Goal: Transaction & Acquisition: Purchase product/service

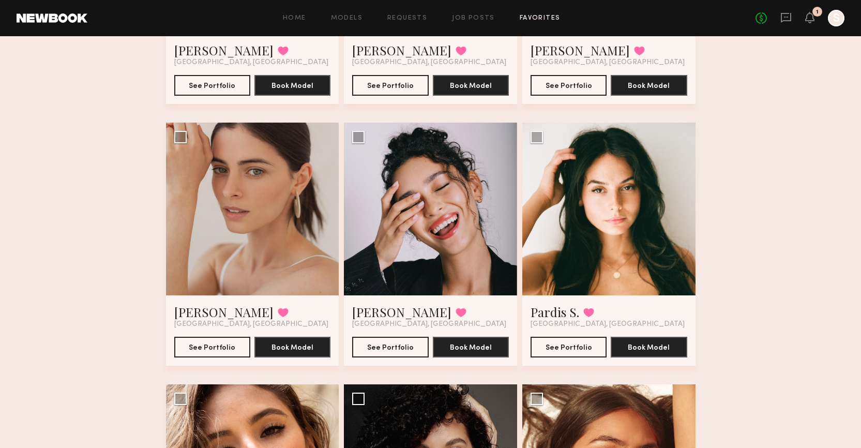
scroll to position [887, 0]
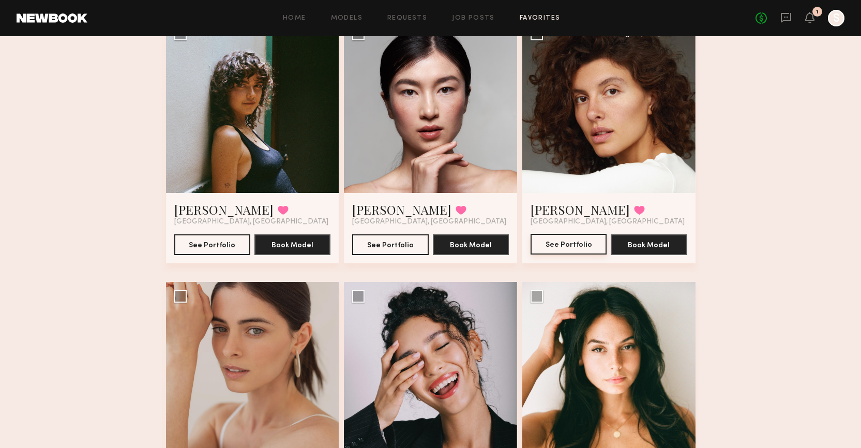
click at [586, 245] on button "See Portfolio" at bounding box center [569, 244] width 76 height 21
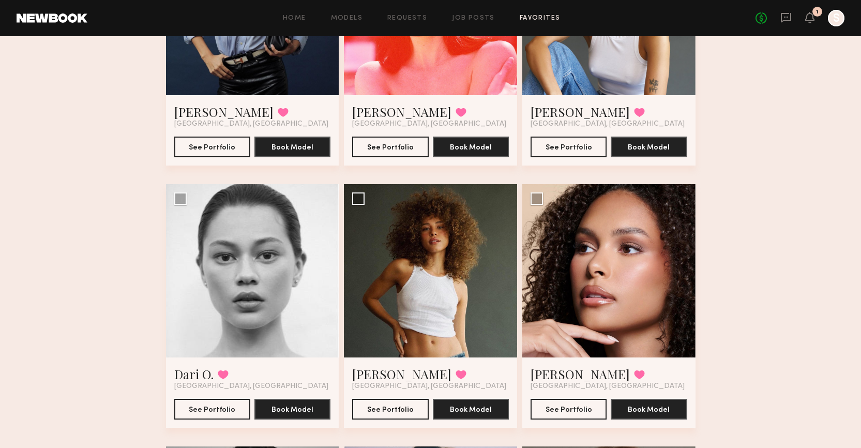
scroll to position [2156, 0]
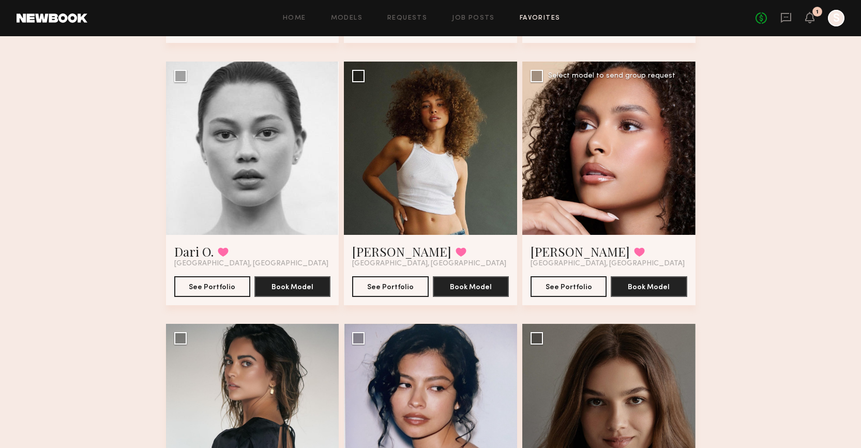
click at [627, 189] on div at bounding box center [608, 148] width 173 height 173
click at [568, 281] on button "See Portfolio" at bounding box center [569, 286] width 76 height 21
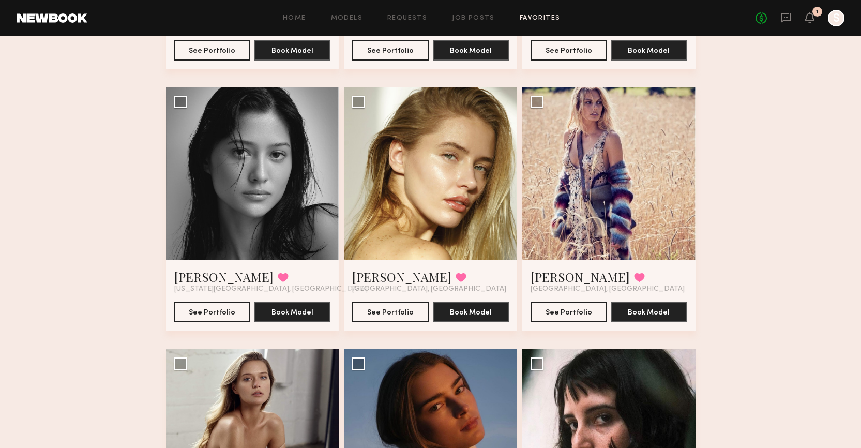
scroll to position [2657, 0]
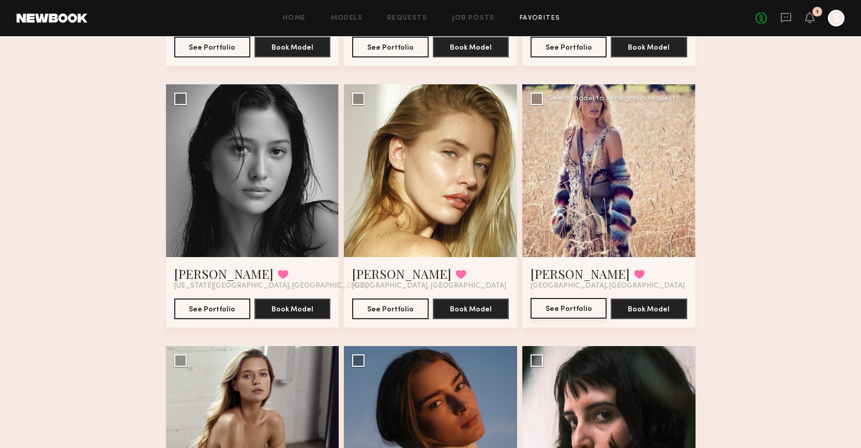
click at [571, 307] on button "See Portfolio" at bounding box center [569, 308] width 76 height 21
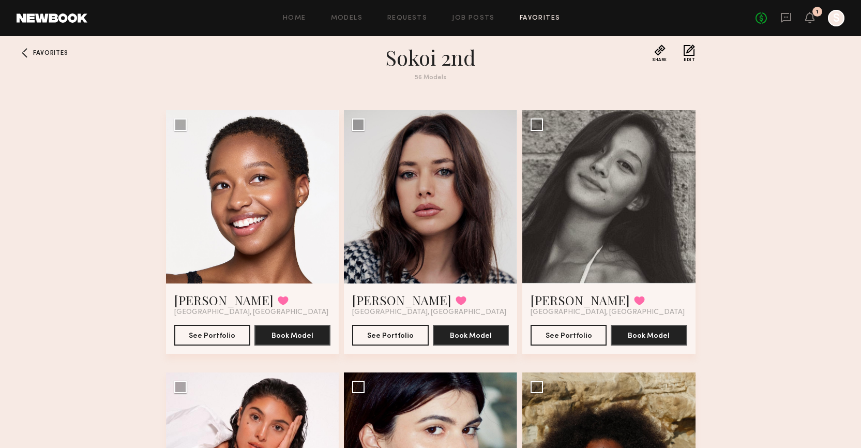
scroll to position [0, 0]
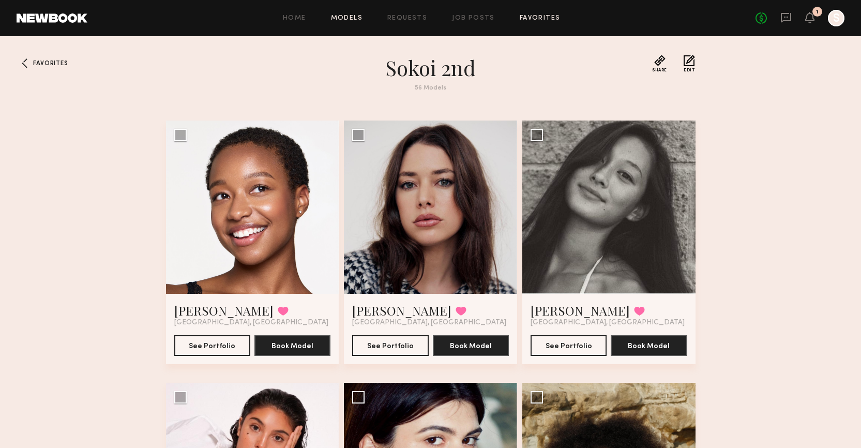
click at [357, 16] on link "Models" at bounding box center [347, 18] width 32 height 7
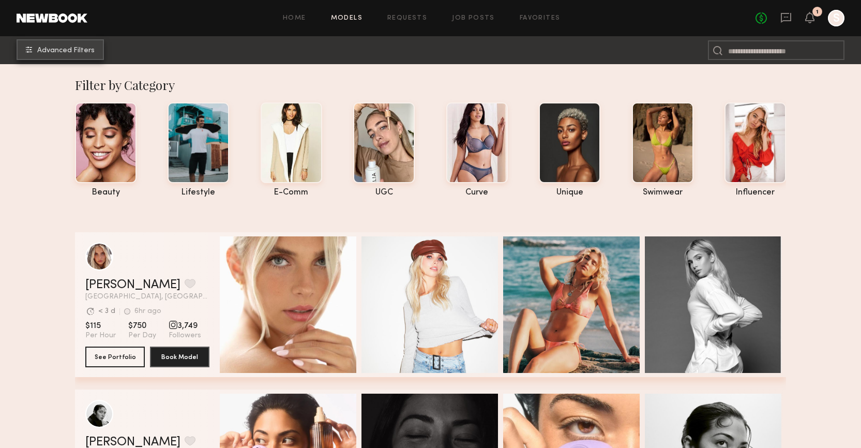
click at [79, 46] on button "Advanced Filters" at bounding box center [60, 49] width 87 height 21
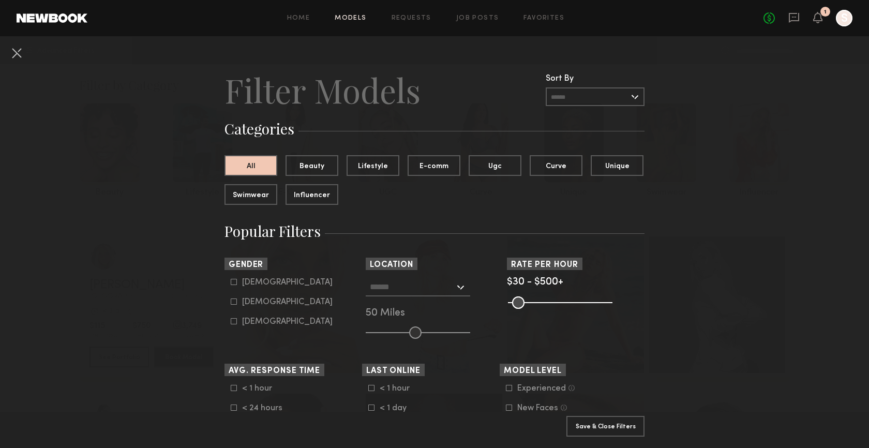
click at [231, 301] on icon at bounding box center [234, 301] width 6 height 6
type input "**"
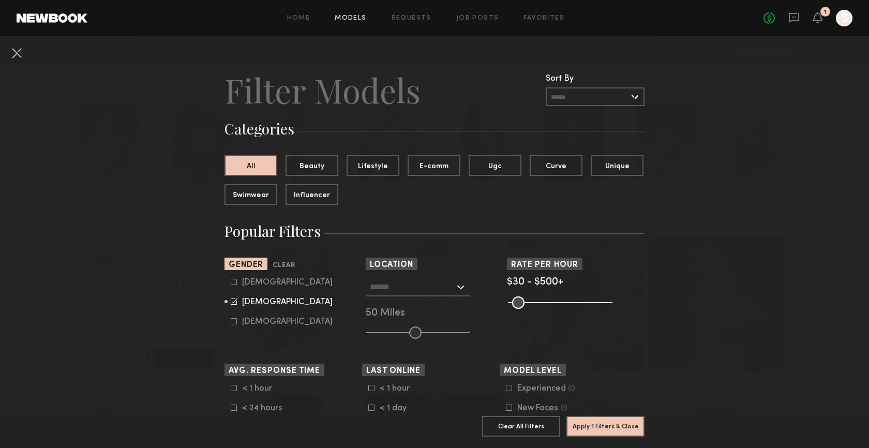
click at [454, 283] on div at bounding box center [418, 287] width 104 height 19
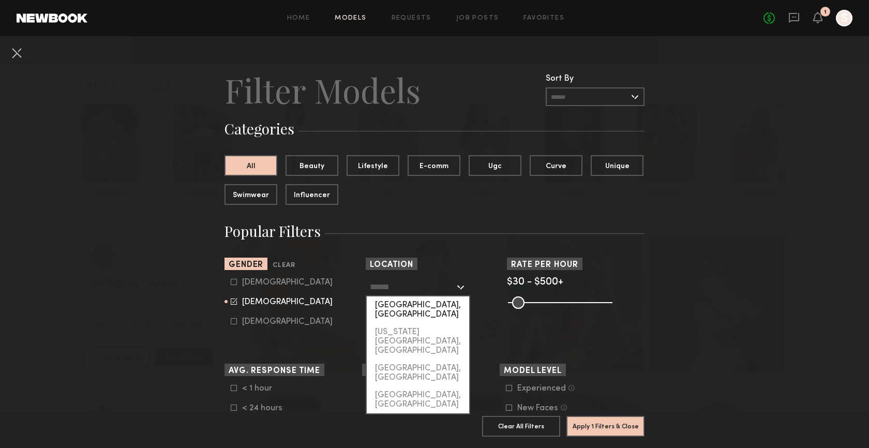
click at [419, 307] on div "[GEOGRAPHIC_DATA], [GEOGRAPHIC_DATA]" at bounding box center [418, 309] width 102 height 27
type input "**********"
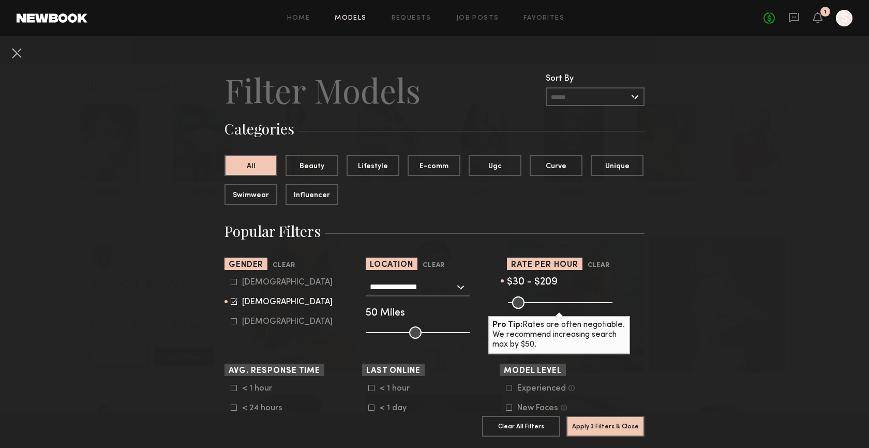
drag, startPoint x: 603, startPoint y: 300, endPoint x: 545, endPoint y: 302, distance: 58.0
click at [545, 302] on input "range" at bounding box center [560, 302] width 104 height 12
type input "***"
click at [548, 304] on input "range" at bounding box center [560, 302] width 104 height 12
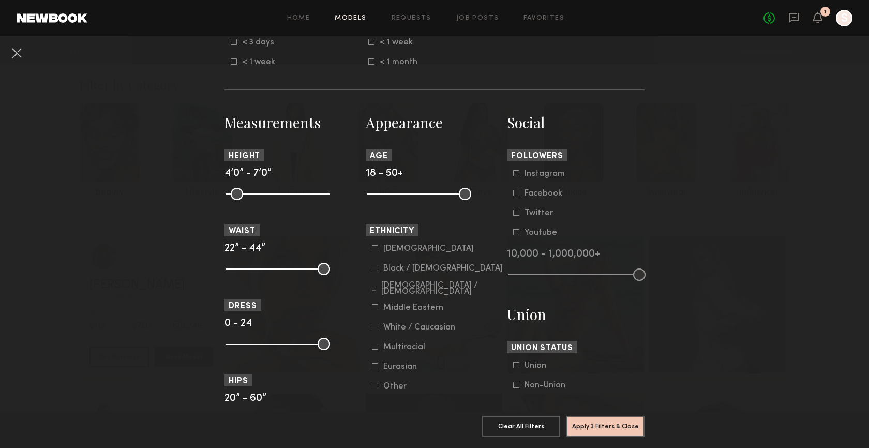
scroll to position [398, 0]
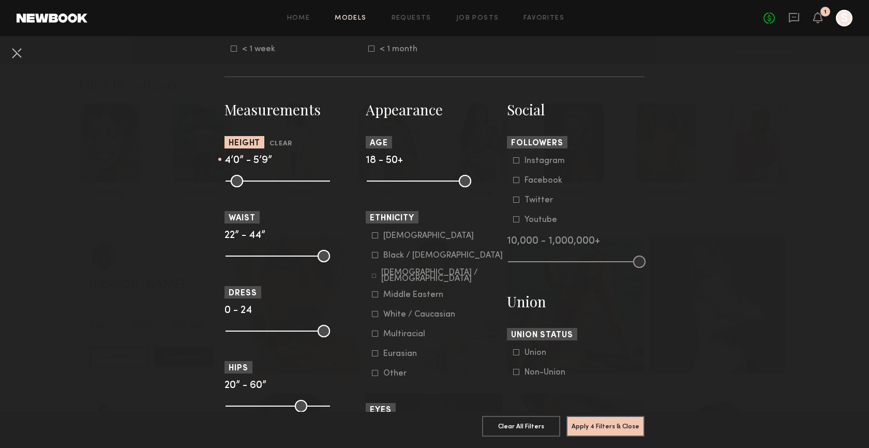
drag, startPoint x: 318, startPoint y: 185, endPoint x: 282, endPoint y: 184, distance: 36.2
type input "**"
click at [282, 184] on input "range" at bounding box center [278, 181] width 104 height 12
drag, startPoint x: 227, startPoint y: 257, endPoint x: 238, endPoint y: 257, distance: 11.4
click at [238, 257] on input "range" at bounding box center [278, 256] width 104 height 12
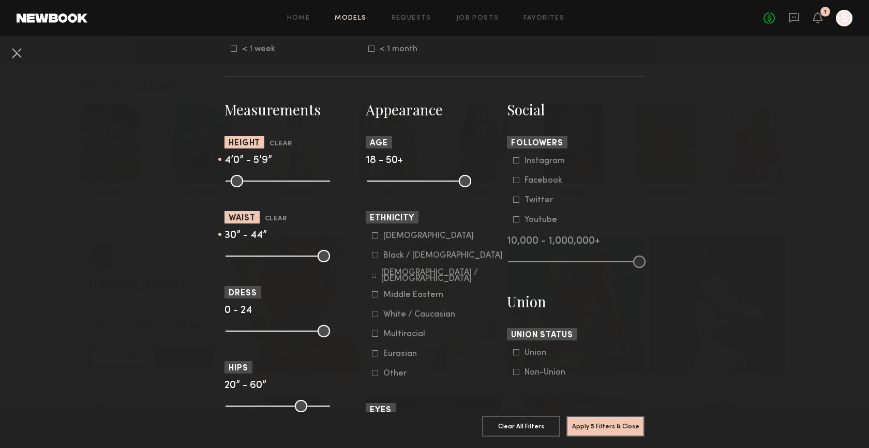
drag, startPoint x: 241, startPoint y: 256, endPoint x: 261, endPoint y: 255, distance: 20.7
type input "**"
click at [261, 255] on input "range" at bounding box center [278, 256] width 104 height 12
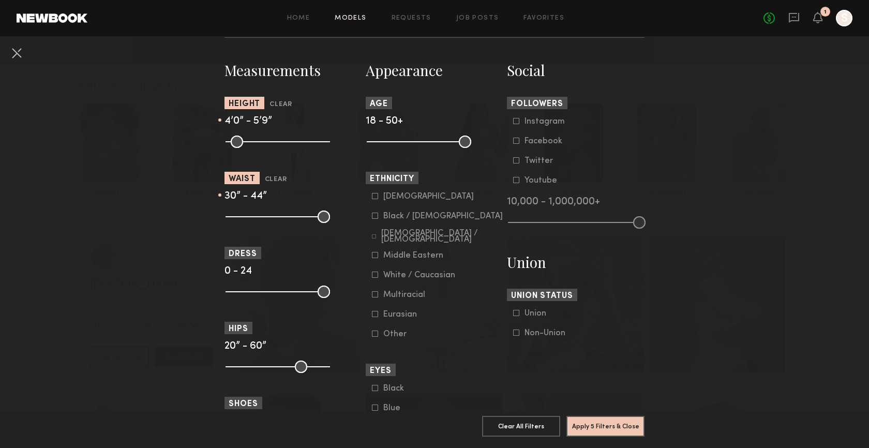
scroll to position [444, 0]
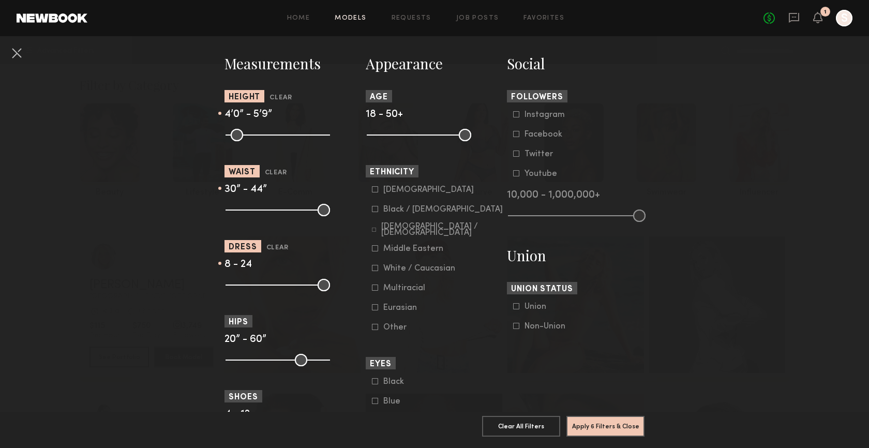
drag, startPoint x: 229, startPoint y: 286, endPoint x: 258, endPoint y: 287, distance: 29.5
type input "*"
click at [258, 287] on input "range" at bounding box center [278, 285] width 104 height 12
drag, startPoint x: 321, startPoint y: 286, endPoint x: 269, endPoint y: 285, distance: 51.7
type input "**"
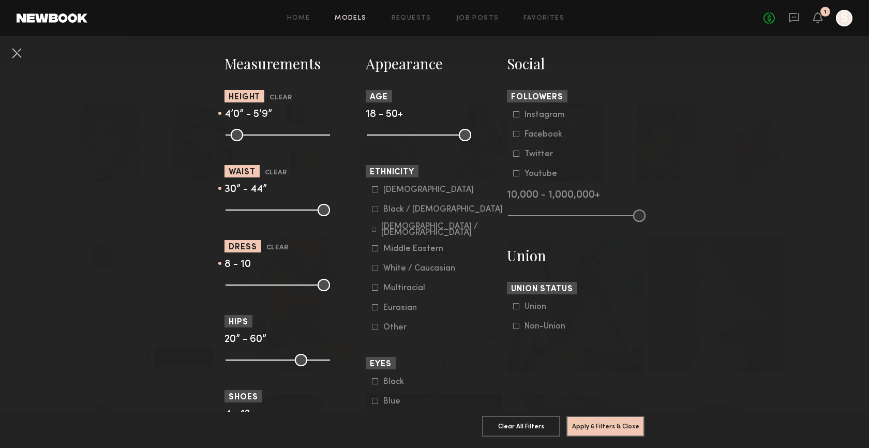
click at [269, 285] on input "range" at bounding box center [278, 285] width 104 height 12
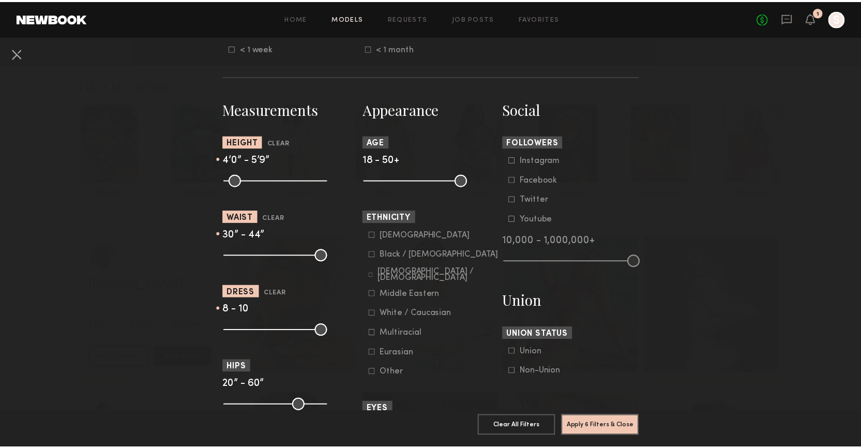
scroll to position [397, 0]
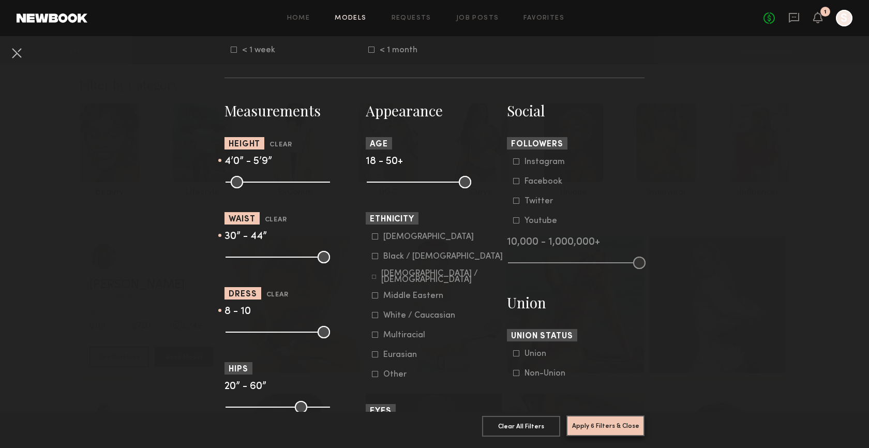
click at [602, 415] on button "Apply 6 Filters & Close" at bounding box center [605, 425] width 78 height 21
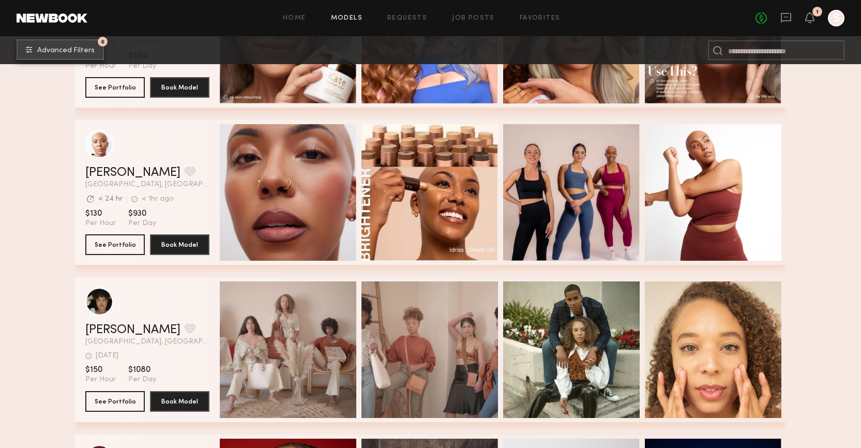
scroll to position [299, 0]
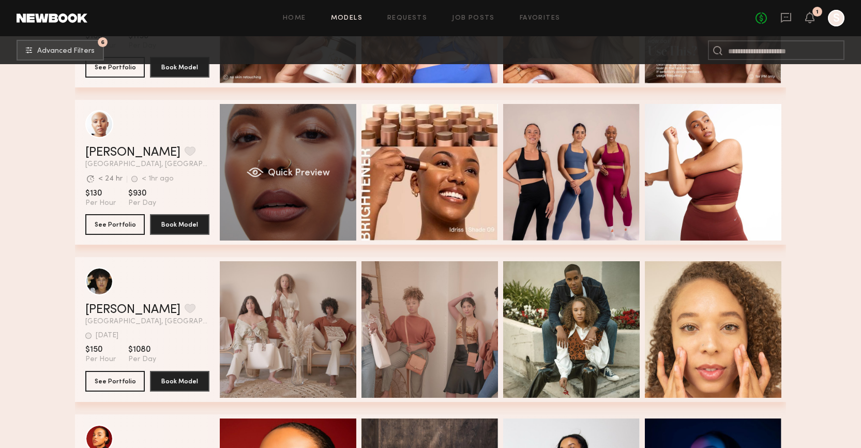
click at [300, 171] on span "Quick Preview" at bounding box center [299, 173] width 62 height 9
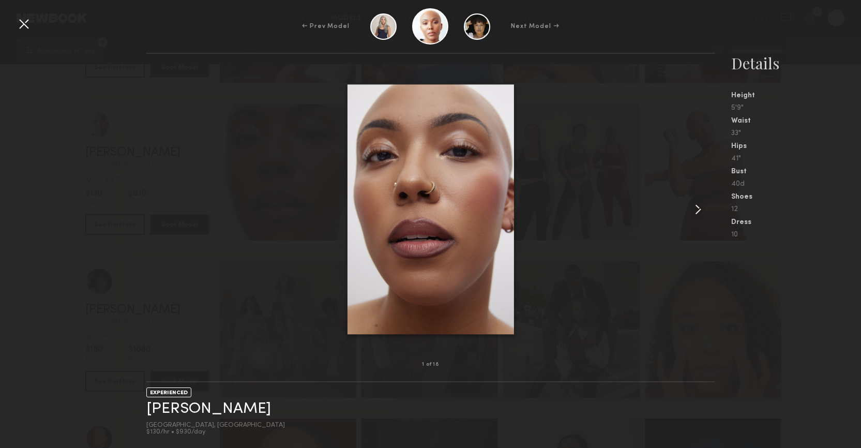
click at [702, 212] on common-icon at bounding box center [698, 209] width 17 height 17
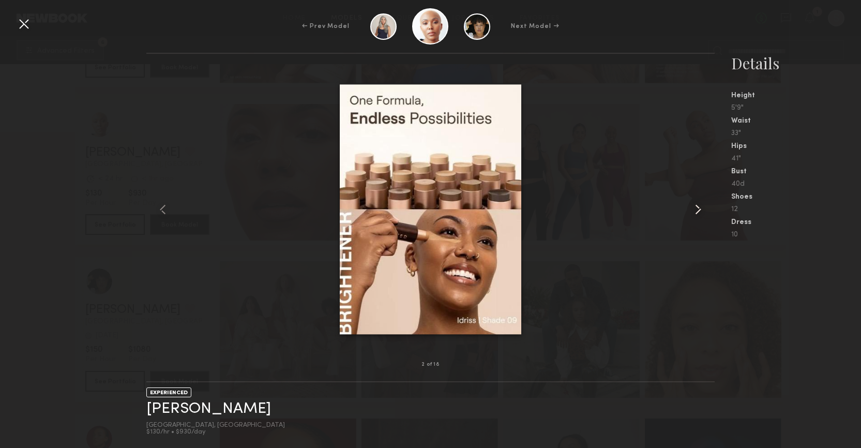
click at [702, 212] on common-icon at bounding box center [698, 209] width 17 height 17
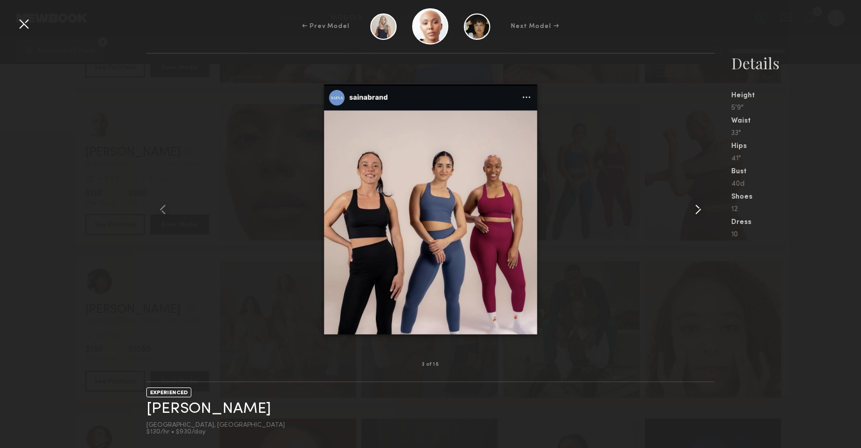
click at [702, 212] on common-icon at bounding box center [698, 209] width 17 height 17
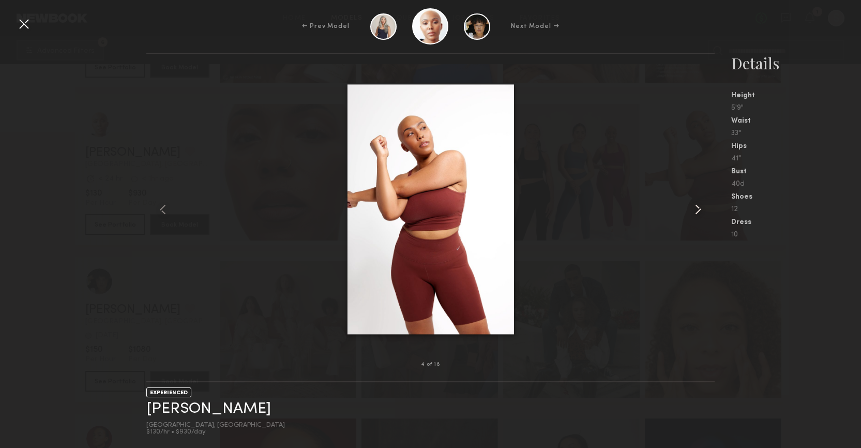
click at [702, 212] on common-icon at bounding box center [698, 209] width 17 height 17
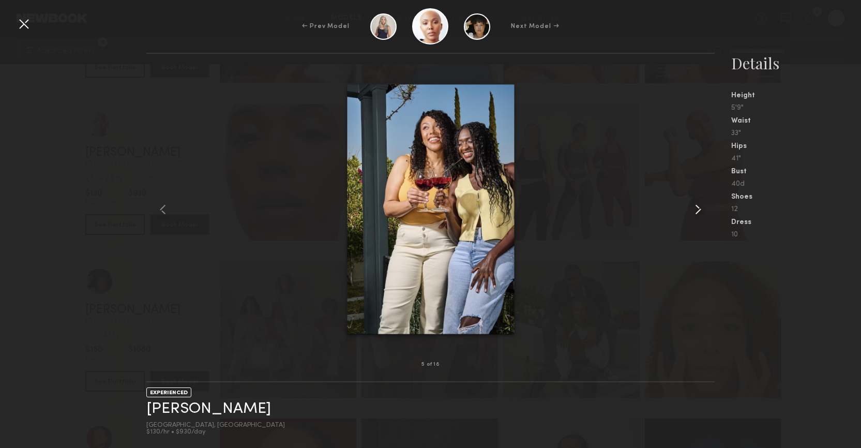
click at [702, 212] on common-icon at bounding box center [698, 209] width 17 height 17
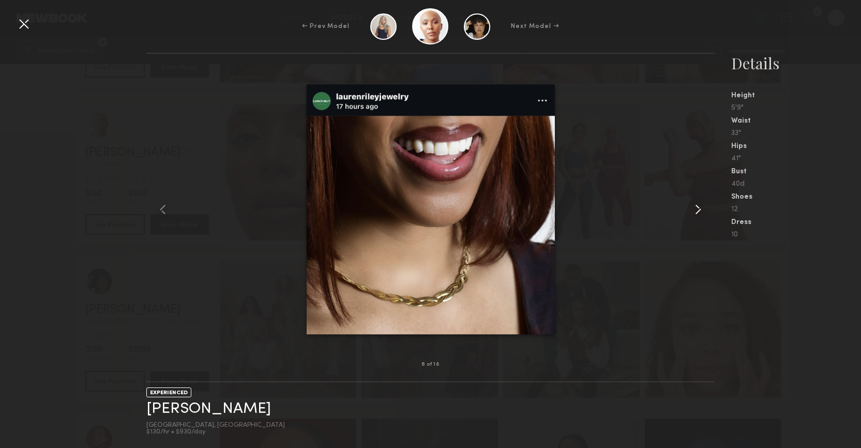
click at [702, 212] on common-icon at bounding box center [698, 209] width 17 height 17
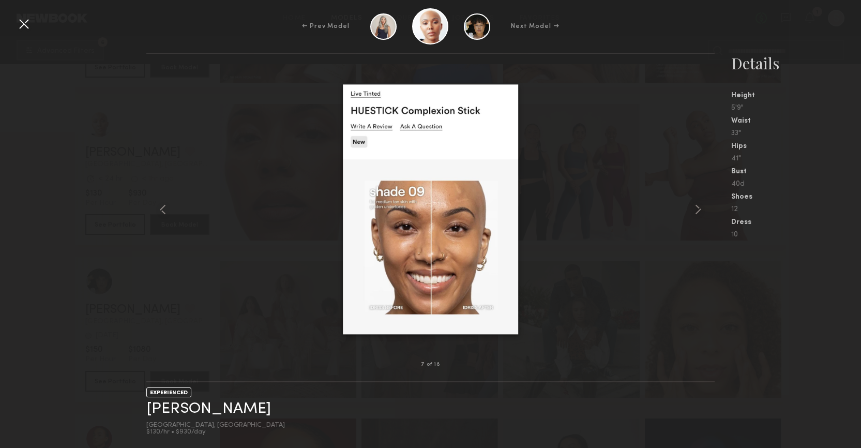
click at [18, 25] on div at bounding box center [24, 24] width 17 height 17
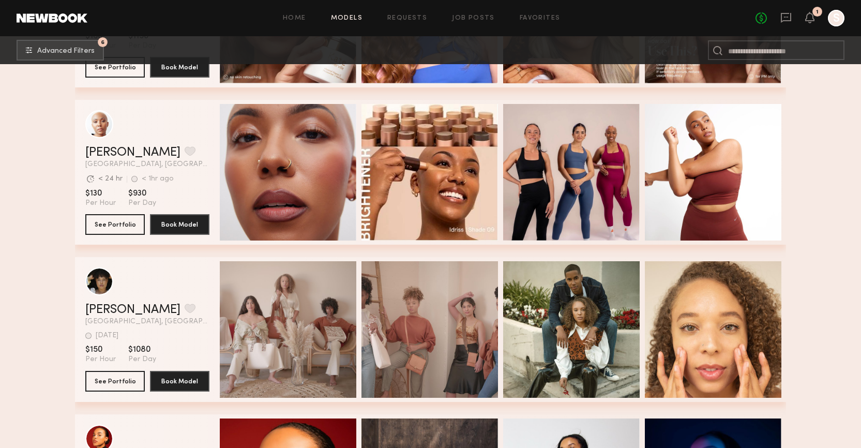
scroll to position [380, 0]
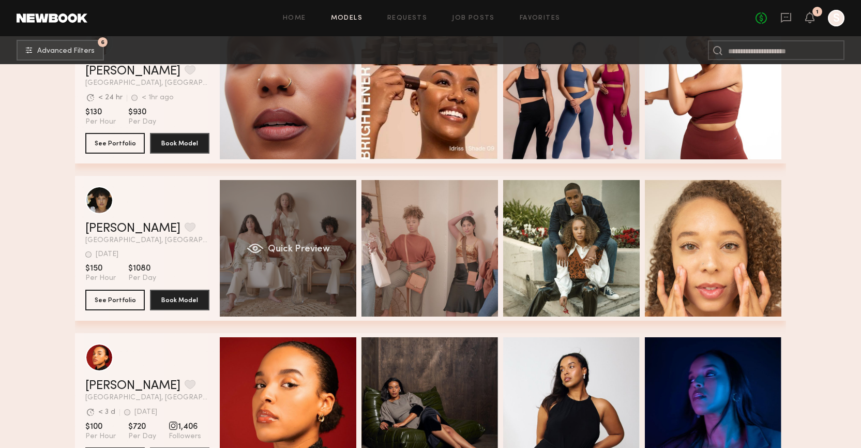
click at [275, 248] on span "Quick Preview" at bounding box center [299, 249] width 62 height 9
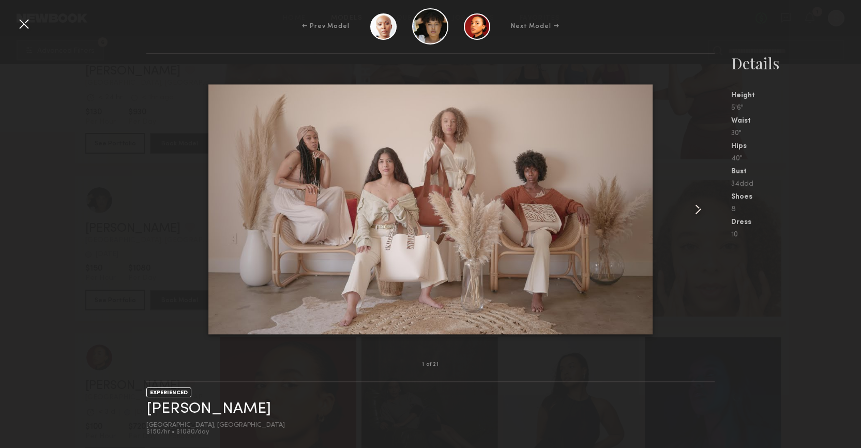
click at [700, 208] on common-icon at bounding box center [698, 209] width 17 height 17
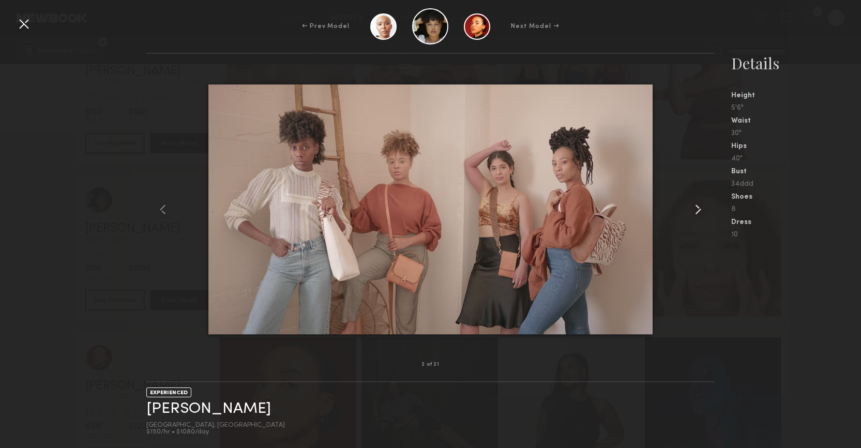
click at [700, 208] on common-icon at bounding box center [698, 209] width 17 height 17
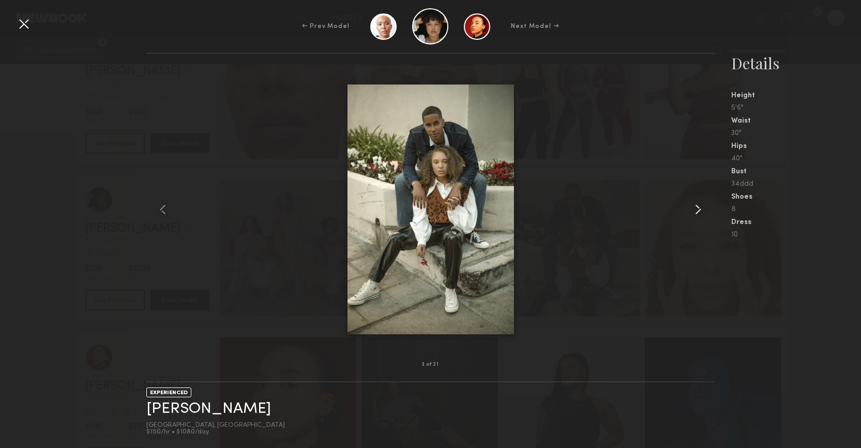
click at [700, 208] on common-icon at bounding box center [698, 209] width 17 height 17
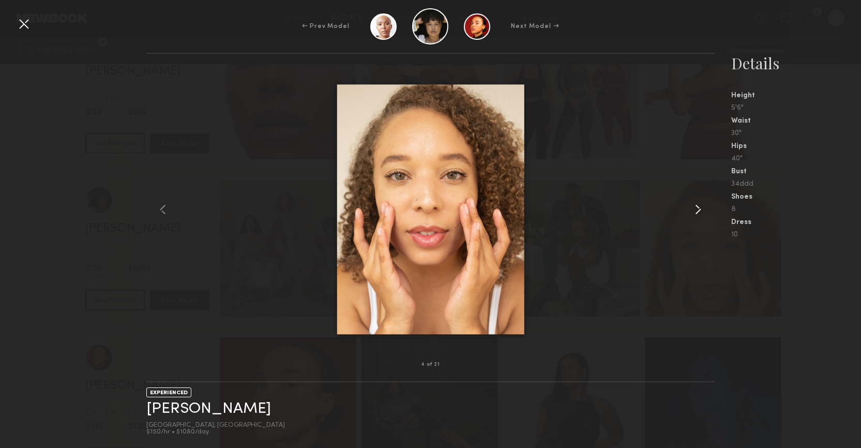
click at [700, 208] on common-icon at bounding box center [698, 209] width 17 height 17
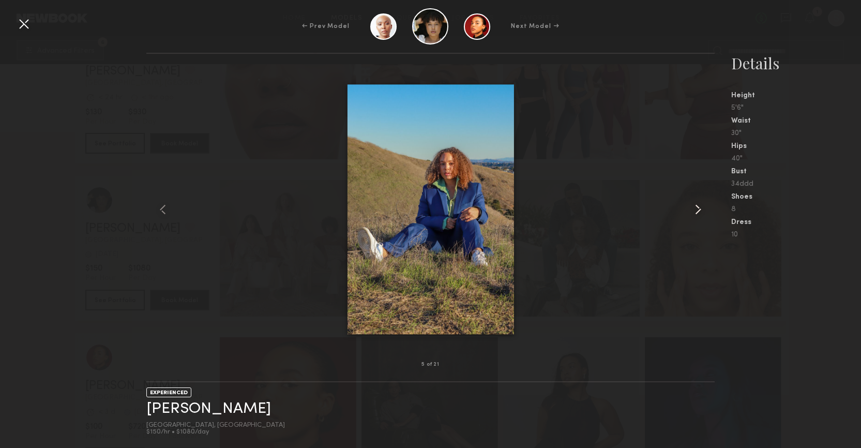
click at [700, 208] on common-icon at bounding box center [698, 209] width 17 height 17
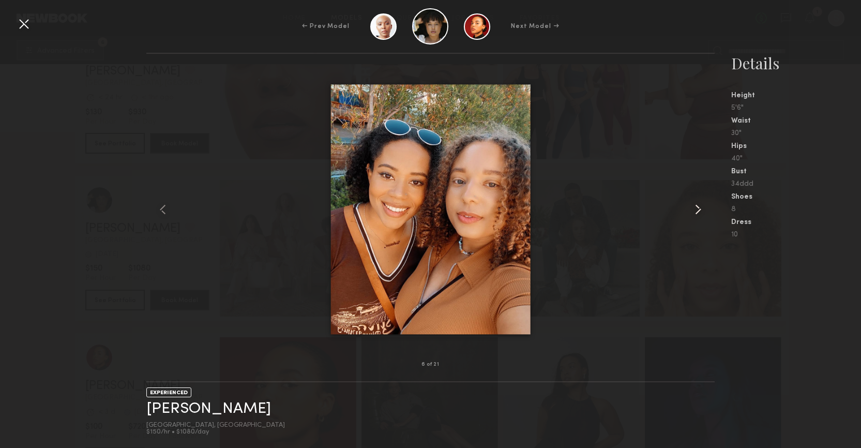
click at [700, 208] on common-icon at bounding box center [698, 209] width 17 height 17
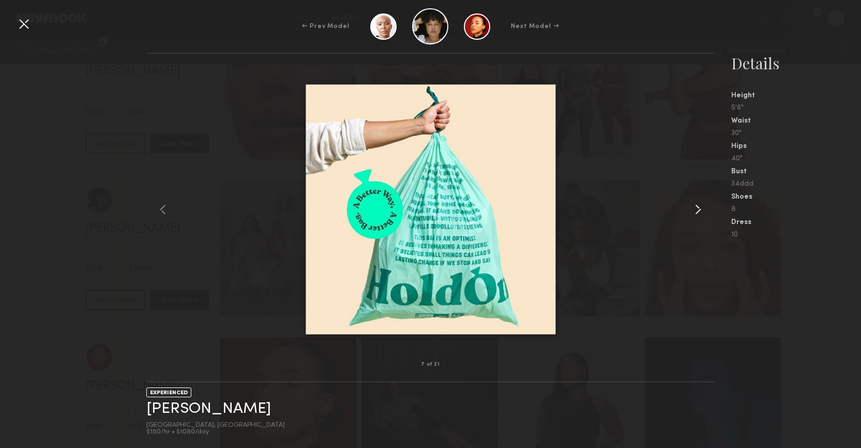
click at [700, 208] on common-icon at bounding box center [698, 209] width 17 height 17
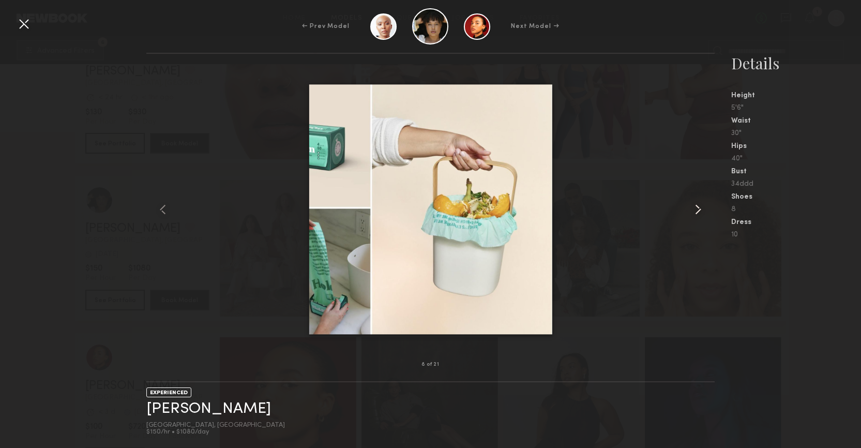
click at [700, 208] on common-icon at bounding box center [698, 209] width 17 height 17
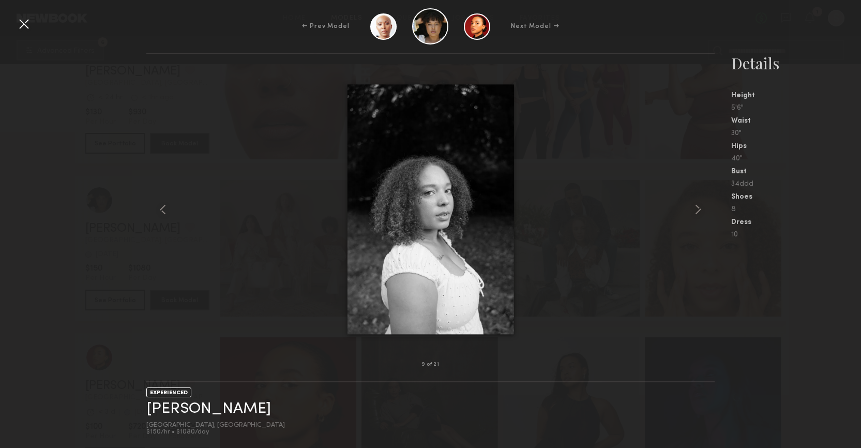
click at [28, 27] on div at bounding box center [24, 24] width 17 height 17
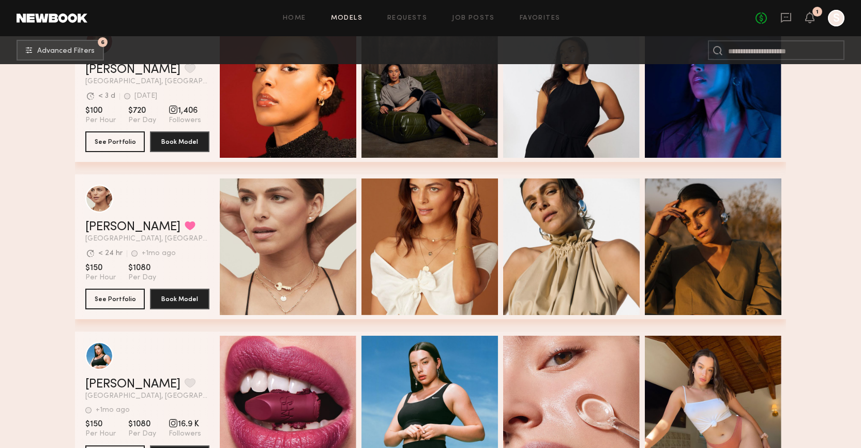
scroll to position [585, 0]
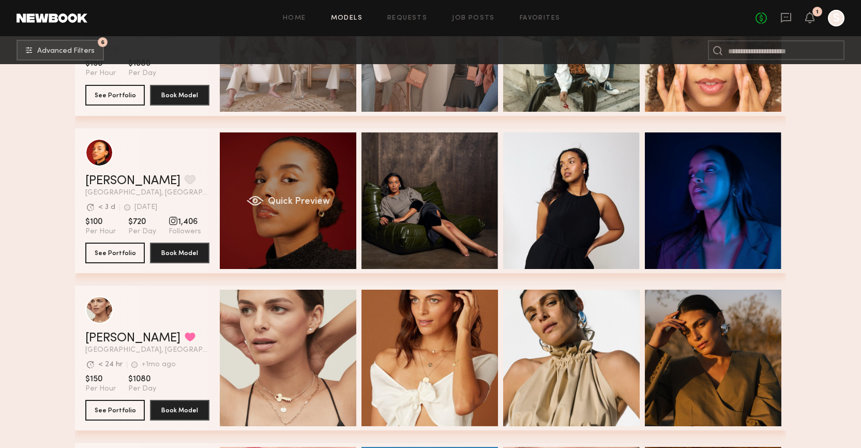
click at [298, 201] on span "Quick Preview" at bounding box center [299, 201] width 62 height 9
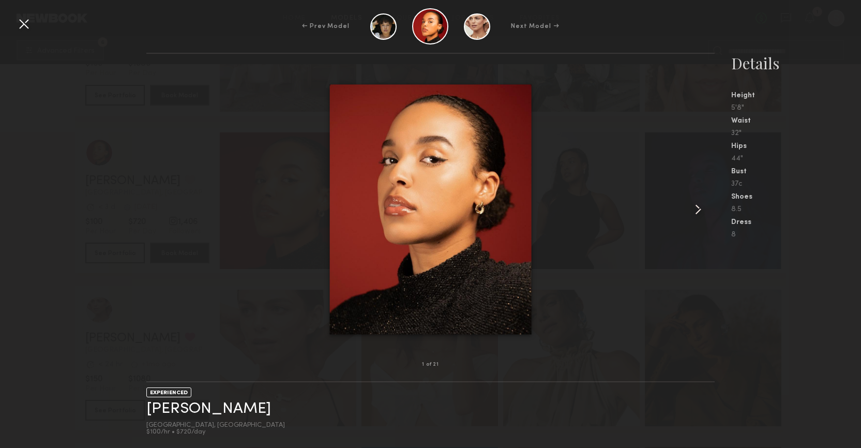
click at [705, 206] on common-icon at bounding box center [698, 209] width 17 height 17
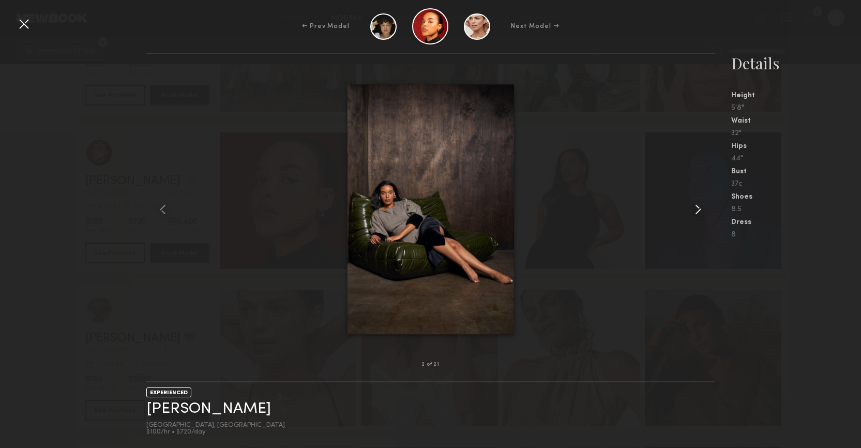
click at [705, 206] on common-icon at bounding box center [698, 209] width 17 height 17
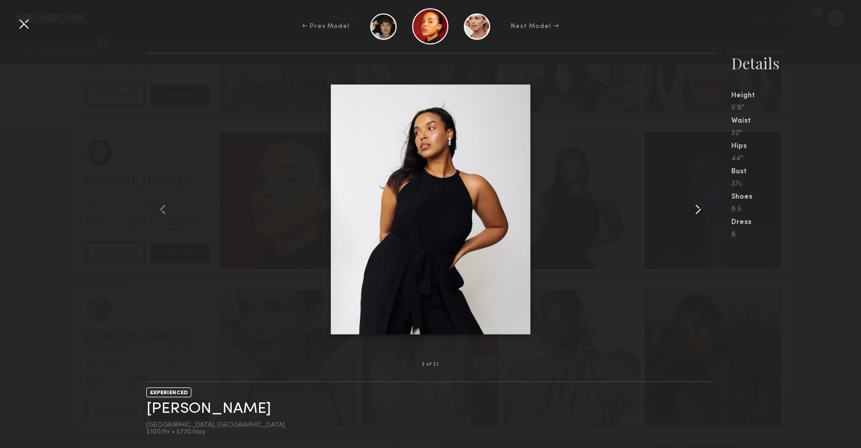
click at [705, 206] on common-icon at bounding box center [698, 209] width 17 height 17
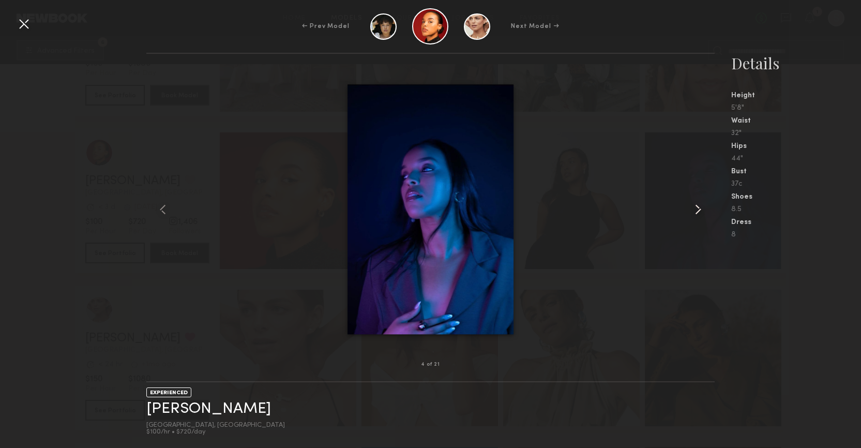
click at [705, 206] on common-icon at bounding box center [698, 209] width 17 height 17
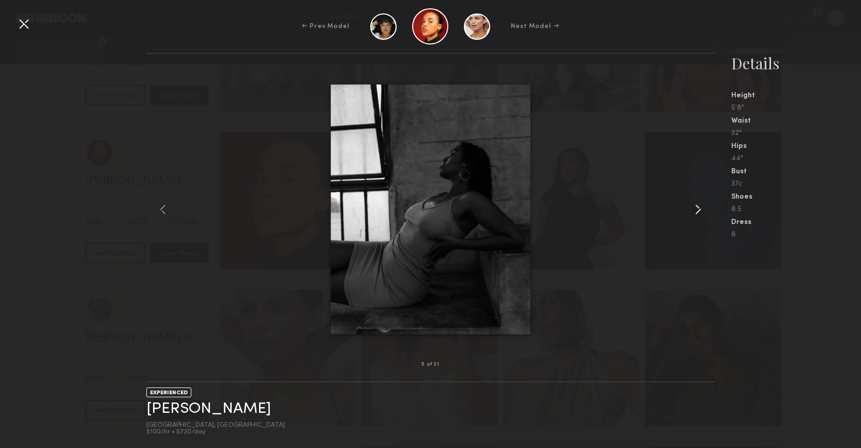
click at [705, 206] on common-icon at bounding box center [698, 209] width 17 height 17
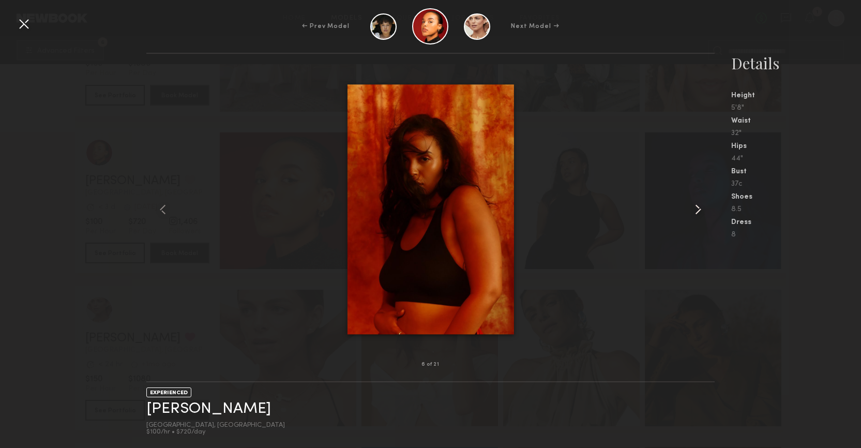
click at [705, 206] on common-icon at bounding box center [698, 209] width 17 height 17
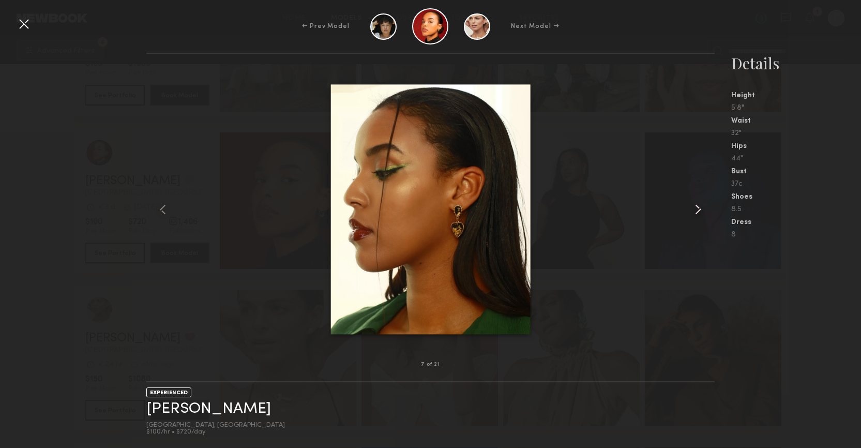
click at [705, 206] on common-icon at bounding box center [698, 209] width 17 height 17
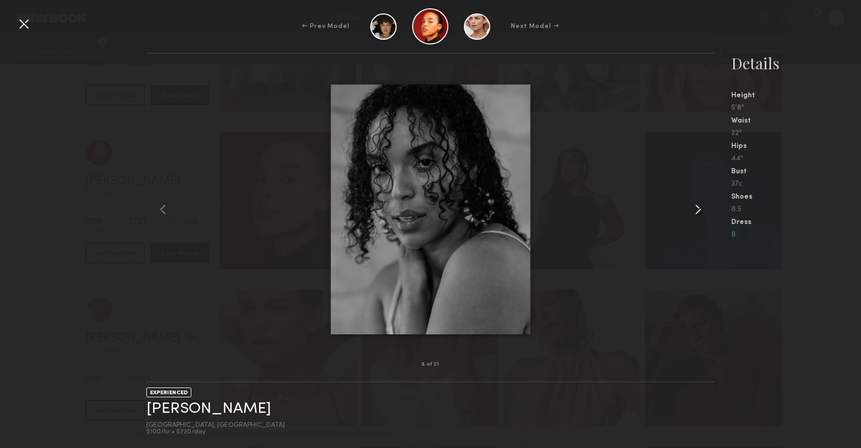
click at [705, 206] on common-icon at bounding box center [698, 209] width 17 height 17
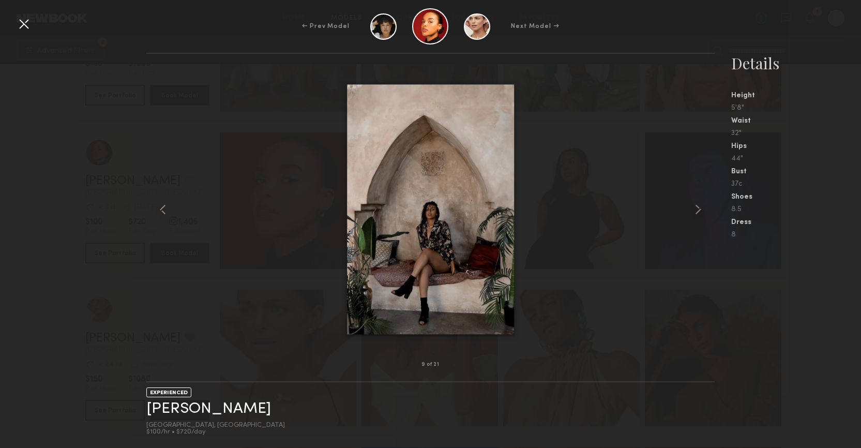
click at [21, 24] on div at bounding box center [24, 24] width 17 height 17
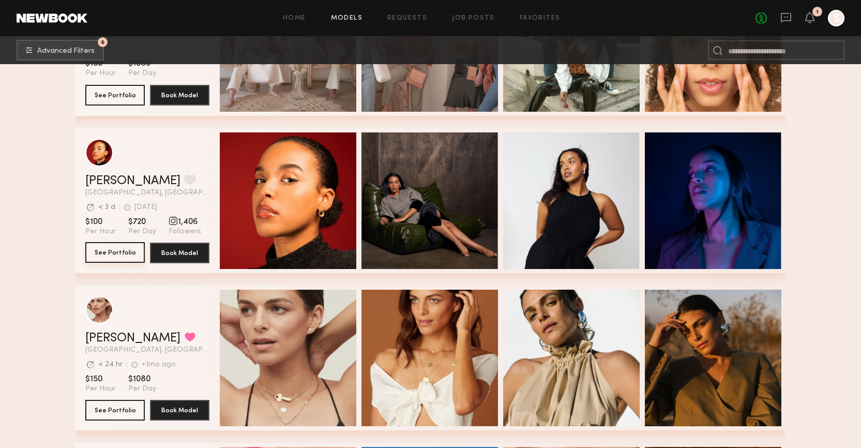
click at [124, 249] on button "See Portfolio" at bounding box center [114, 252] width 59 height 21
click at [133, 249] on button "See Portfolio" at bounding box center [114, 252] width 59 height 21
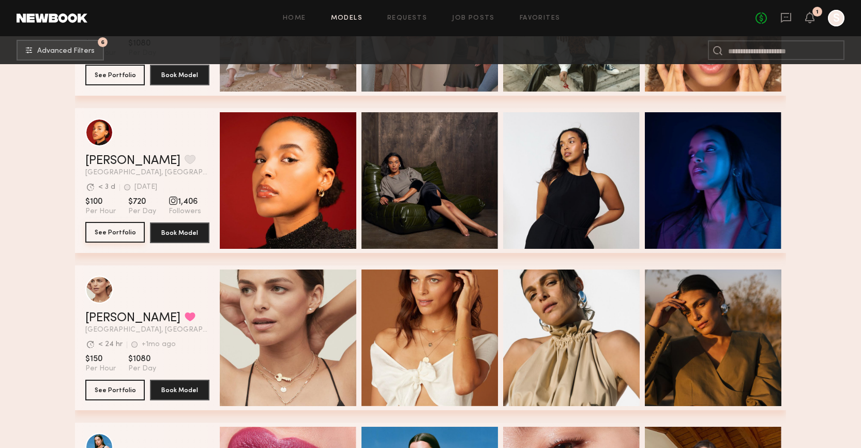
click at [123, 232] on button "See Portfolio" at bounding box center [114, 232] width 59 height 21
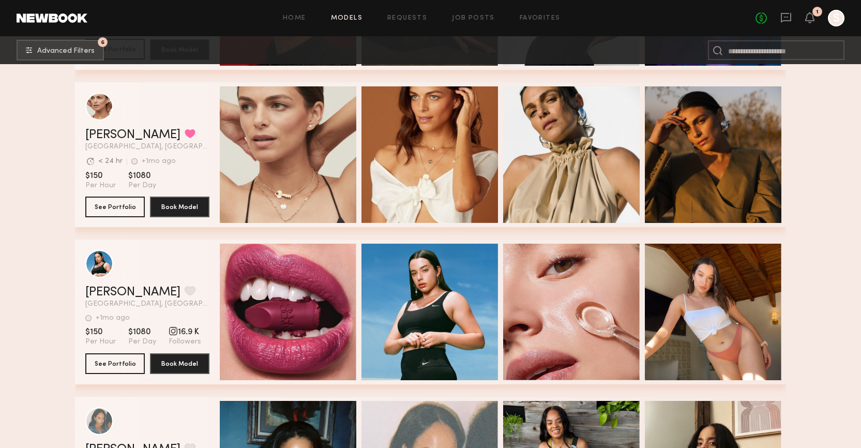
scroll to position [902, 0]
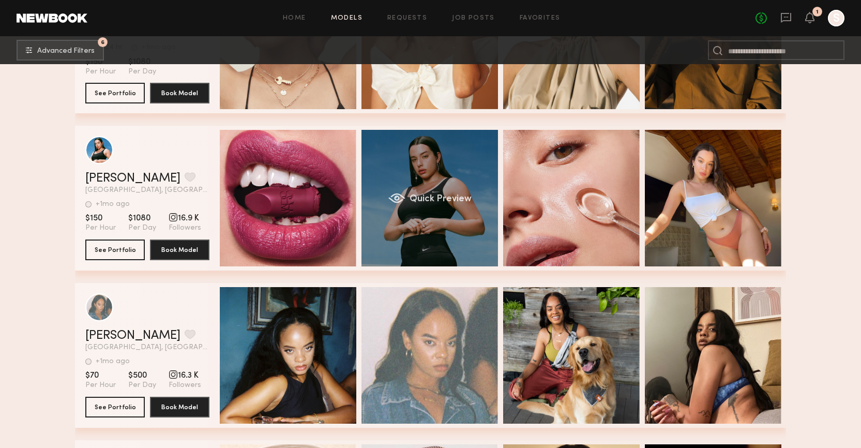
click at [426, 196] on span "Quick Preview" at bounding box center [441, 199] width 62 height 9
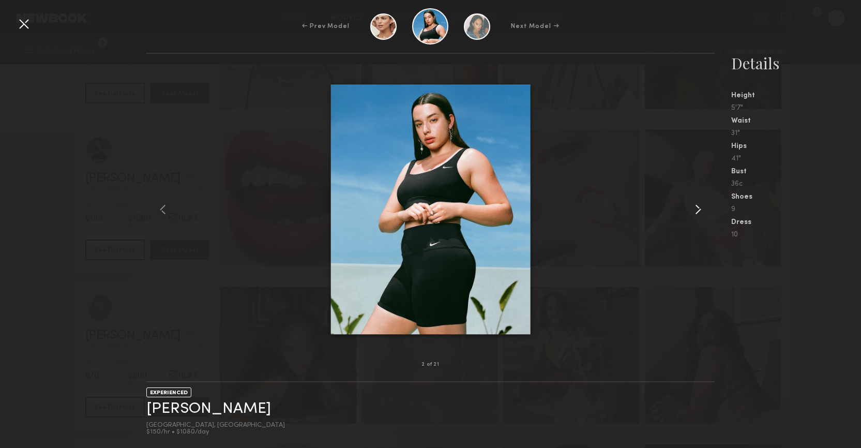
click at [701, 211] on common-icon at bounding box center [698, 209] width 17 height 17
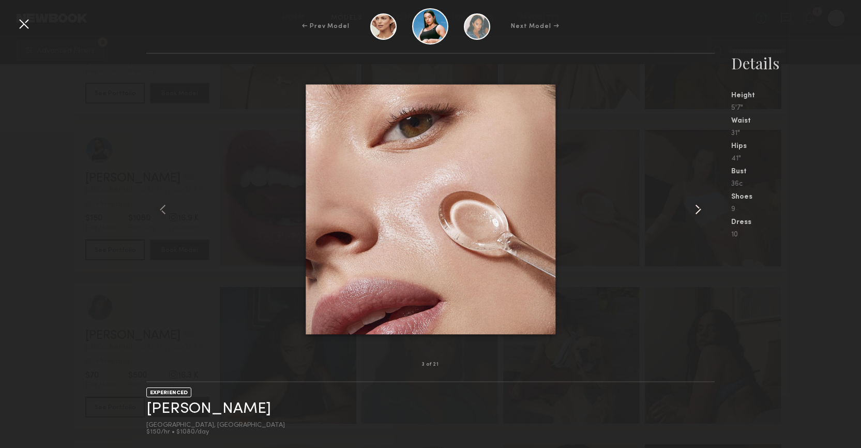
click at [701, 211] on common-icon at bounding box center [698, 209] width 17 height 17
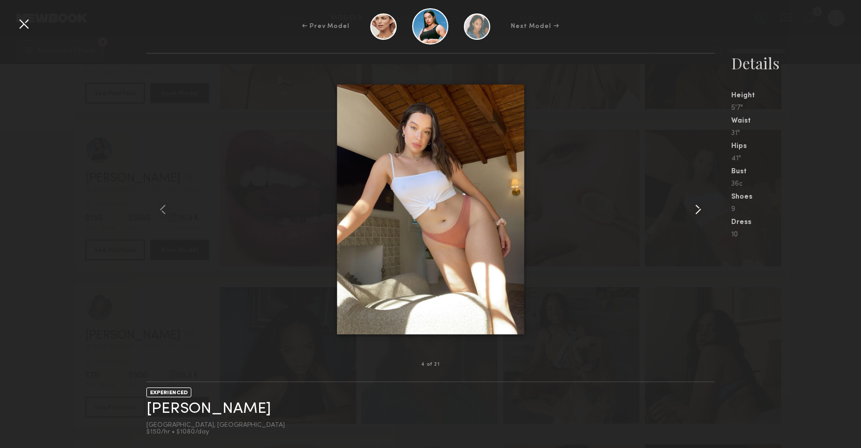
click at [701, 211] on common-icon at bounding box center [698, 209] width 17 height 17
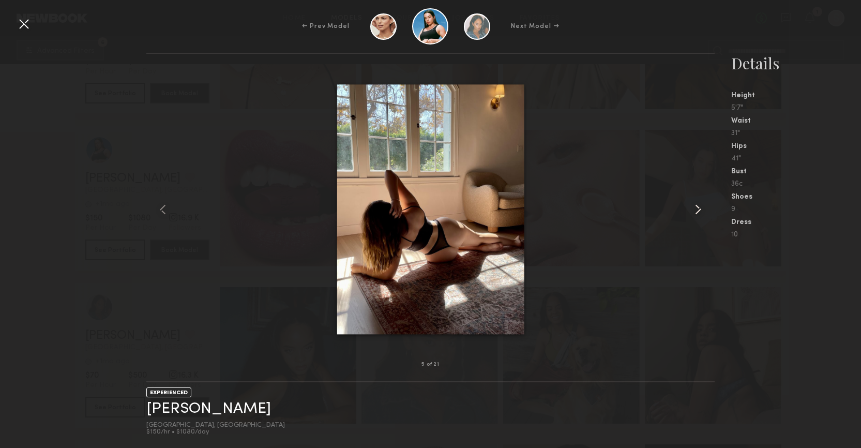
click at [701, 211] on common-icon at bounding box center [698, 209] width 17 height 17
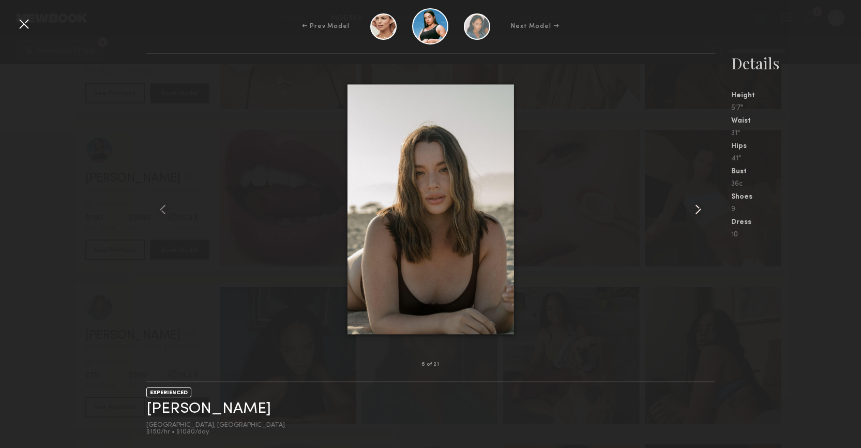
click at [701, 211] on common-icon at bounding box center [698, 209] width 17 height 17
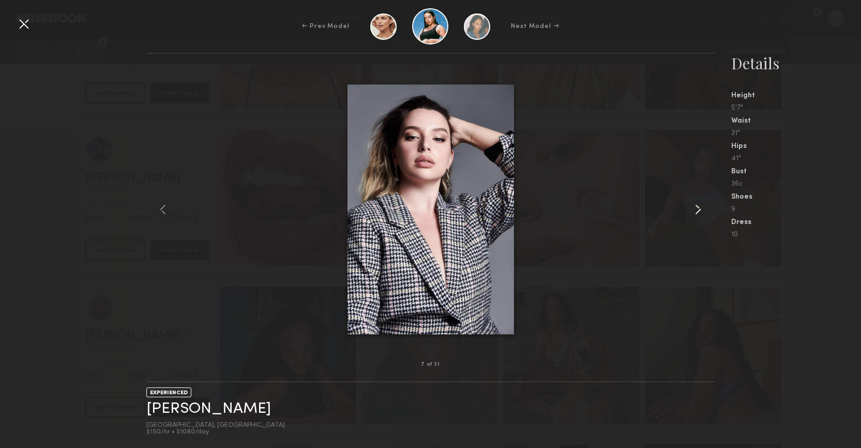
click at [701, 211] on common-icon at bounding box center [698, 209] width 17 height 17
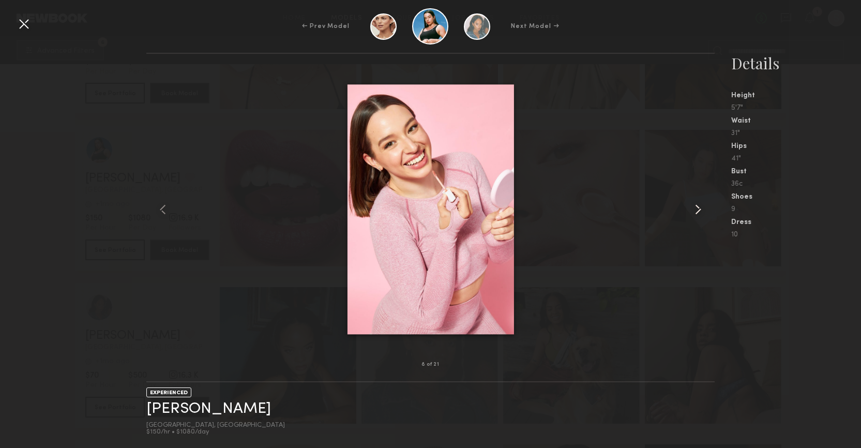
click at [701, 211] on common-icon at bounding box center [698, 209] width 17 height 17
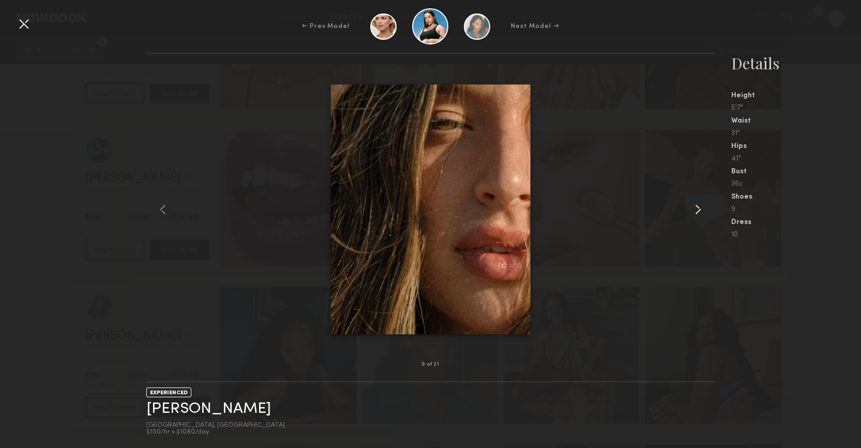
click at [701, 211] on common-icon at bounding box center [698, 209] width 17 height 17
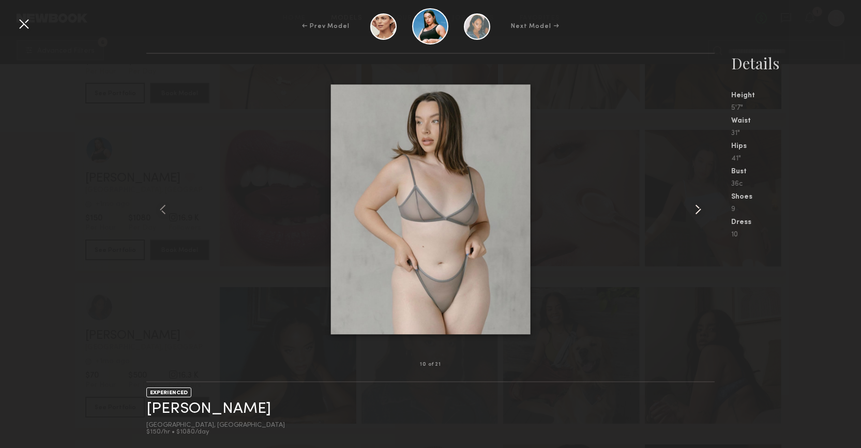
click at [701, 211] on common-icon at bounding box center [698, 209] width 17 height 17
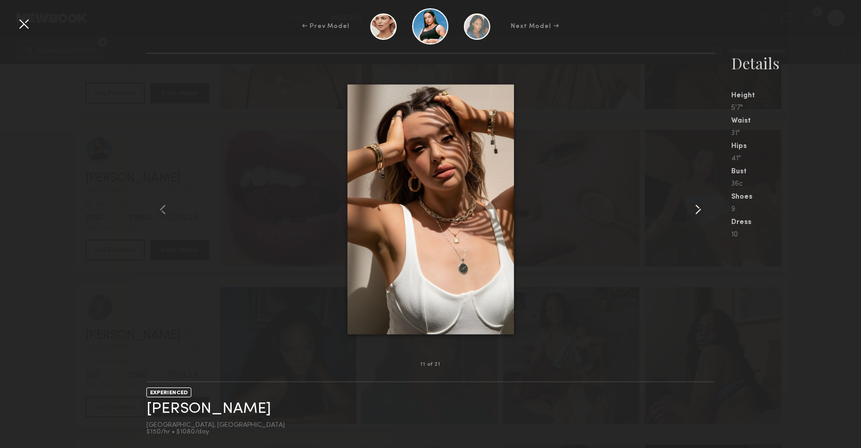
click at [701, 211] on common-icon at bounding box center [698, 209] width 17 height 17
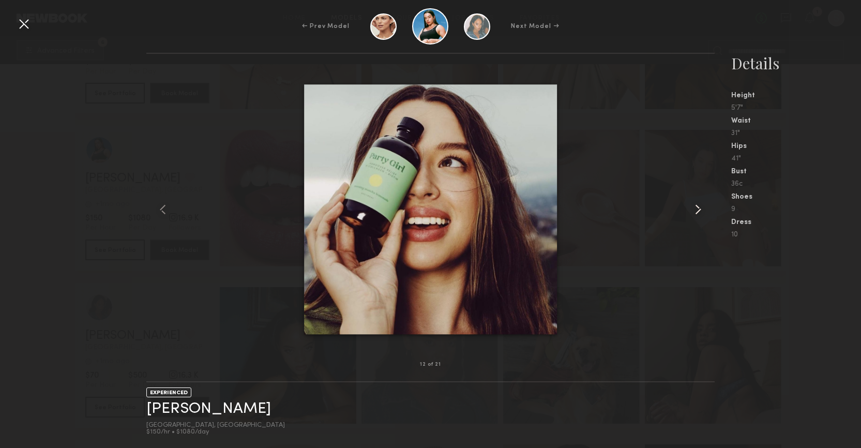
click at [701, 212] on common-icon at bounding box center [698, 209] width 17 height 17
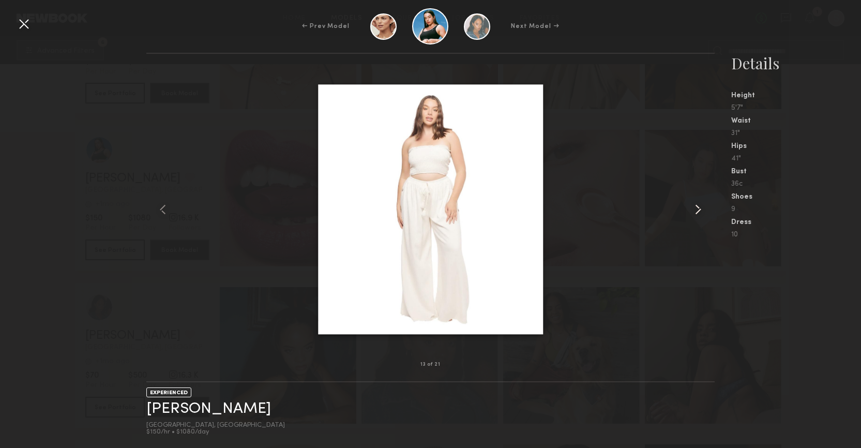
click at [701, 212] on common-icon at bounding box center [698, 209] width 17 height 17
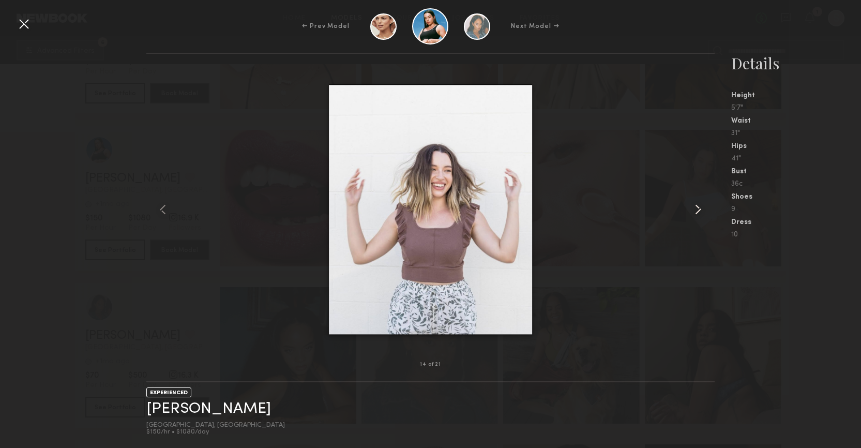
click at [701, 212] on common-icon at bounding box center [698, 209] width 17 height 17
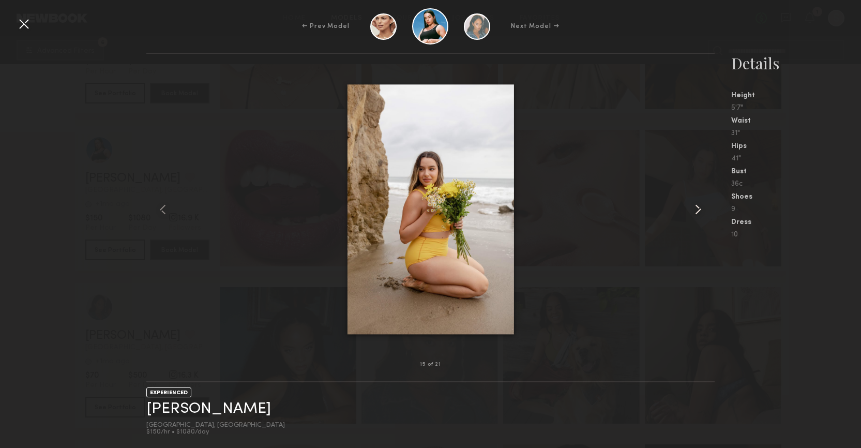
click at [701, 212] on common-icon at bounding box center [698, 209] width 17 height 17
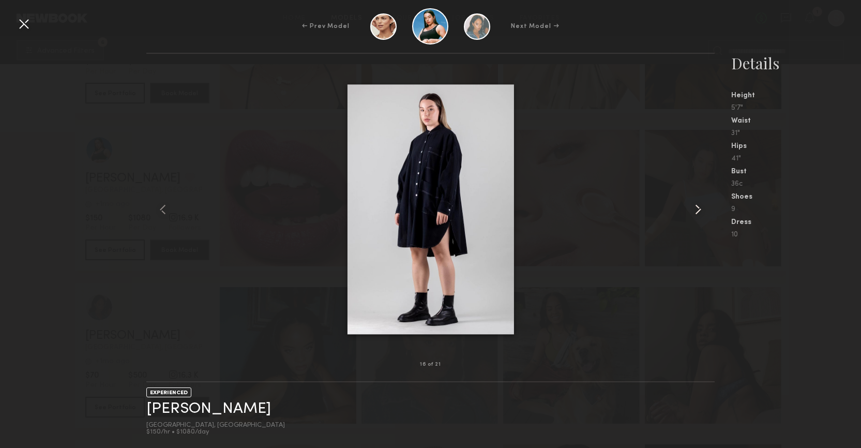
click at [701, 212] on common-icon at bounding box center [698, 209] width 17 height 17
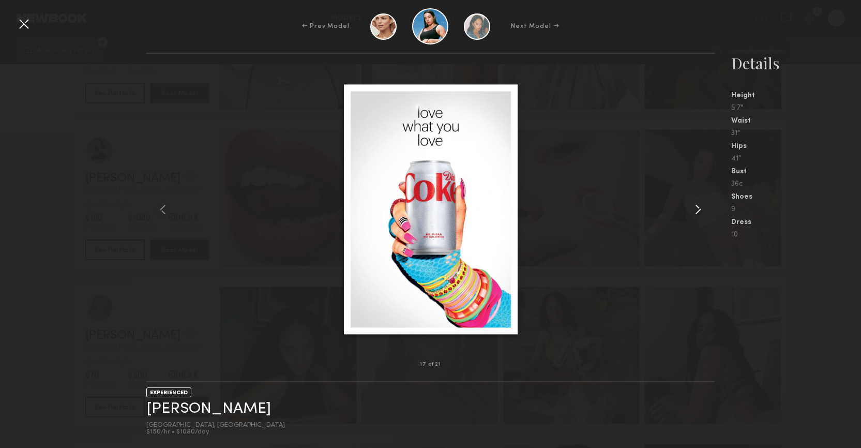
click at [701, 212] on common-icon at bounding box center [698, 209] width 17 height 17
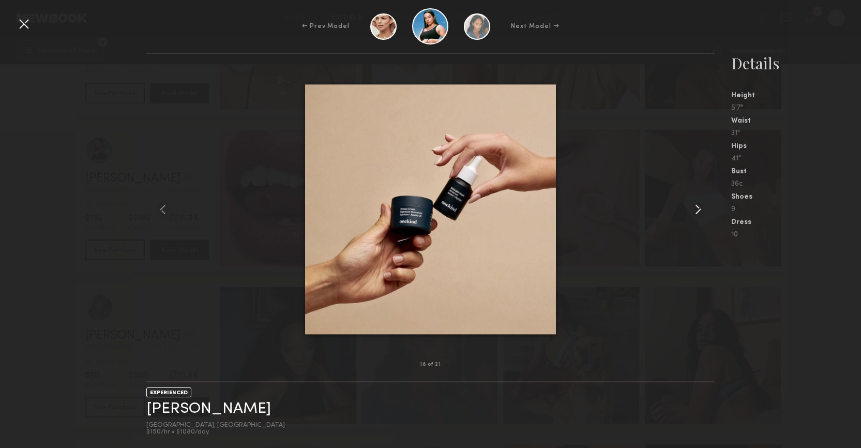
click at [701, 212] on common-icon at bounding box center [698, 209] width 17 height 17
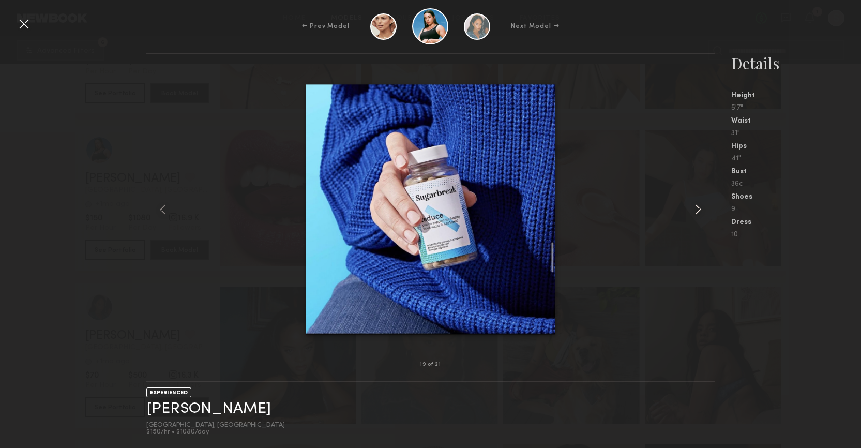
click at [701, 212] on common-icon at bounding box center [698, 209] width 17 height 17
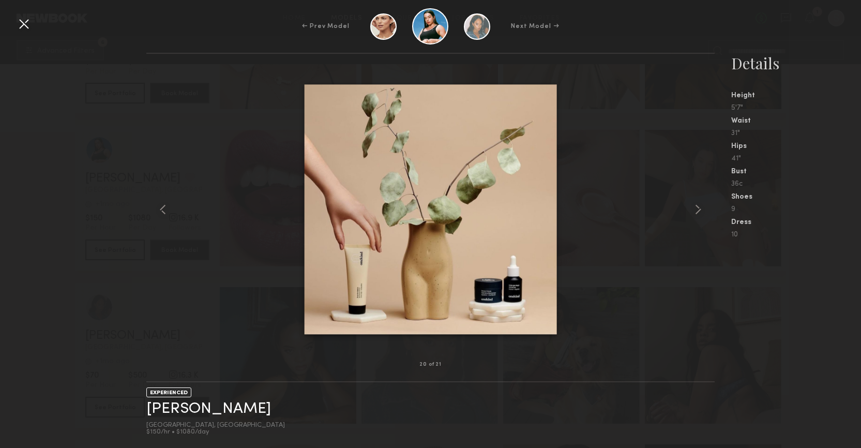
click at [26, 29] on div at bounding box center [24, 24] width 17 height 17
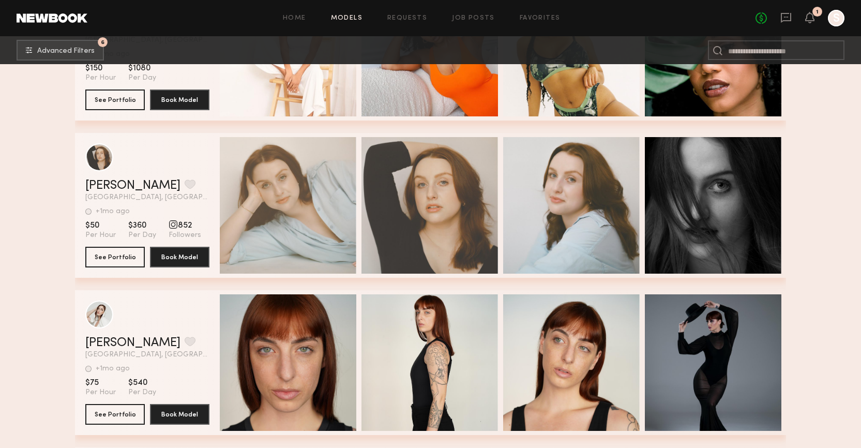
scroll to position [1842, 0]
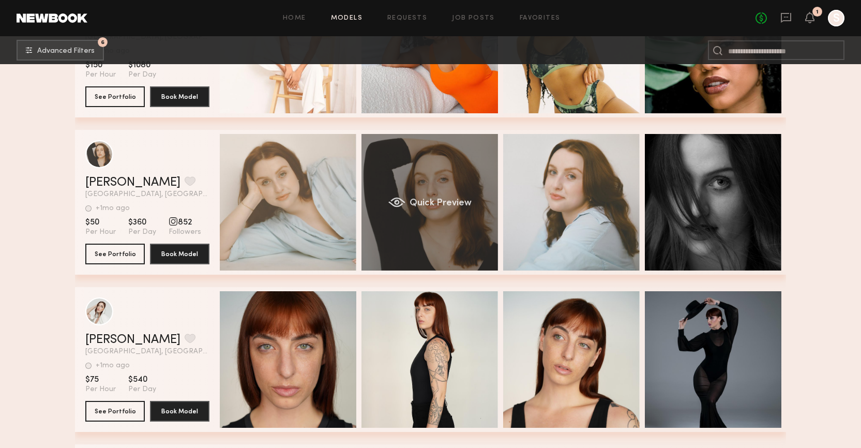
click at [442, 204] on span "Quick Preview" at bounding box center [441, 203] width 62 height 9
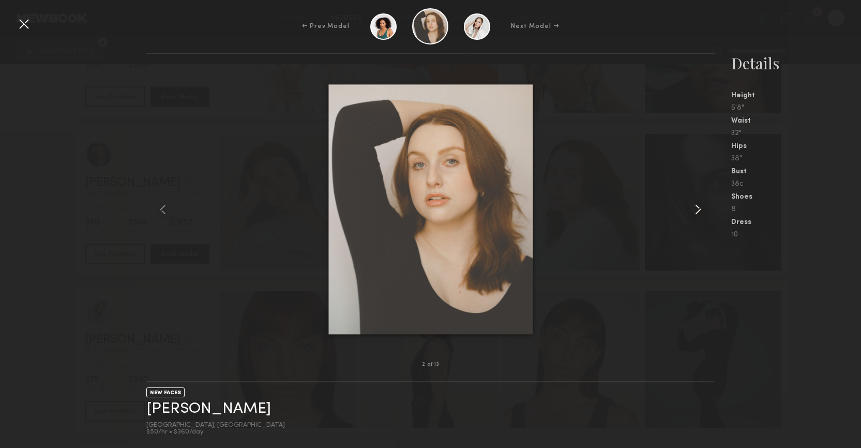
click at [701, 212] on common-icon at bounding box center [698, 209] width 17 height 17
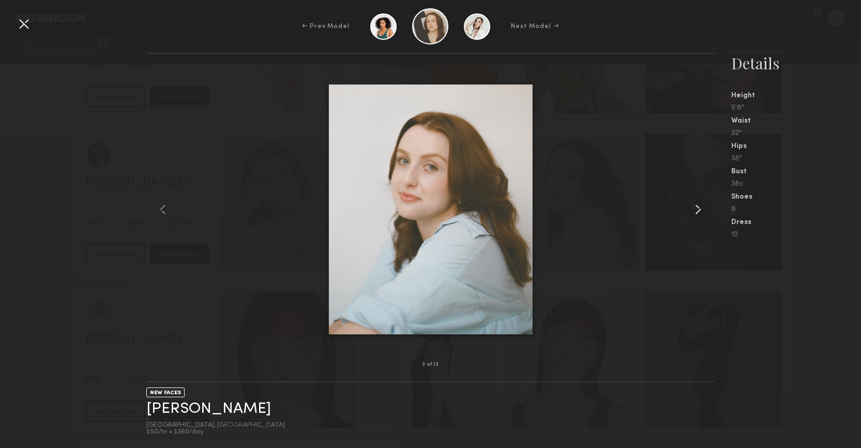
click at [701, 212] on common-icon at bounding box center [698, 209] width 17 height 17
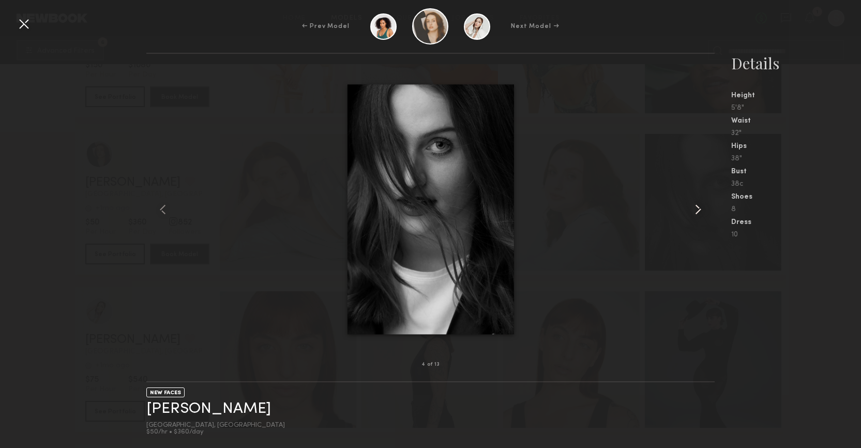
click at [701, 212] on common-icon at bounding box center [698, 209] width 17 height 17
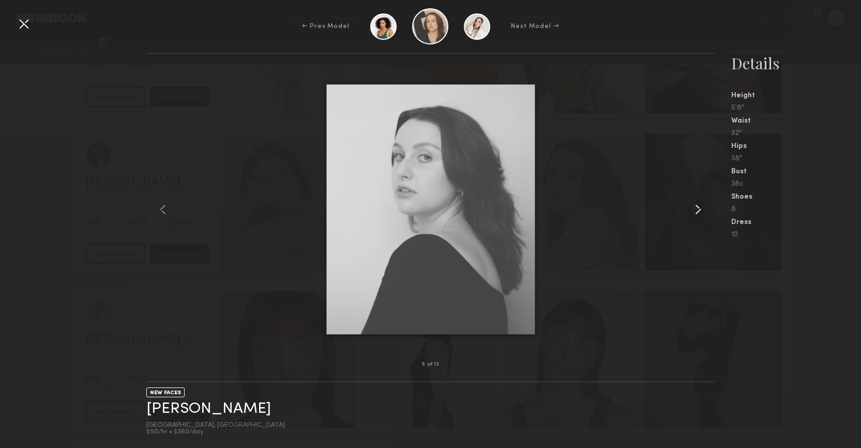
click at [701, 212] on common-icon at bounding box center [698, 209] width 17 height 17
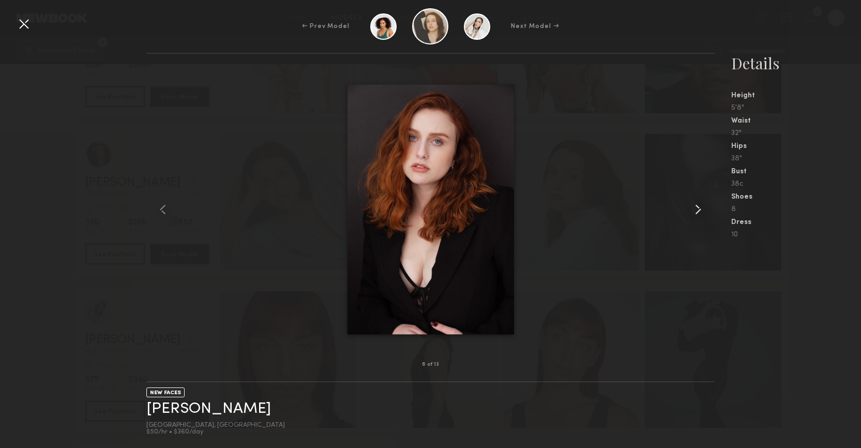
click at [701, 212] on common-icon at bounding box center [698, 209] width 17 height 17
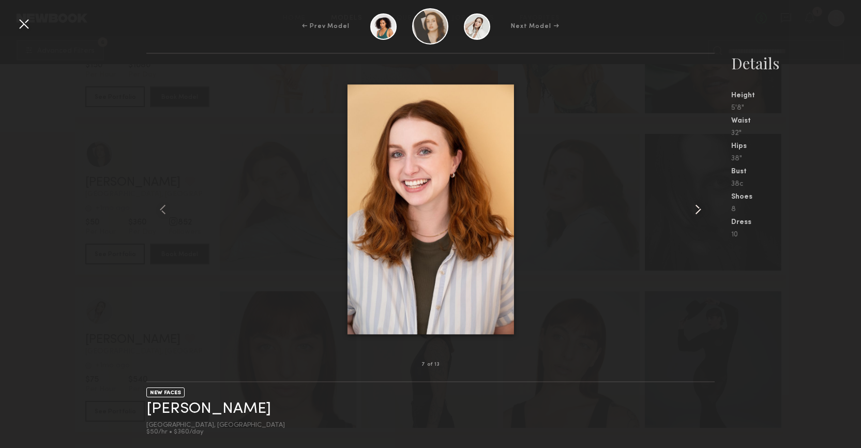
click at [701, 212] on common-icon at bounding box center [698, 209] width 17 height 17
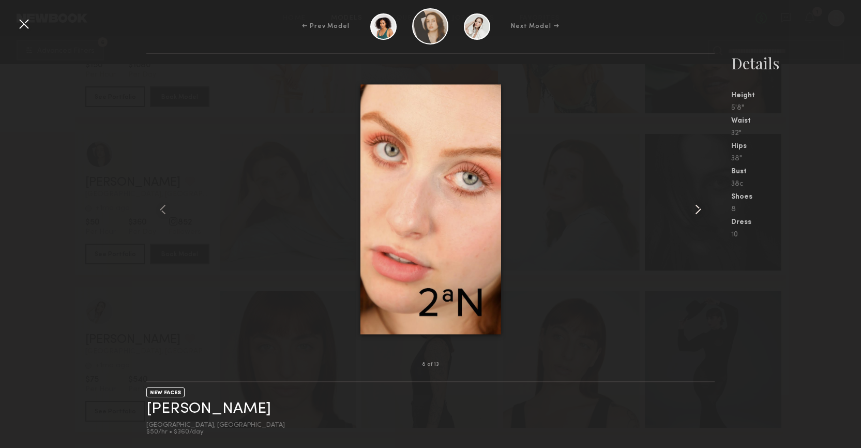
click at [701, 212] on common-icon at bounding box center [698, 209] width 17 height 17
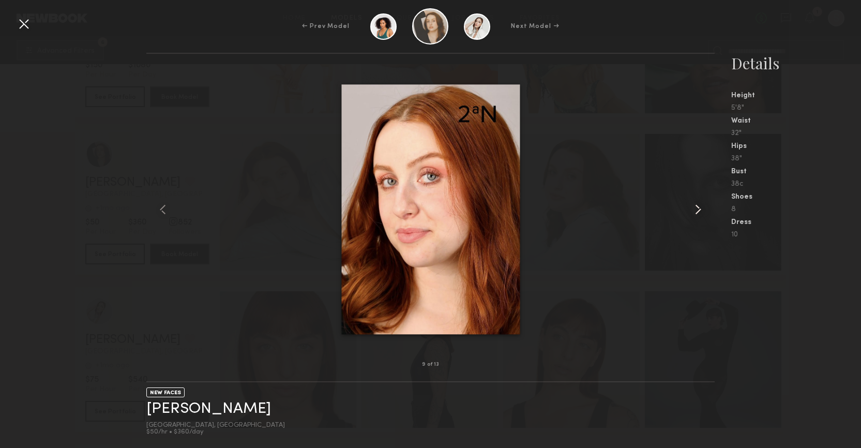
click at [701, 212] on common-icon at bounding box center [698, 209] width 17 height 17
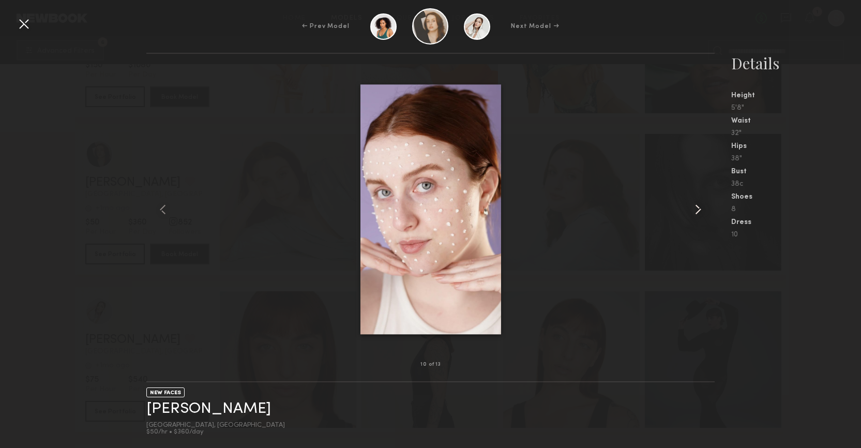
click at [701, 212] on common-icon at bounding box center [698, 209] width 17 height 17
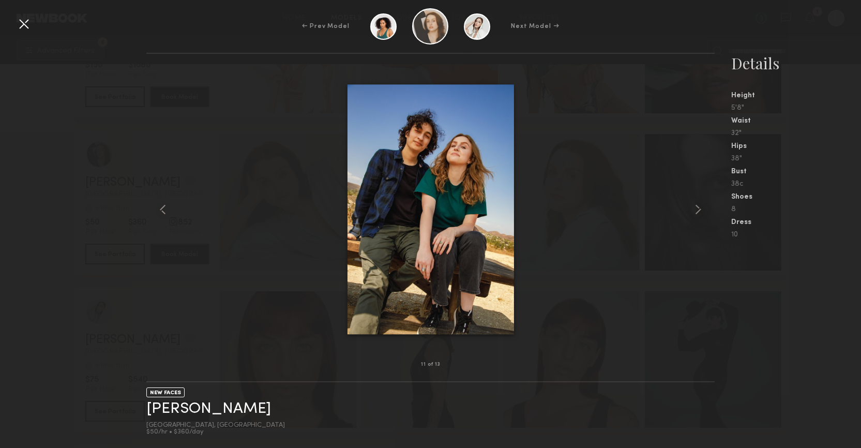
click at [22, 26] on div at bounding box center [24, 24] width 17 height 17
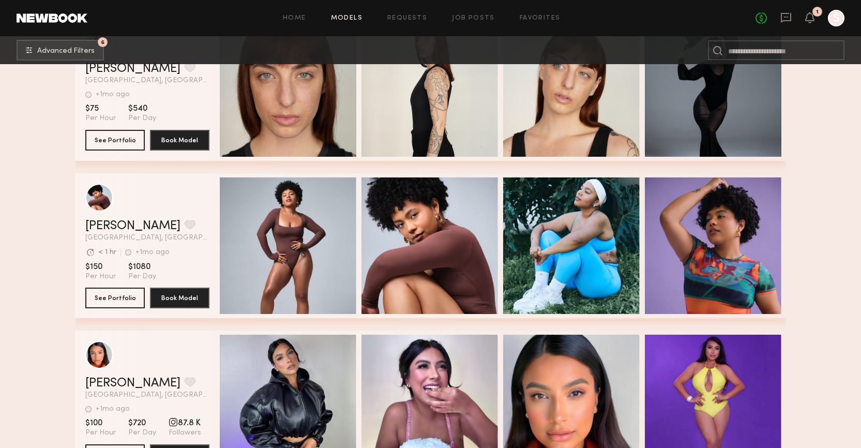
scroll to position [2134, 0]
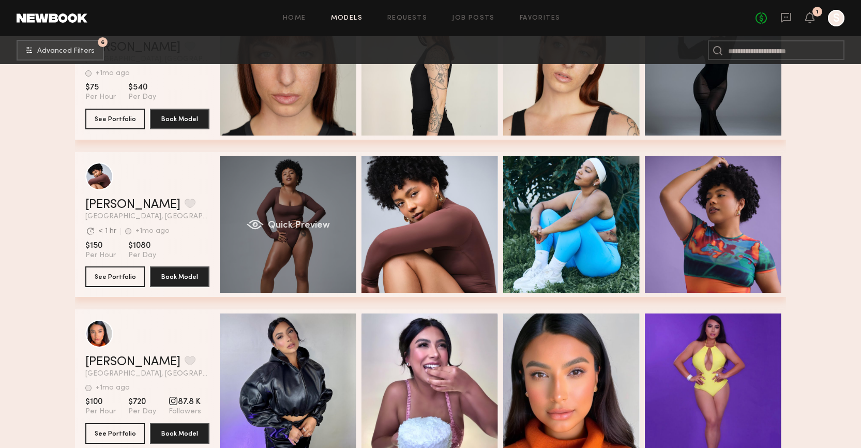
click at [306, 223] on span "Quick Preview" at bounding box center [299, 225] width 62 height 9
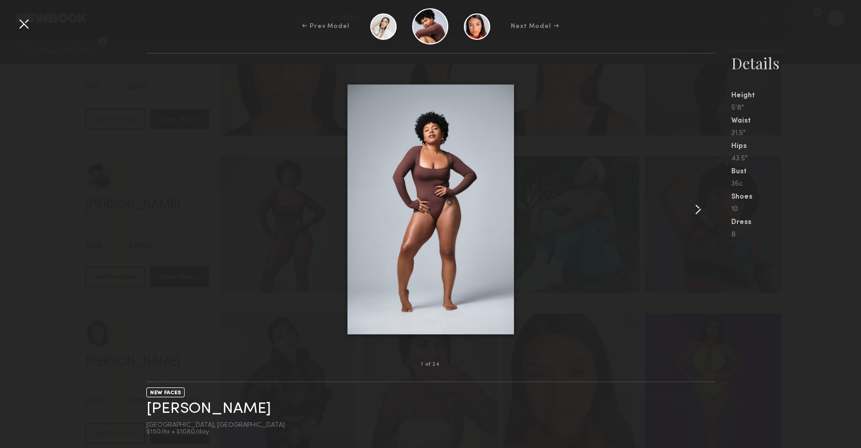
click at [696, 207] on common-icon at bounding box center [698, 209] width 17 height 17
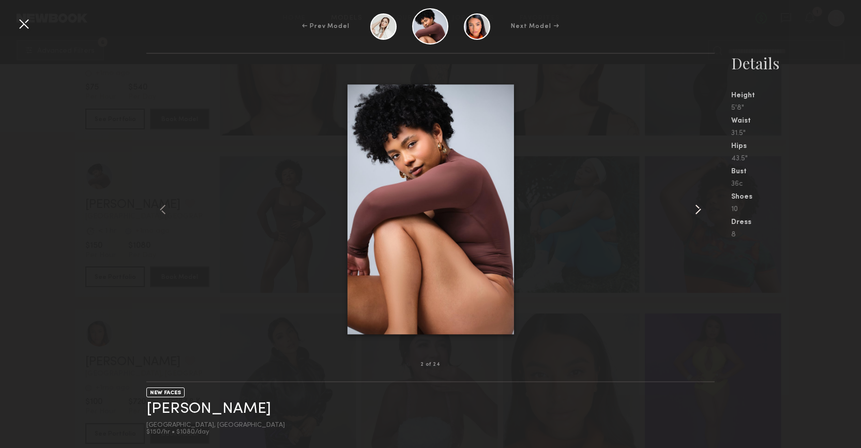
click at [696, 207] on common-icon at bounding box center [698, 209] width 17 height 17
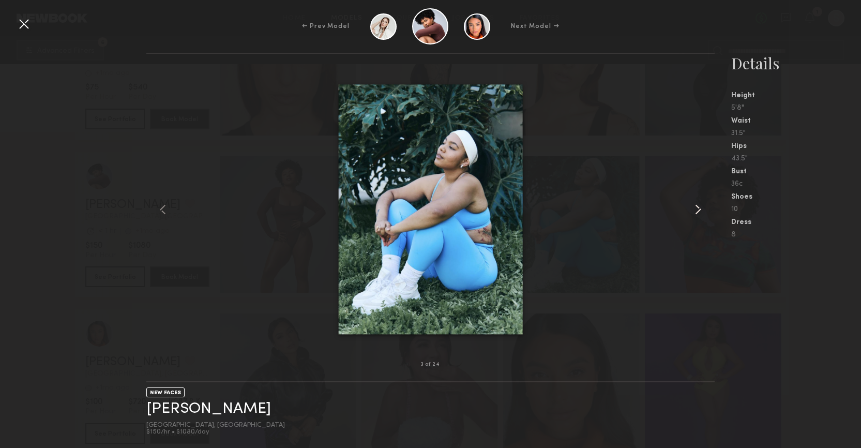
click at [696, 207] on common-icon at bounding box center [698, 209] width 17 height 17
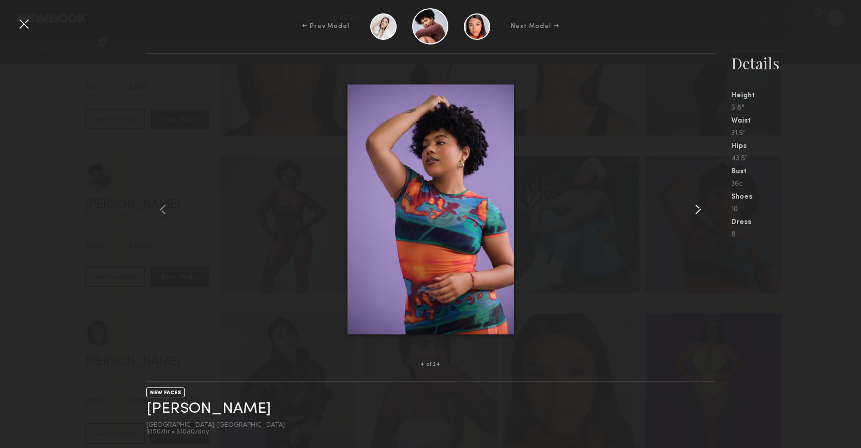
click at [696, 207] on common-icon at bounding box center [698, 209] width 17 height 17
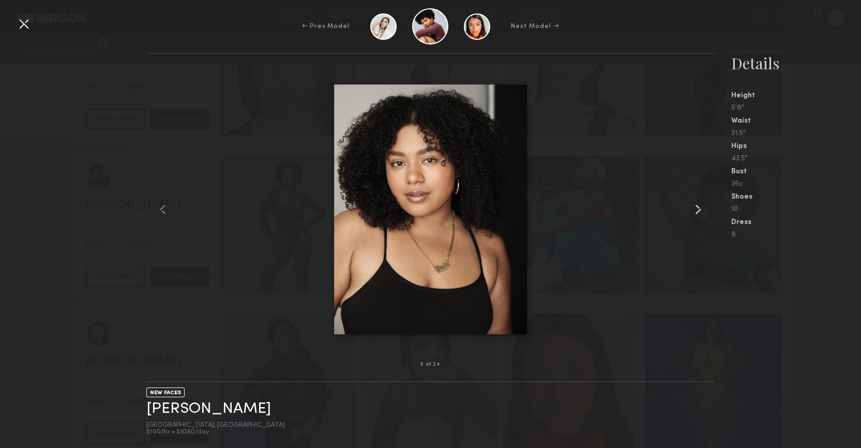
click at [696, 207] on common-icon at bounding box center [698, 209] width 17 height 17
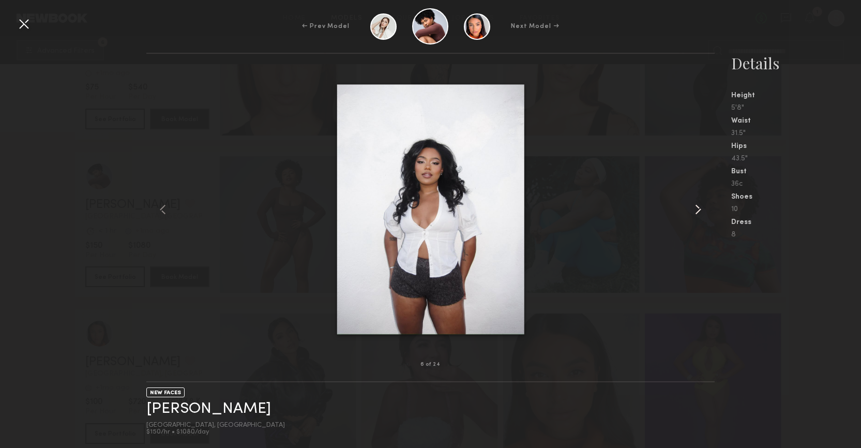
click at [696, 207] on common-icon at bounding box center [698, 209] width 17 height 17
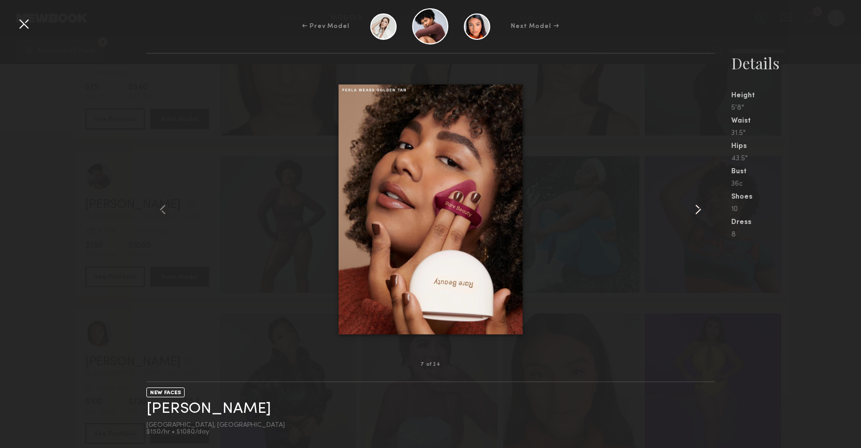
click at [696, 207] on common-icon at bounding box center [698, 209] width 17 height 17
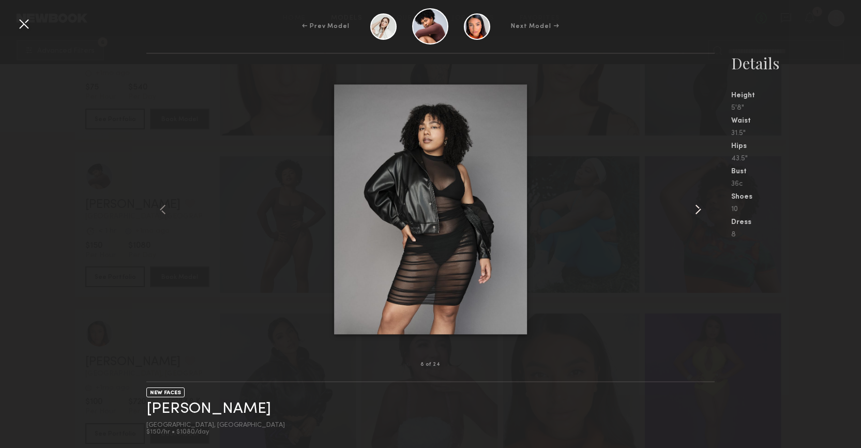
click at [696, 207] on common-icon at bounding box center [698, 209] width 17 height 17
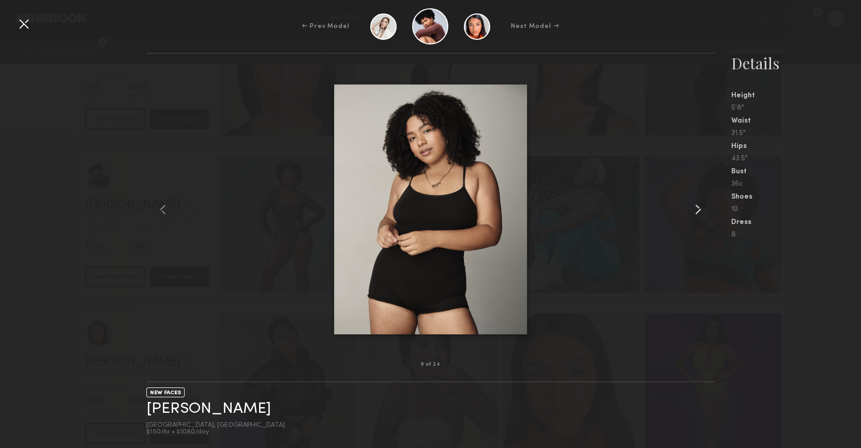
click at [696, 207] on common-icon at bounding box center [698, 209] width 17 height 17
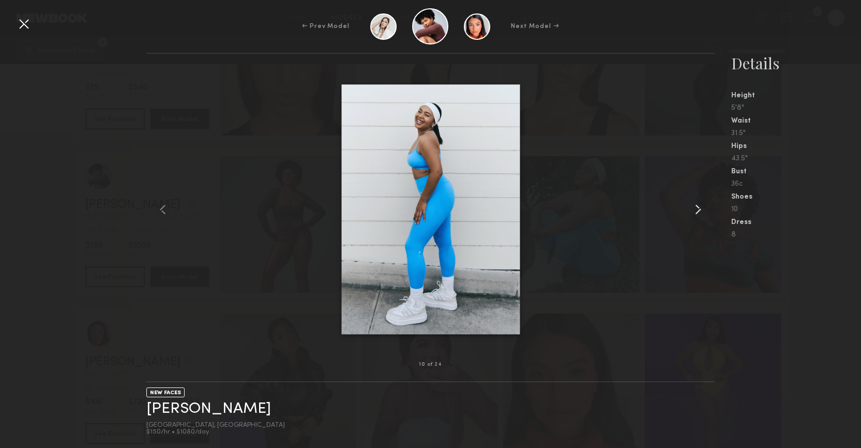
click at [696, 207] on common-icon at bounding box center [698, 209] width 17 height 17
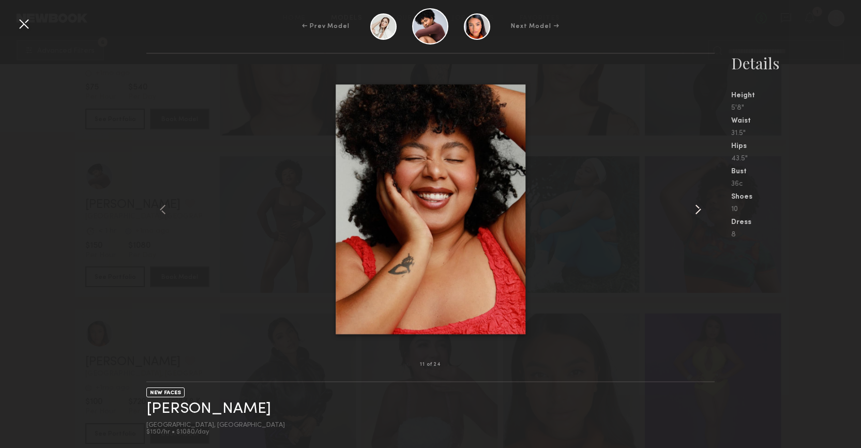
click at [696, 207] on common-icon at bounding box center [698, 209] width 17 height 17
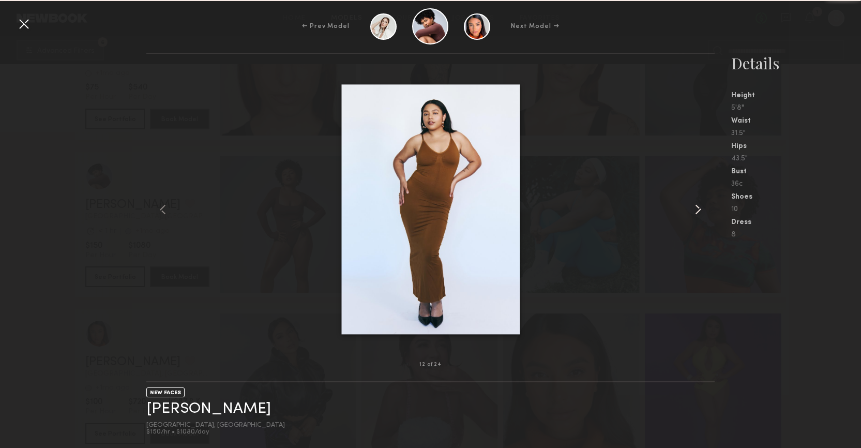
click at [696, 207] on common-icon at bounding box center [698, 209] width 17 height 17
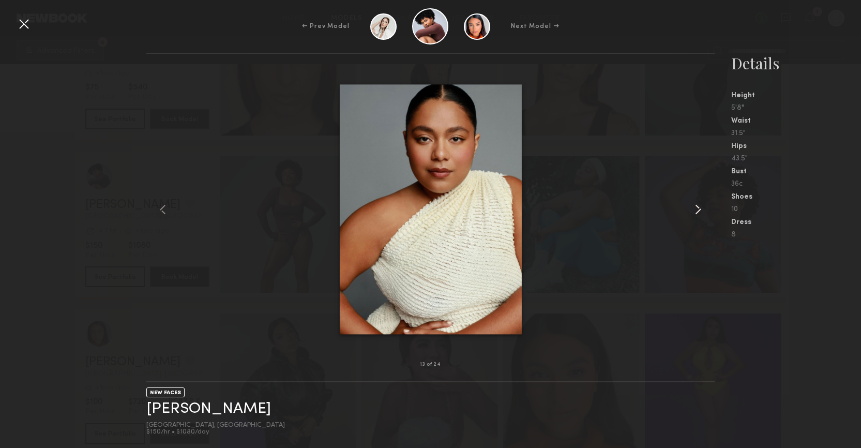
click at [696, 207] on common-icon at bounding box center [698, 209] width 17 height 17
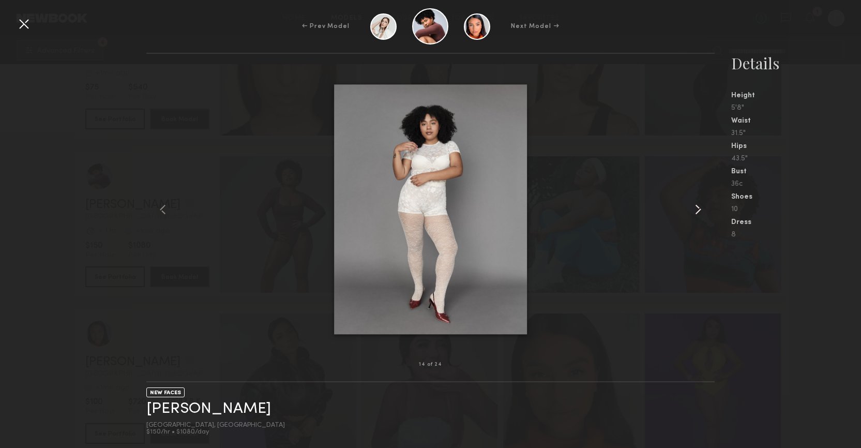
click at [696, 207] on common-icon at bounding box center [698, 209] width 17 height 17
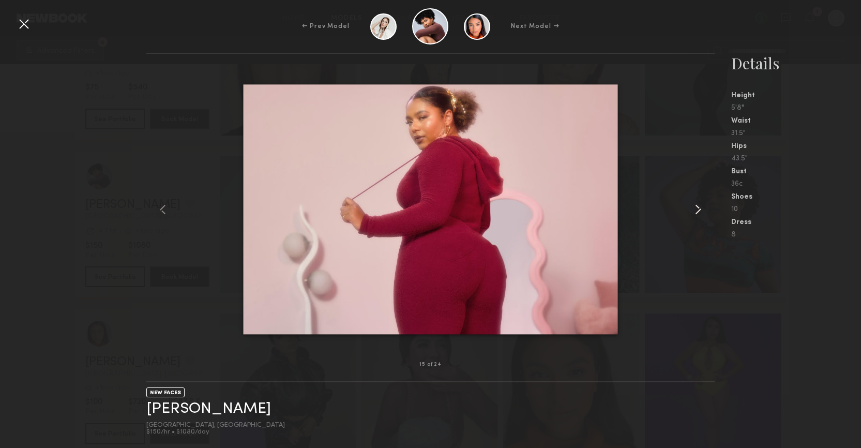
click at [696, 207] on common-icon at bounding box center [698, 209] width 17 height 17
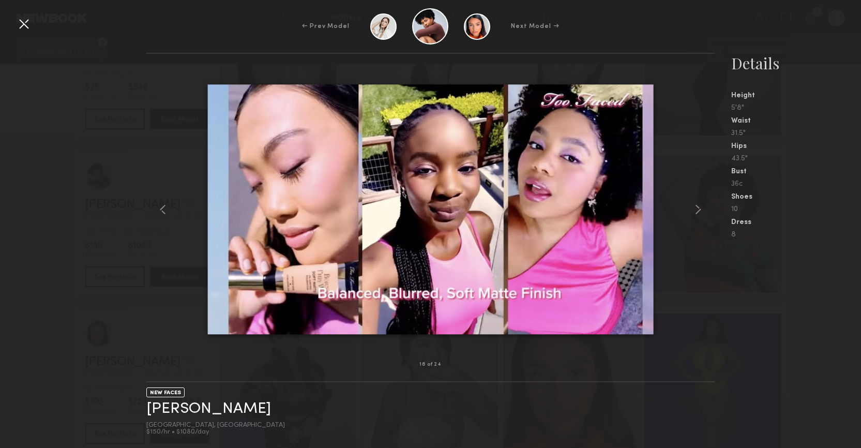
click at [24, 26] on div at bounding box center [24, 24] width 17 height 17
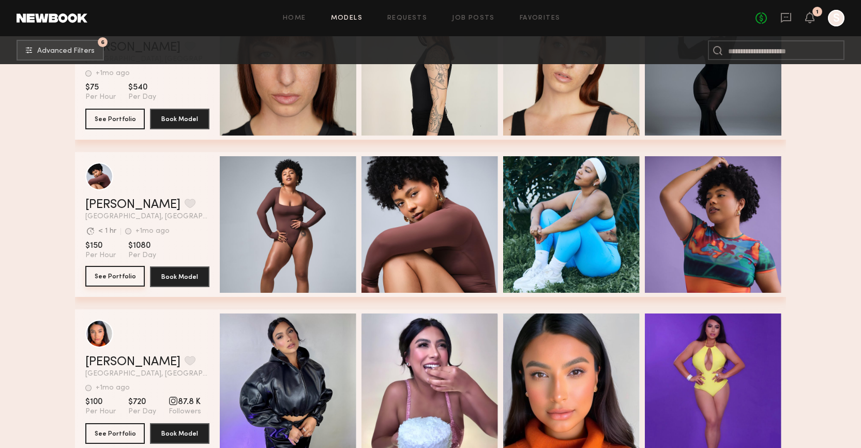
click at [108, 279] on button "See Portfolio" at bounding box center [114, 276] width 59 height 21
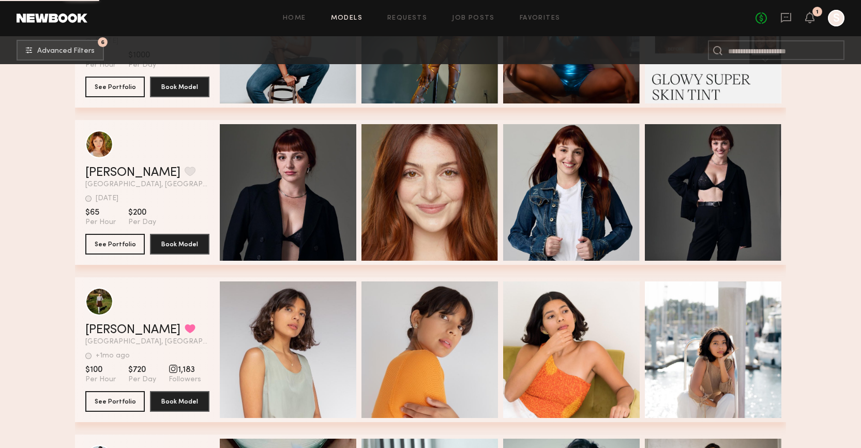
scroll to position [3131, 0]
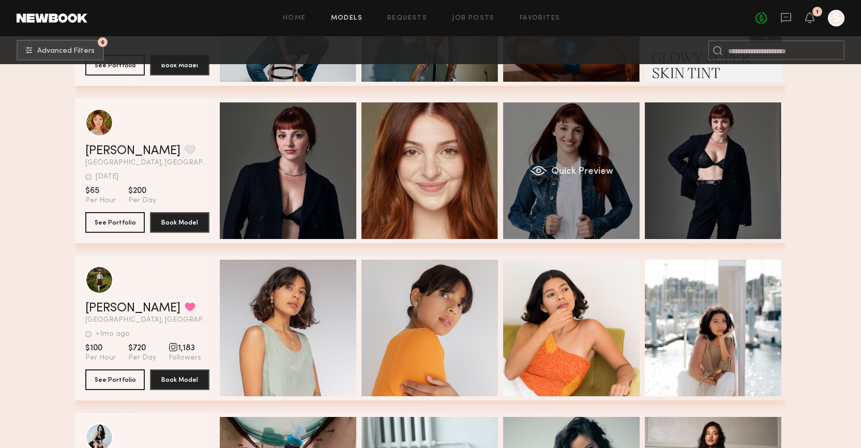
click at [576, 174] on span "Quick Preview" at bounding box center [582, 171] width 62 height 9
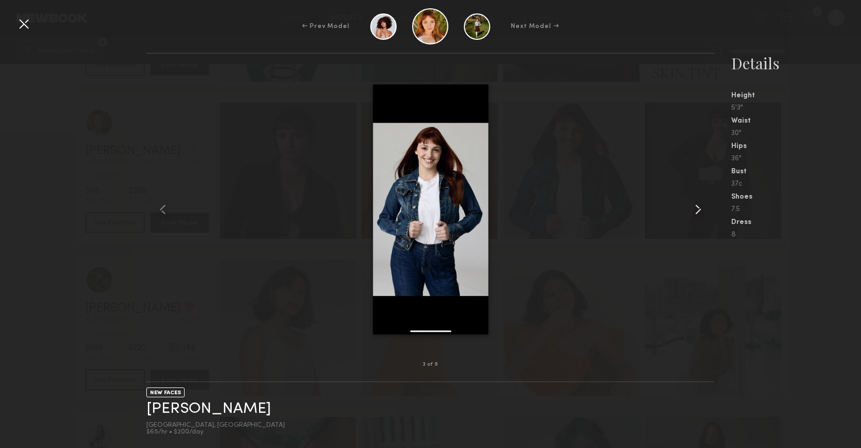
click at [703, 214] on common-icon at bounding box center [698, 209] width 17 height 17
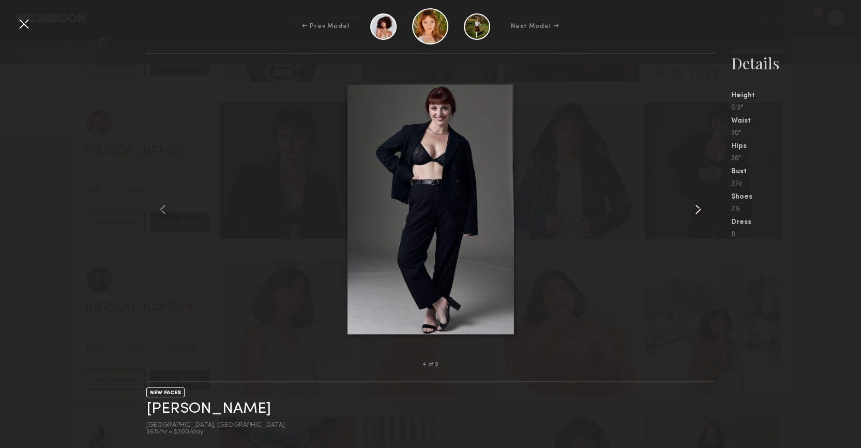
click at [703, 214] on common-icon at bounding box center [698, 209] width 17 height 17
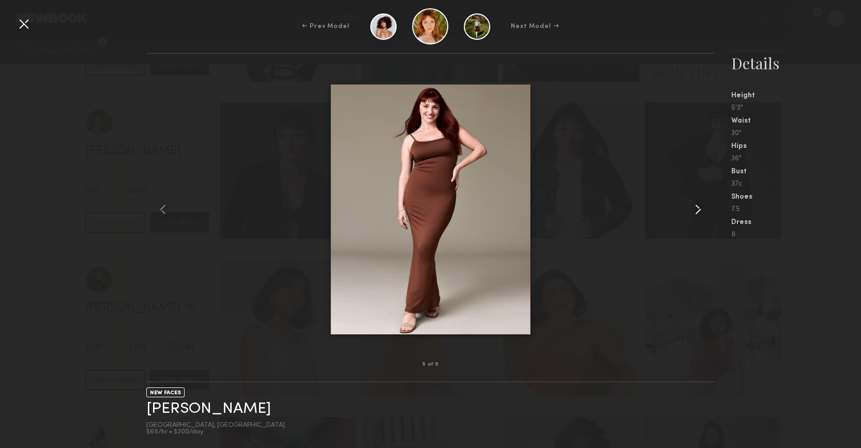
click at [703, 214] on common-icon at bounding box center [698, 209] width 17 height 17
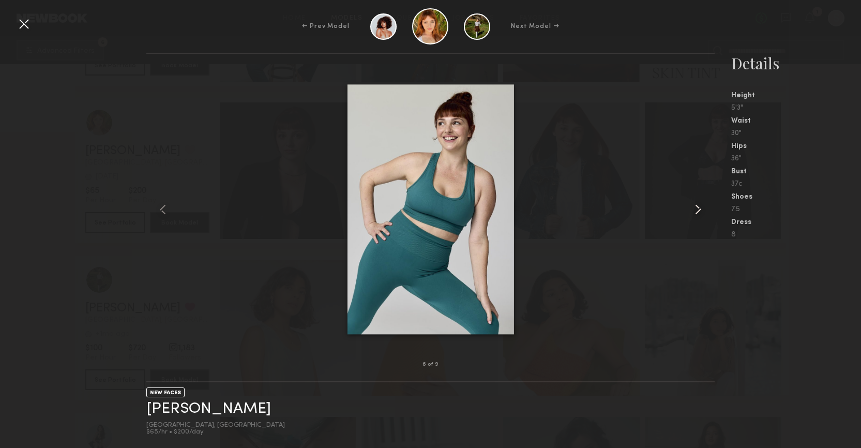
click at [703, 214] on common-icon at bounding box center [698, 209] width 17 height 17
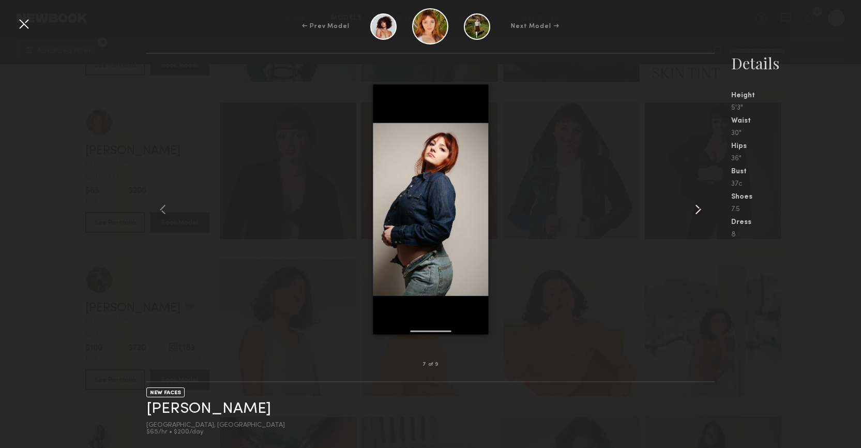
click at [703, 214] on common-icon at bounding box center [698, 209] width 17 height 17
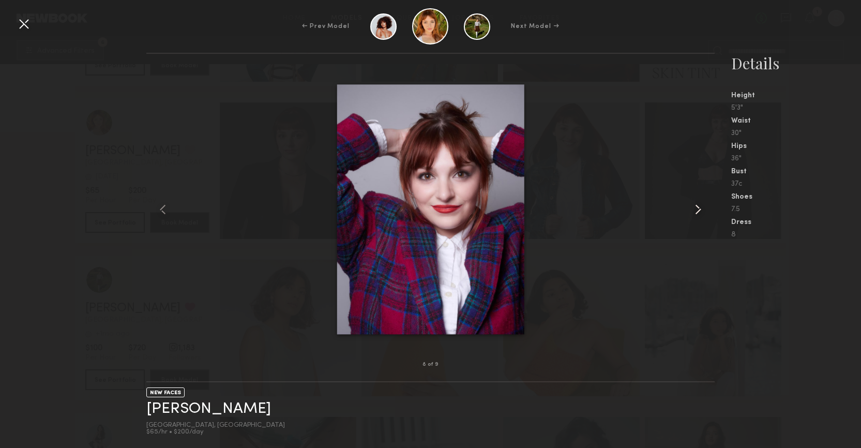
click at [703, 214] on common-icon at bounding box center [698, 209] width 17 height 17
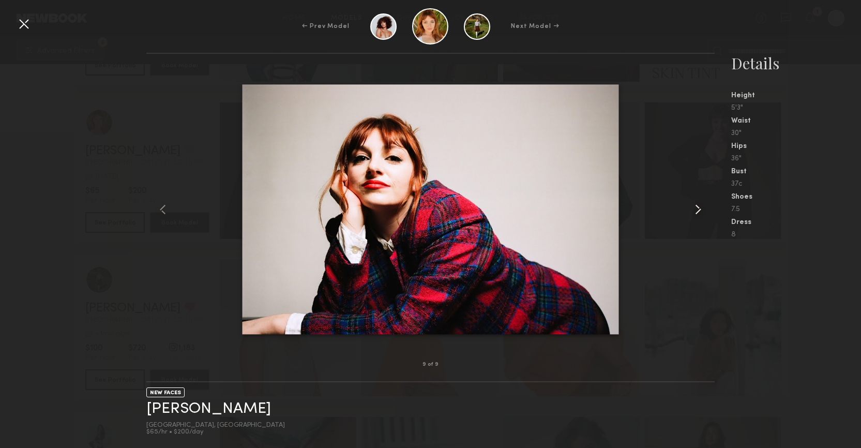
click at [703, 214] on common-icon at bounding box center [698, 209] width 17 height 17
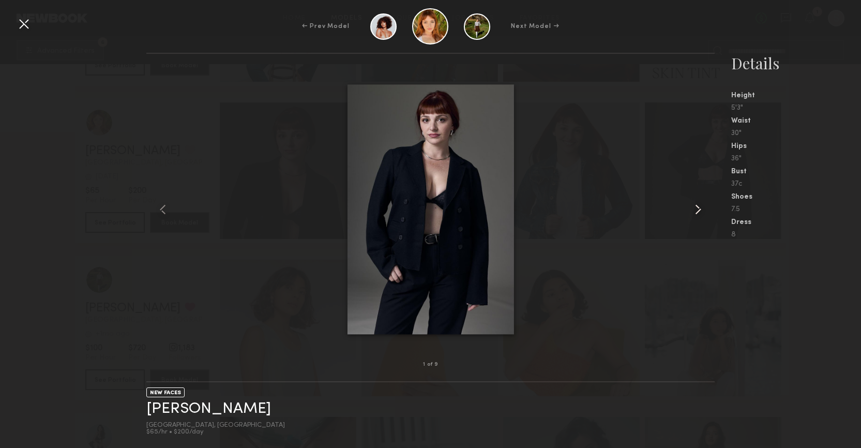
click at [703, 214] on common-icon at bounding box center [698, 209] width 17 height 17
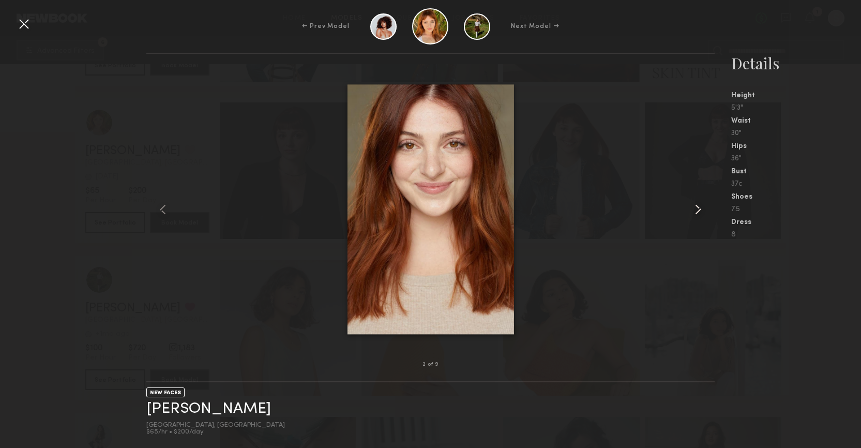
click at [703, 214] on common-icon at bounding box center [698, 209] width 17 height 17
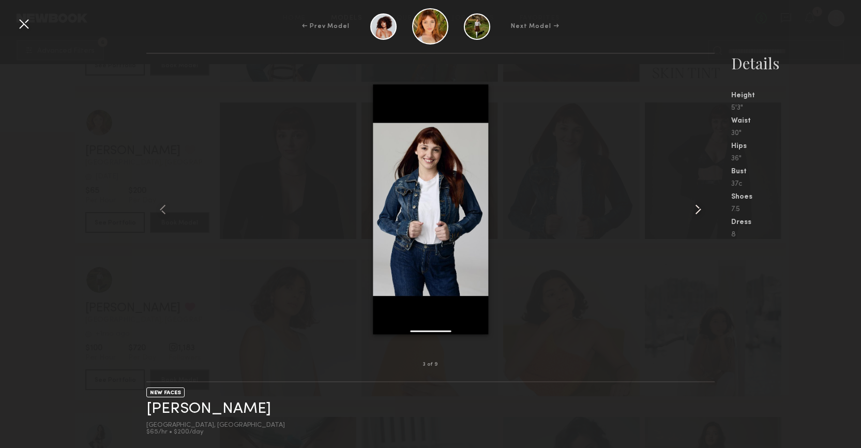
click at [703, 214] on common-icon at bounding box center [698, 209] width 17 height 17
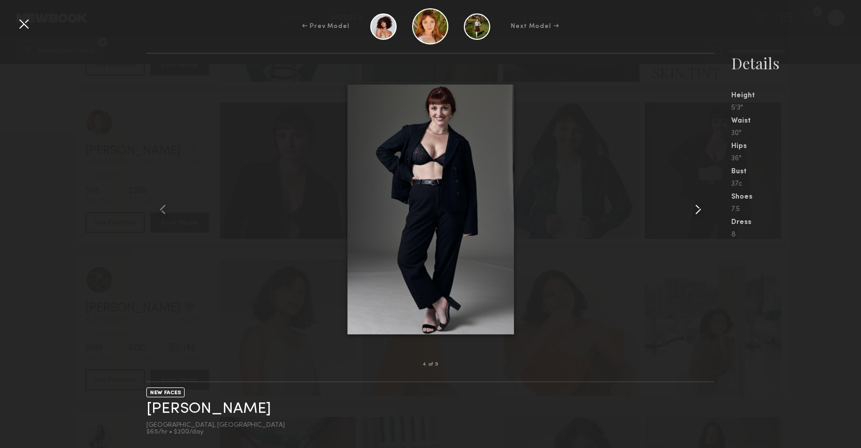
click at [703, 214] on common-icon at bounding box center [698, 209] width 17 height 17
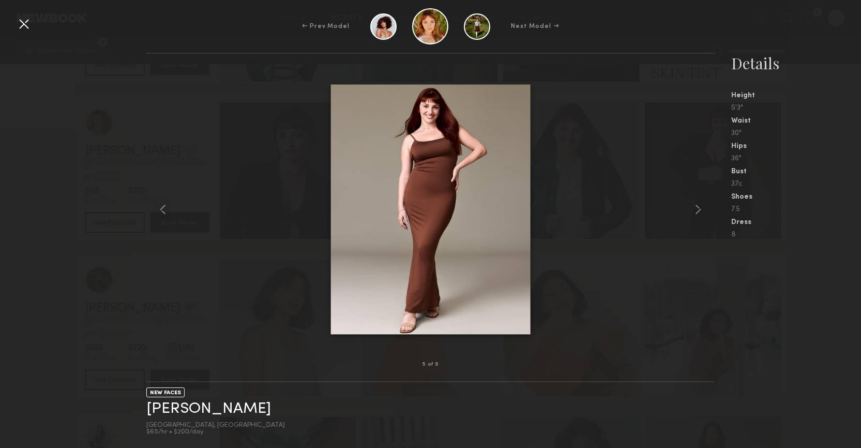
click at [23, 28] on div at bounding box center [24, 24] width 17 height 17
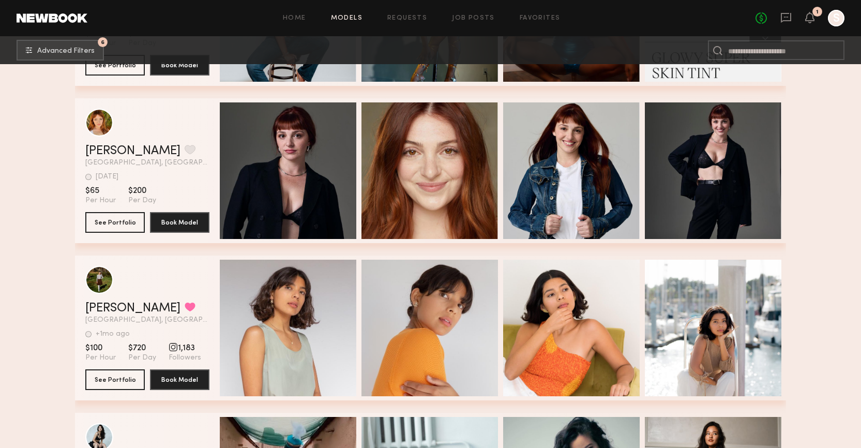
scroll to position [3275, 0]
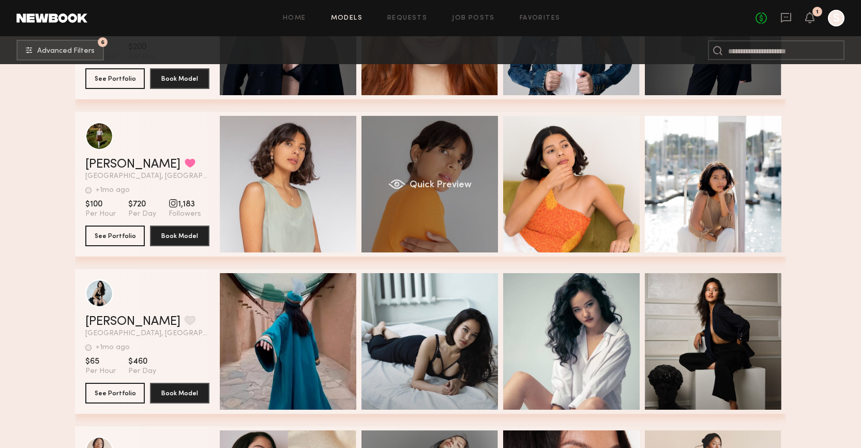
click at [436, 187] on span "Quick Preview" at bounding box center [441, 185] width 62 height 9
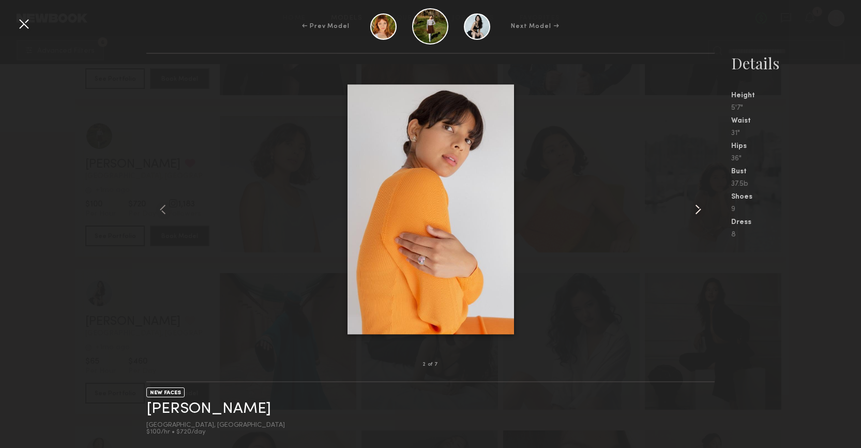
click at [692, 202] on common-icon at bounding box center [698, 209] width 17 height 17
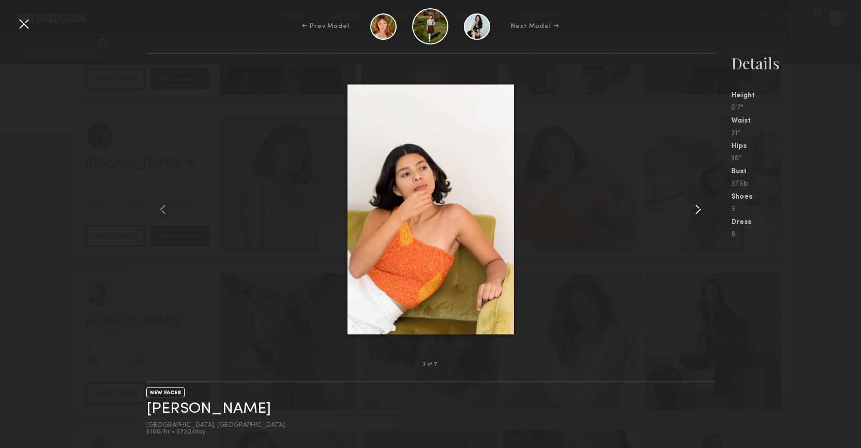
click at [692, 202] on common-icon at bounding box center [698, 209] width 17 height 17
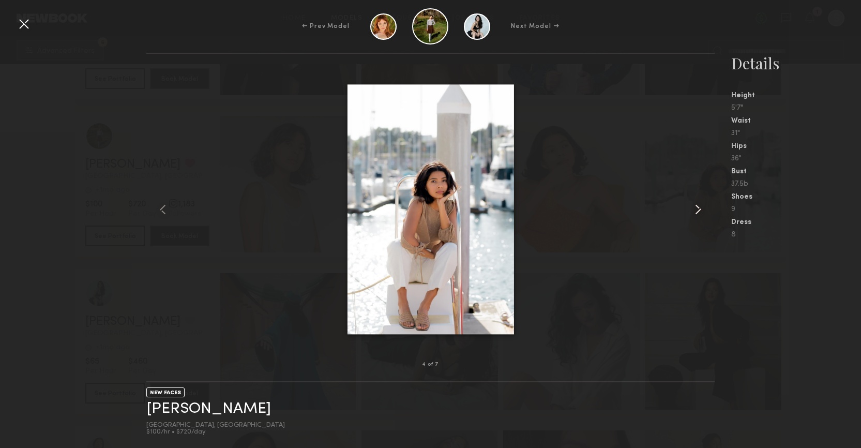
click at [692, 202] on common-icon at bounding box center [698, 209] width 17 height 17
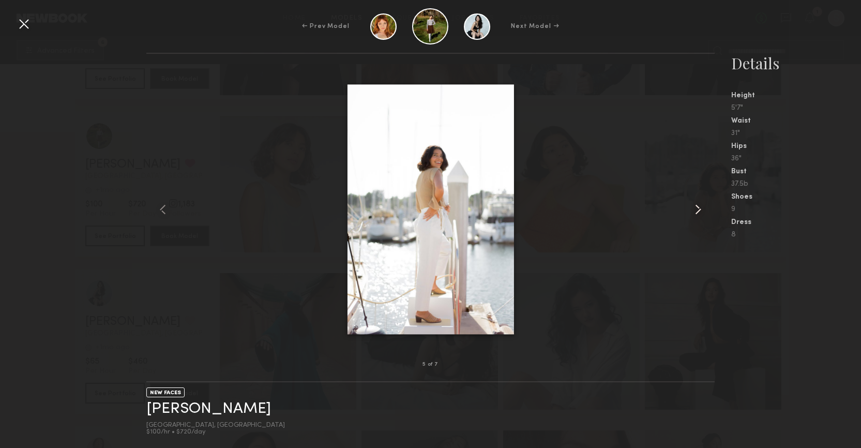
click at [692, 202] on common-icon at bounding box center [698, 209] width 17 height 17
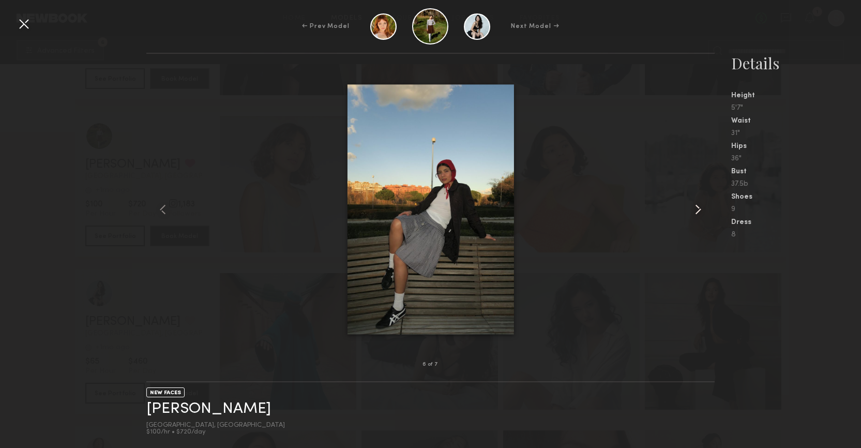
click at [692, 202] on common-icon at bounding box center [698, 209] width 17 height 17
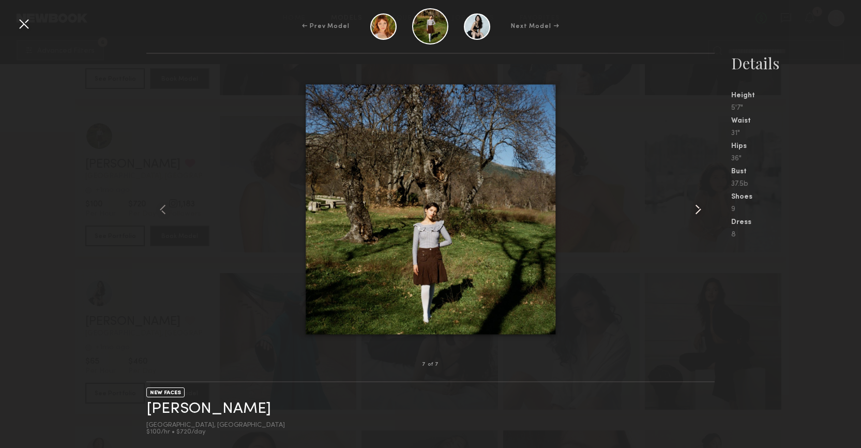
click at [692, 202] on common-icon at bounding box center [698, 209] width 17 height 17
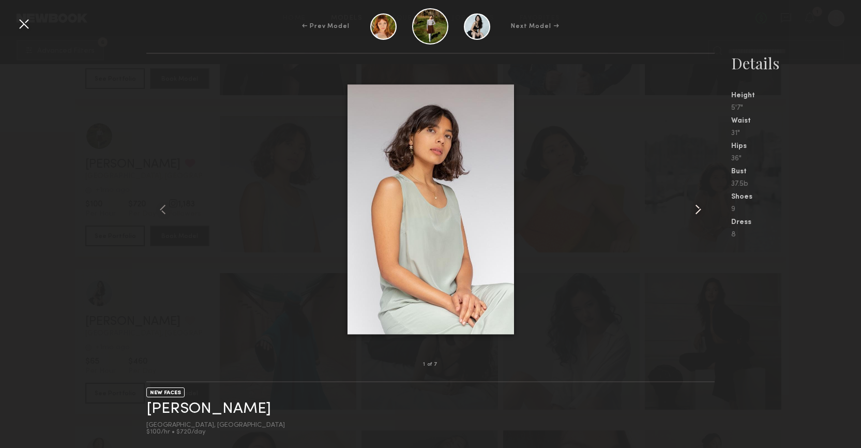
click at [692, 202] on common-icon at bounding box center [698, 209] width 17 height 17
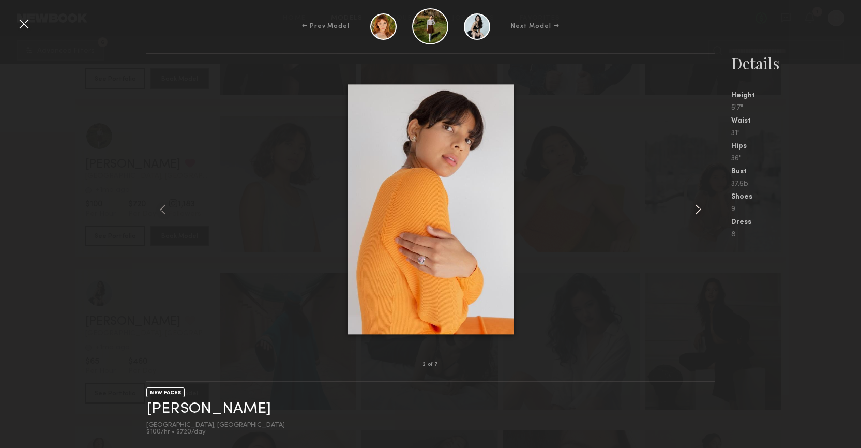
click at [692, 202] on common-icon at bounding box center [698, 209] width 17 height 17
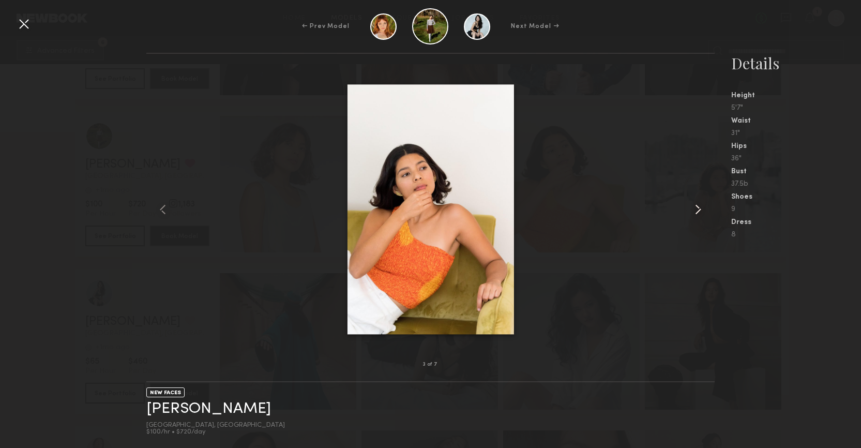
click at [692, 202] on common-icon at bounding box center [698, 209] width 17 height 17
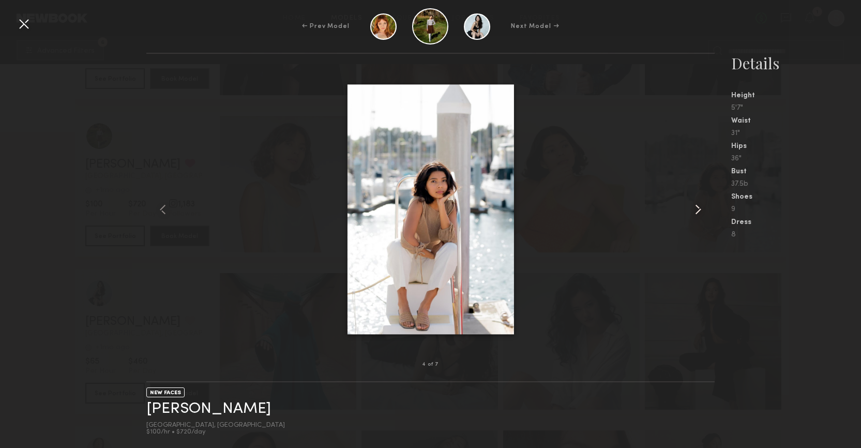
click at [692, 202] on common-icon at bounding box center [698, 209] width 17 height 17
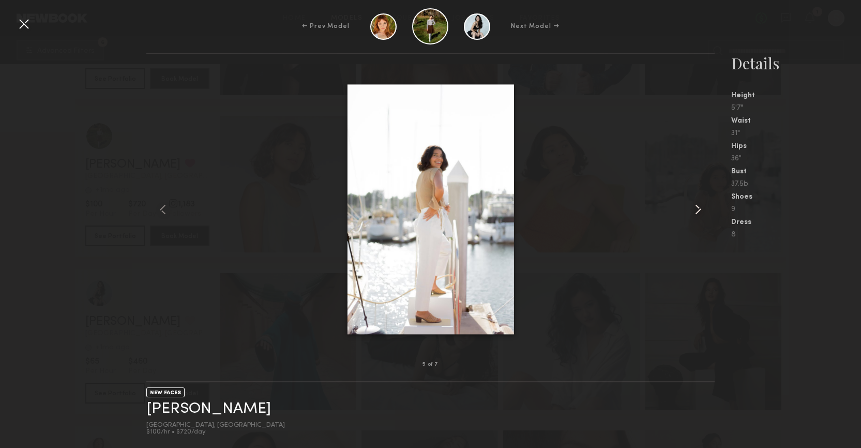
click at [692, 202] on common-icon at bounding box center [698, 209] width 17 height 17
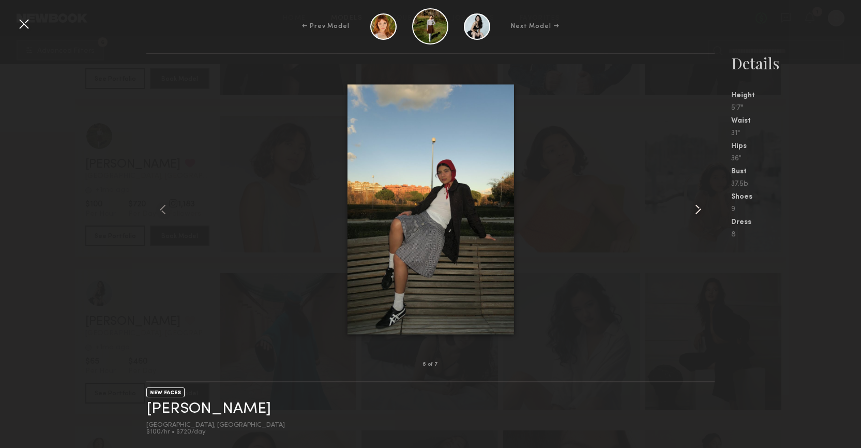
click at [692, 202] on common-icon at bounding box center [698, 209] width 17 height 17
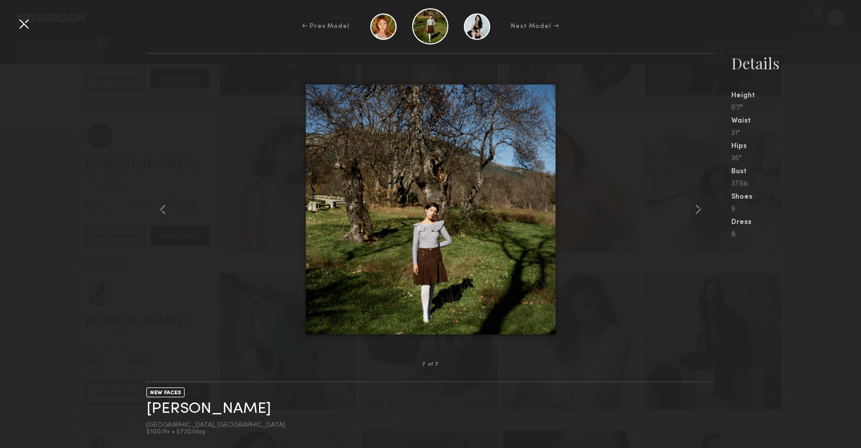
click at [22, 24] on div at bounding box center [24, 24] width 17 height 17
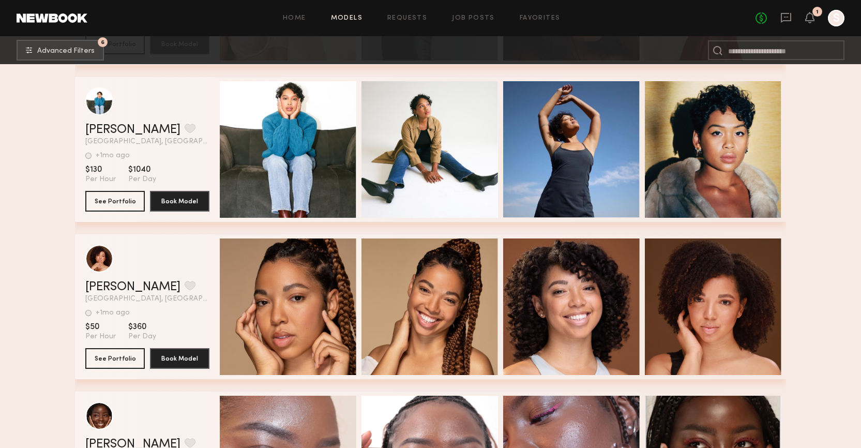
scroll to position [3783, 0]
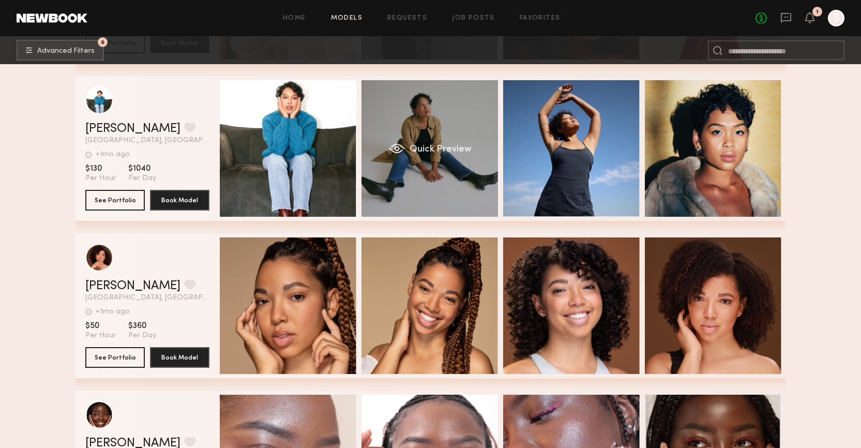
click at [433, 145] on span "Quick Preview" at bounding box center [441, 149] width 62 height 9
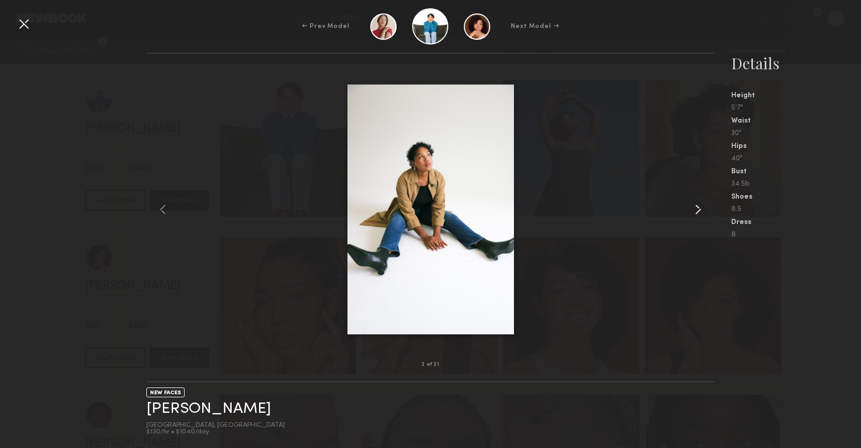
click at [699, 208] on common-icon at bounding box center [698, 209] width 17 height 17
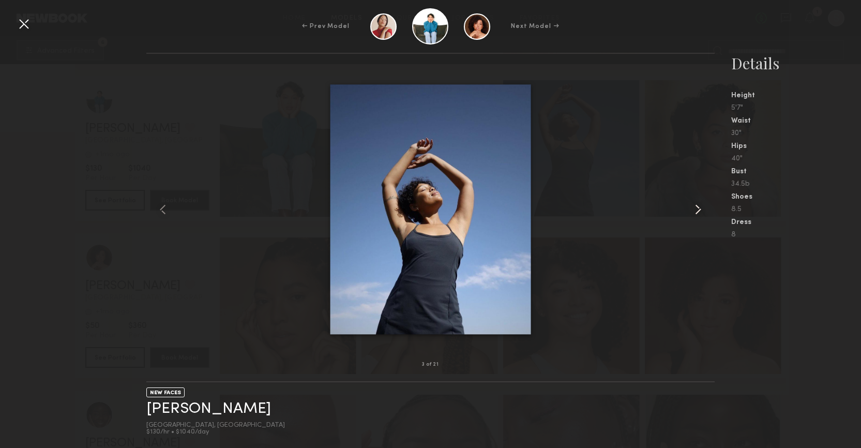
click at [699, 208] on common-icon at bounding box center [698, 209] width 17 height 17
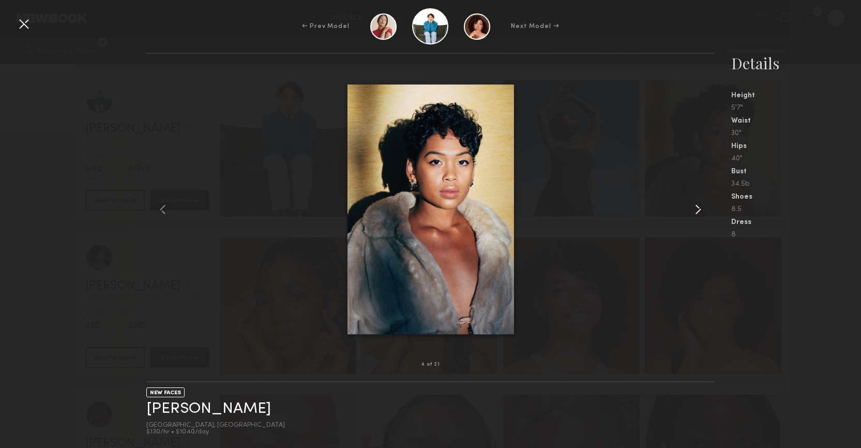
click at [699, 208] on common-icon at bounding box center [698, 209] width 17 height 17
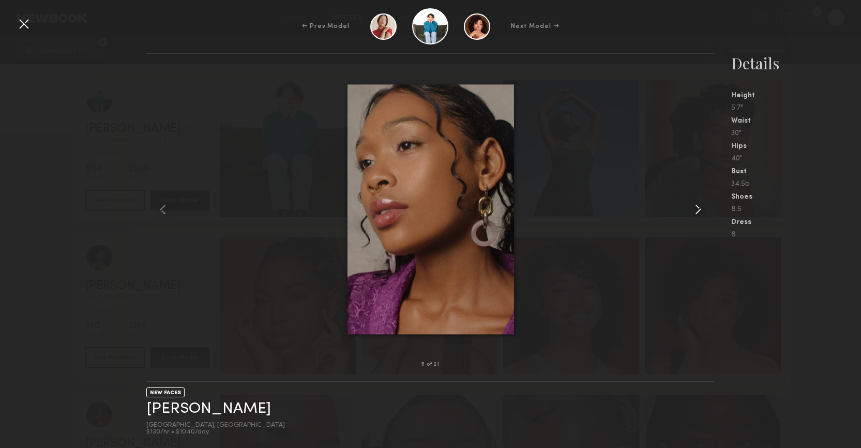
click at [699, 208] on common-icon at bounding box center [698, 209] width 17 height 17
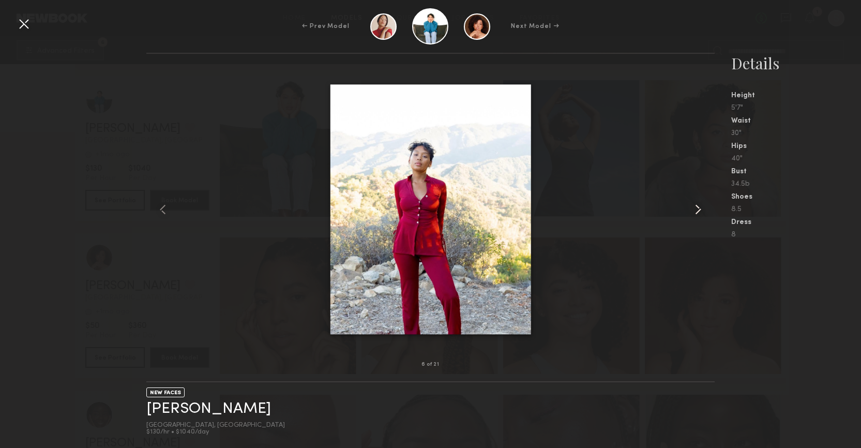
click at [699, 208] on common-icon at bounding box center [698, 209] width 17 height 17
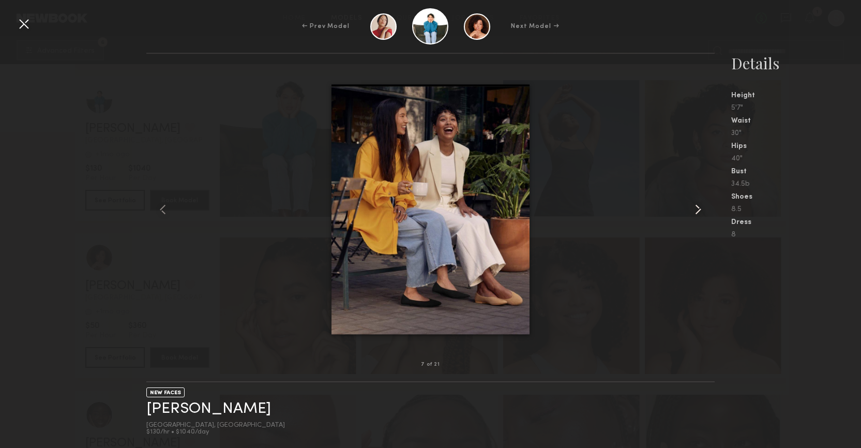
click at [699, 208] on common-icon at bounding box center [698, 209] width 17 height 17
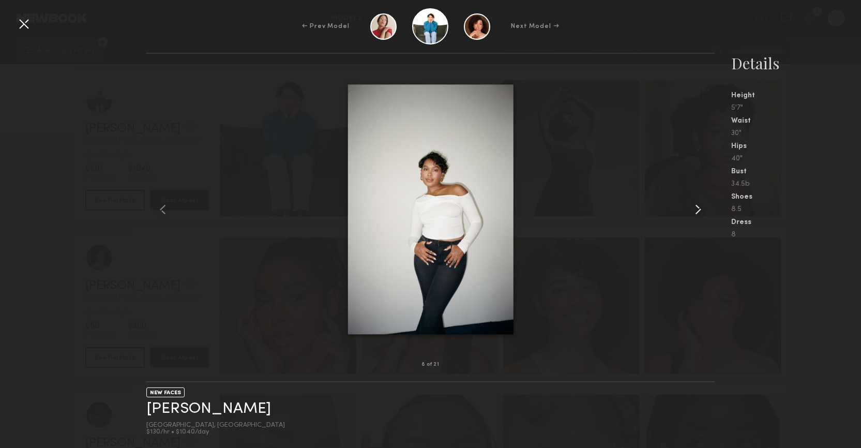
click at [699, 208] on common-icon at bounding box center [698, 209] width 17 height 17
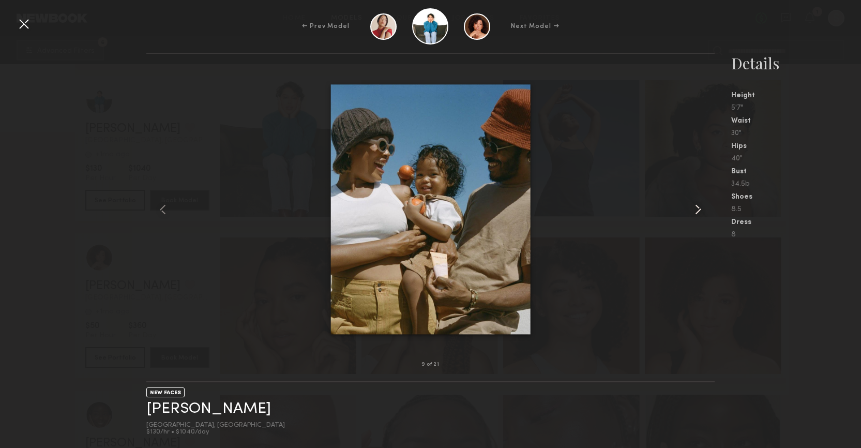
click at [699, 208] on common-icon at bounding box center [698, 209] width 17 height 17
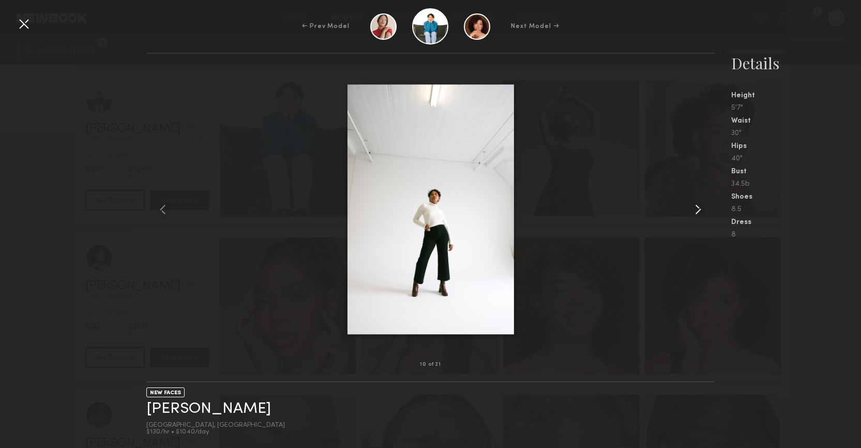
click at [699, 208] on common-icon at bounding box center [698, 209] width 17 height 17
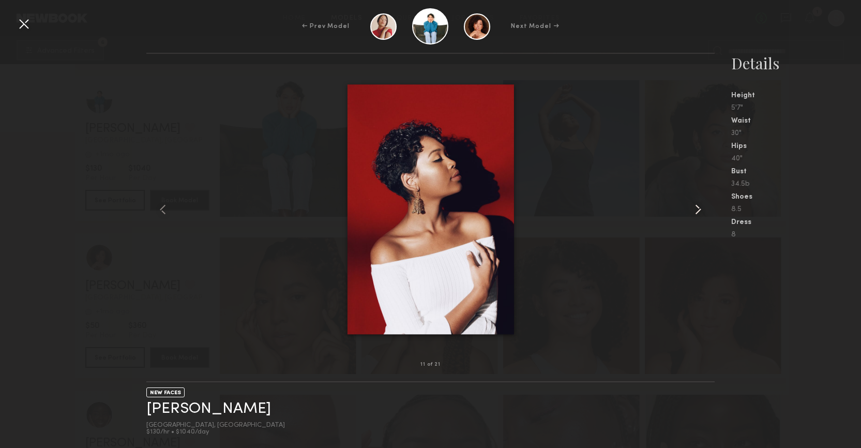
click at [699, 208] on common-icon at bounding box center [698, 209] width 17 height 17
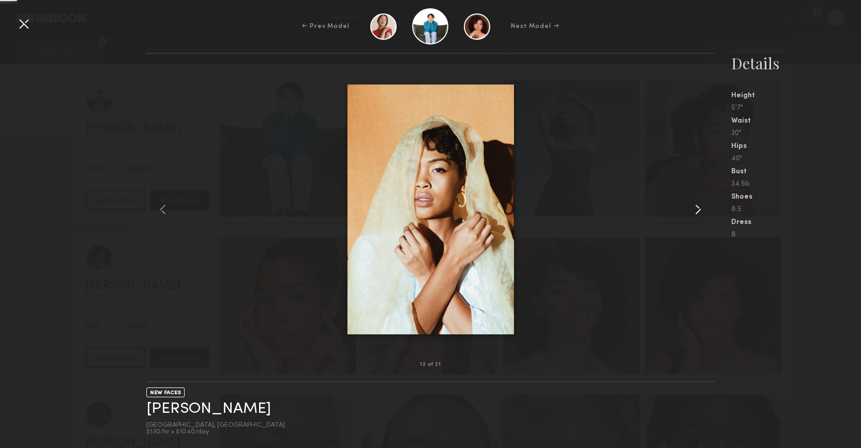
click at [699, 208] on common-icon at bounding box center [698, 209] width 17 height 17
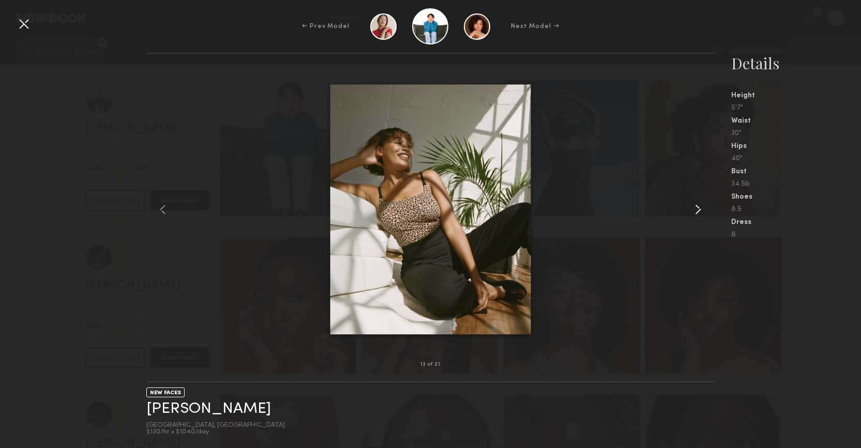
click at [699, 208] on common-icon at bounding box center [698, 209] width 17 height 17
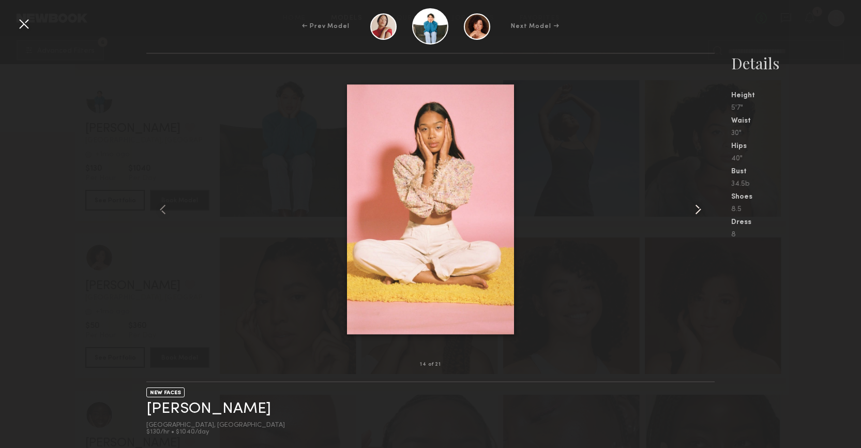
click at [699, 208] on common-icon at bounding box center [698, 209] width 17 height 17
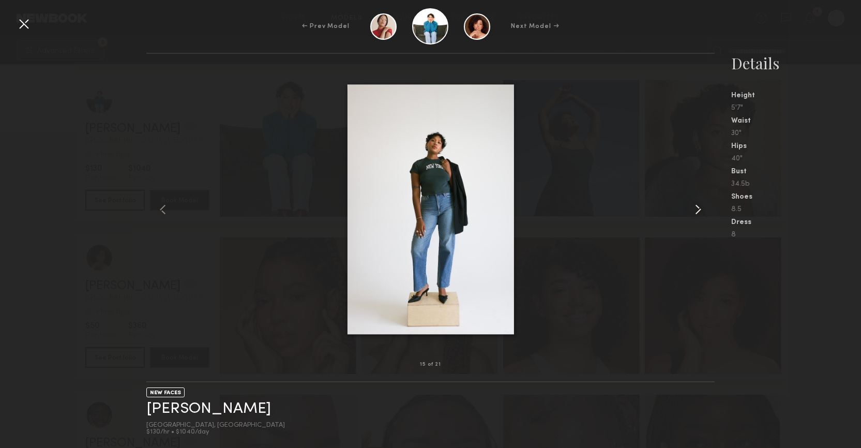
click at [699, 208] on common-icon at bounding box center [698, 209] width 17 height 17
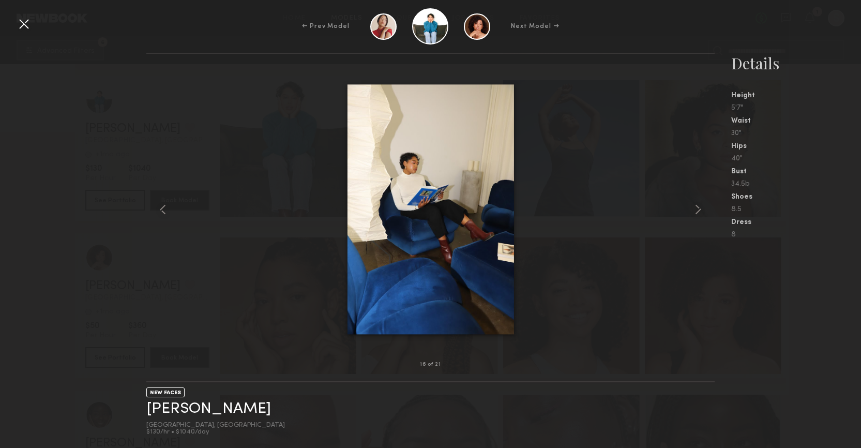
click at [23, 29] on div at bounding box center [24, 24] width 17 height 17
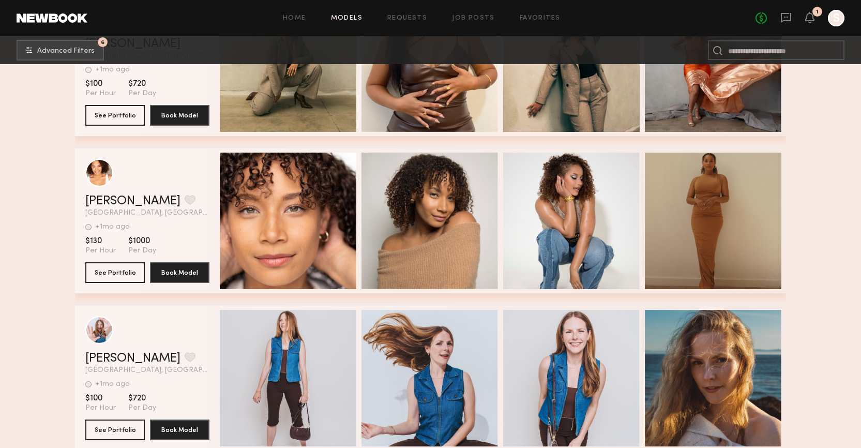
scroll to position [4986, 0]
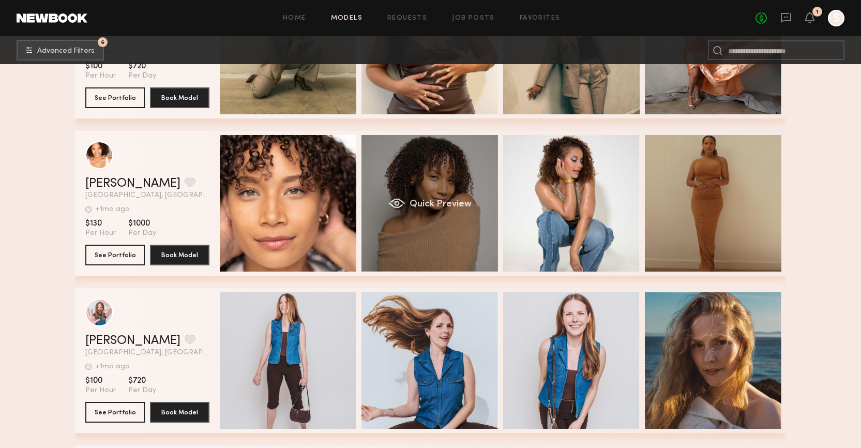
click at [452, 201] on span "Quick Preview" at bounding box center [441, 204] width 62 height 9
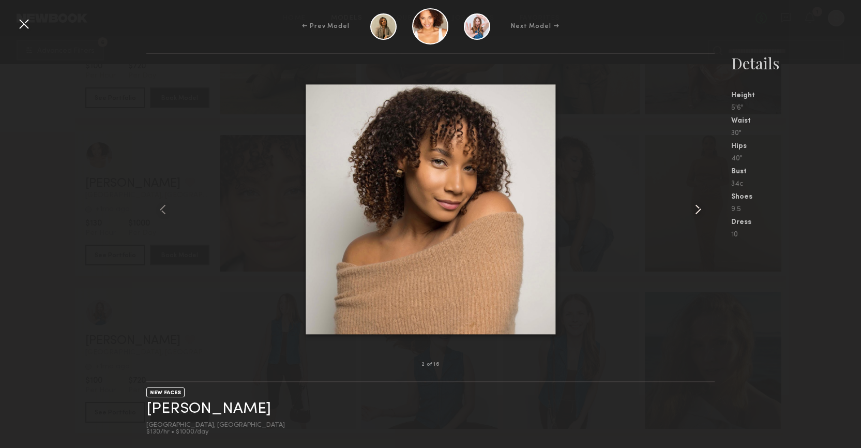
click at [700, 204] on common-icon at bounding box center [698, 209] width 17 height 17
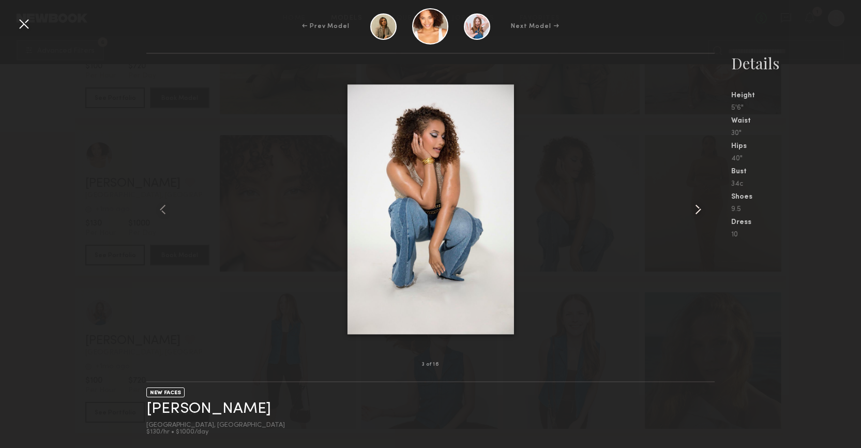
click at [700, 204] on common-icon at bounding box center [698, 209] width 17 height 17
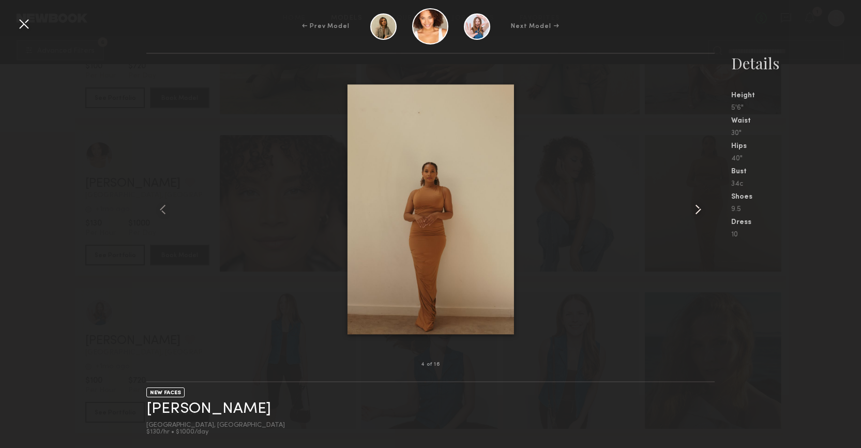
click at [700, 204] on common-icon at bounding box center [698, 209] width 17 height 17
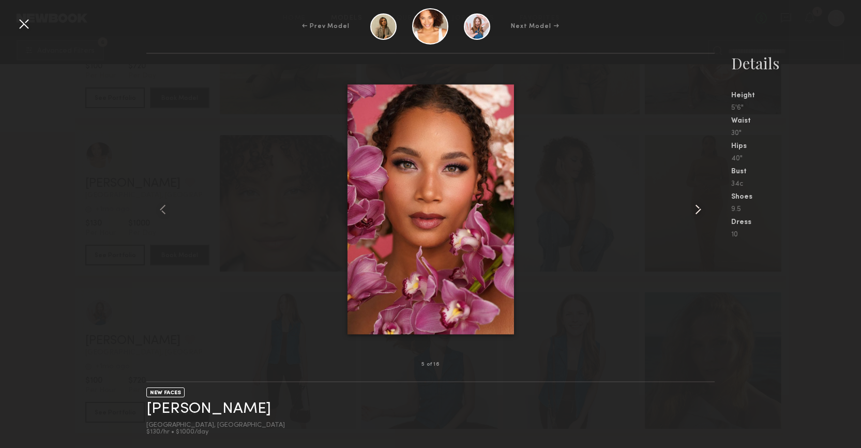
click at [700, 204] on common-icon at bounding box center [698, 209] width 17 height 17
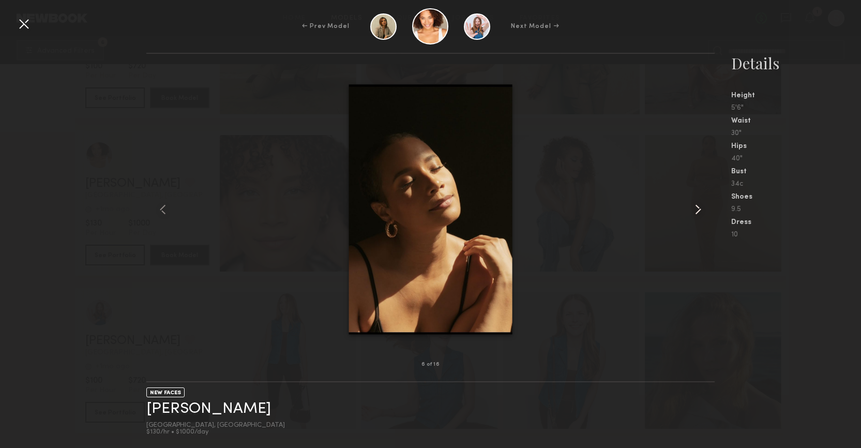
click at [700, 204] on common-icon at bounding box center [698, 209] width 17 height 17
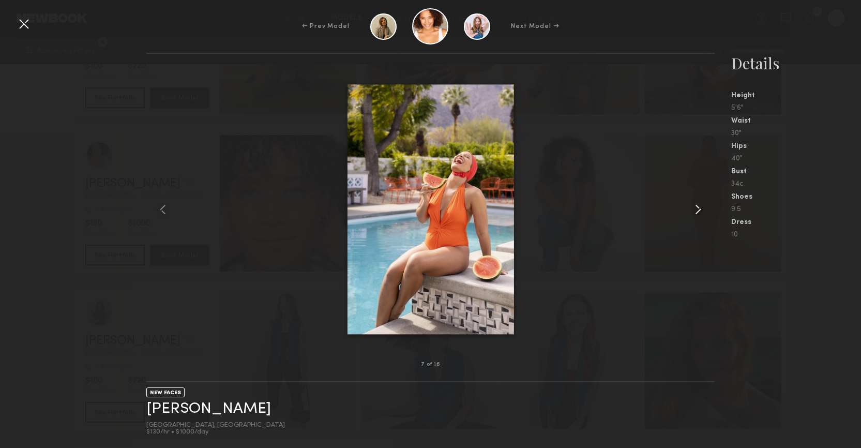
click at [700, 204] on common-icon at bounding box center [698, 209] width 17 height 17
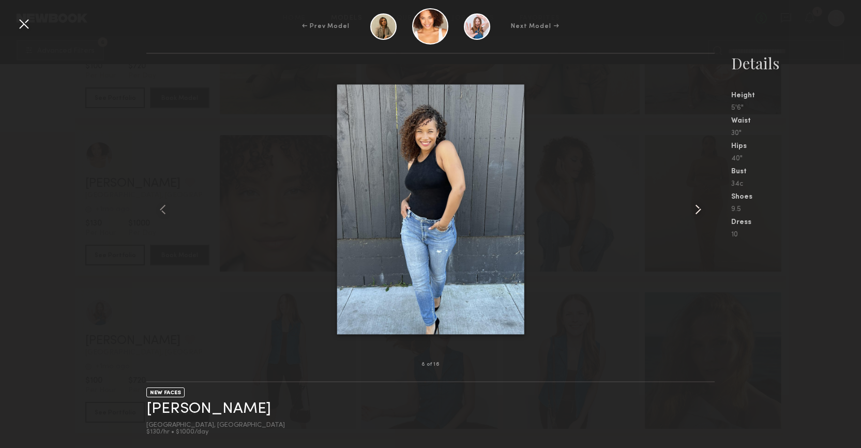
click at [700, 204] on common-icon at bounding box center [698, 209] width 17 height 17
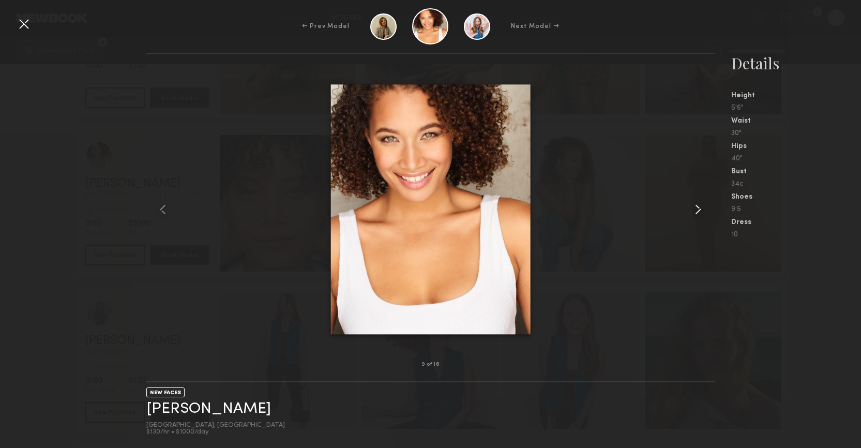
click at [700, 204] on common-icon at bounding box center [698, 209] width 17 height 17
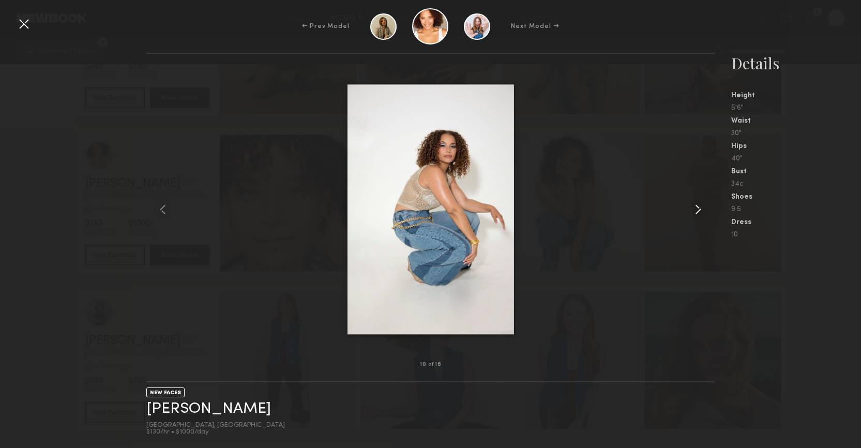
click at [700, 204] on common-icon at bounding box center [698, 209] width 17 height 17
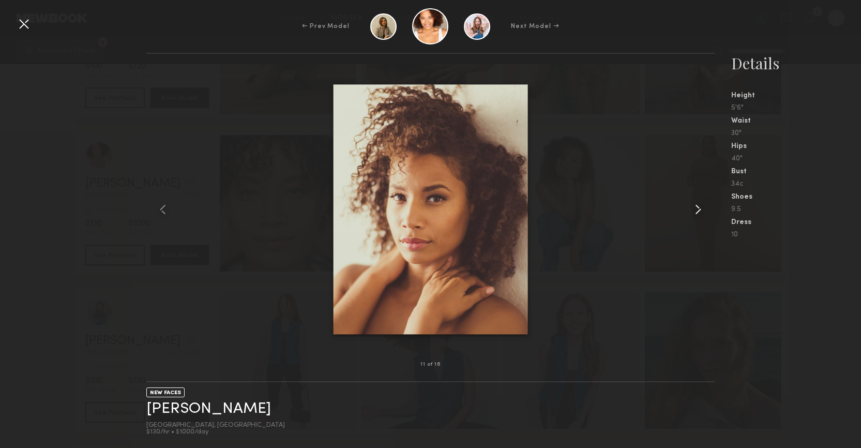
click at [700, 204] on common-icon at bounding box center [698, 209] width 17 height 17
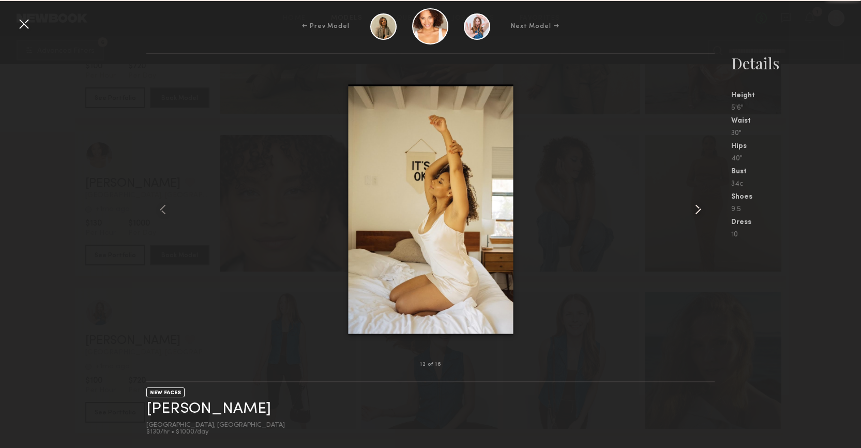
click at [700, 204] on common-icon at bounding box center [698, 209] width 17 height 17
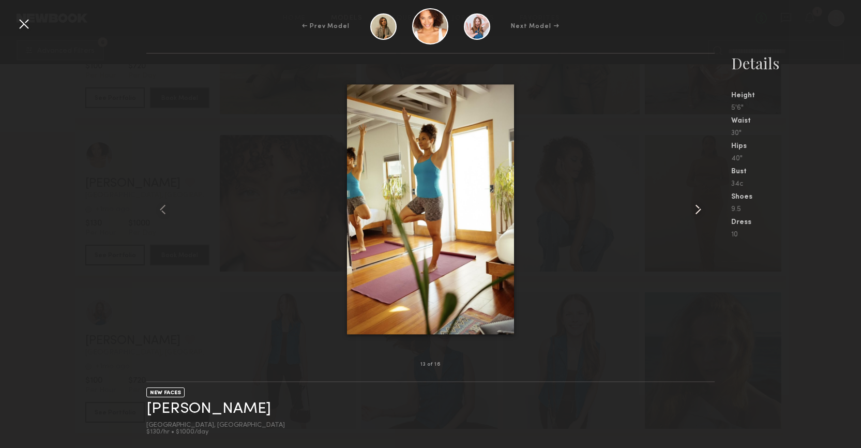
click at [700, 204] on common-icon at bounding box center [698, 209] width 17 height 17
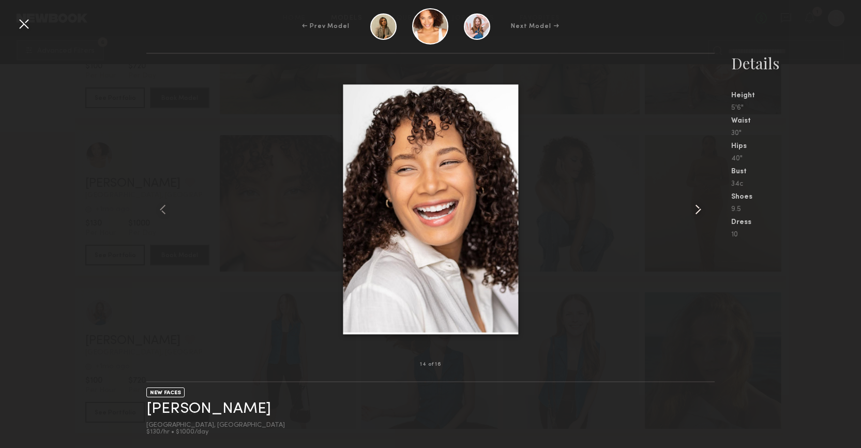
click at [700, 204] on common-icon at bounding box center [698, 209] width 17 height 17
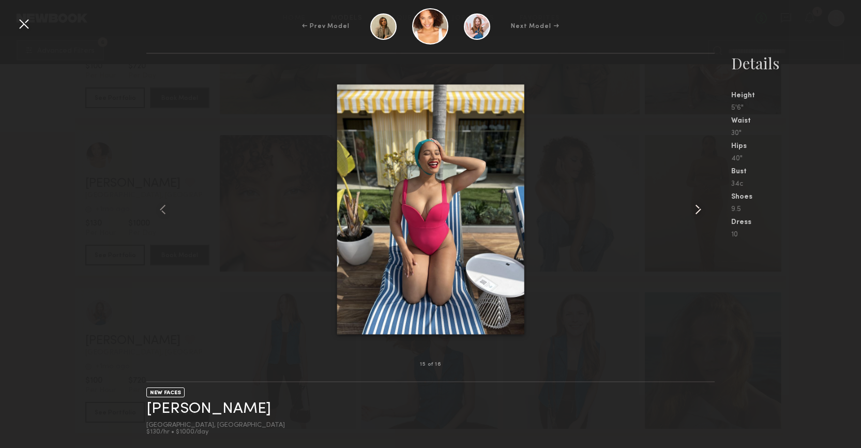
click at [700, 204] on common-icon at bounding box center [698, 209] width 17 height 17
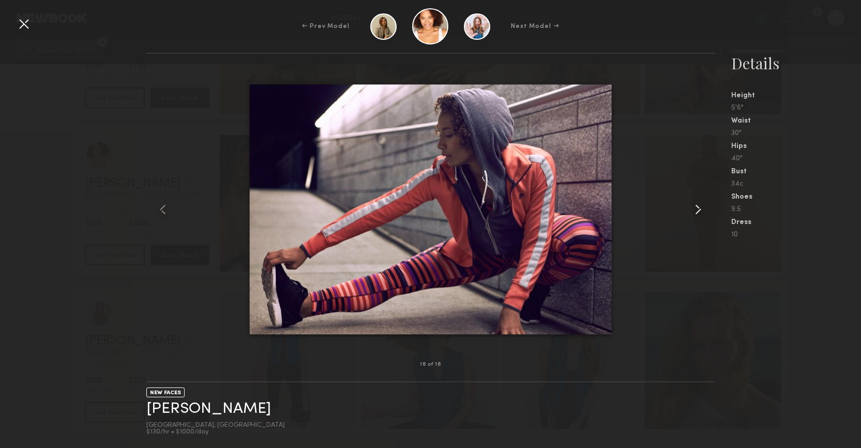
click at [700, 204] on common-icon at bounding box center [698, 209] width 17 height 17
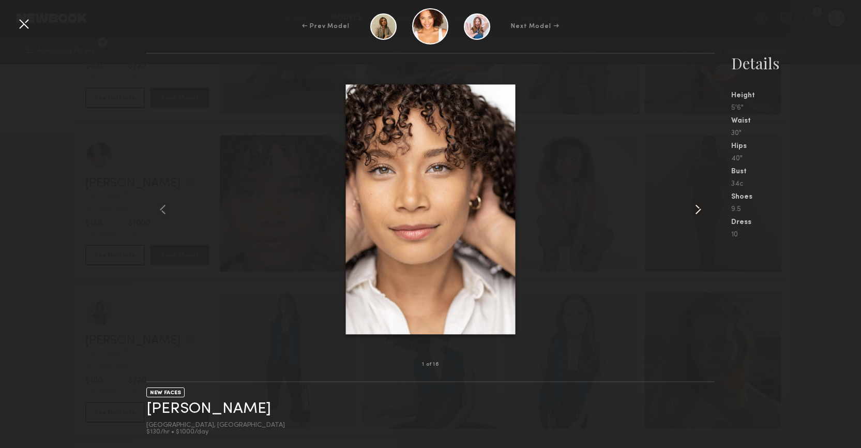
click at [700, 204] on common-icon at bounding box center [698, 209] width 17 height 17
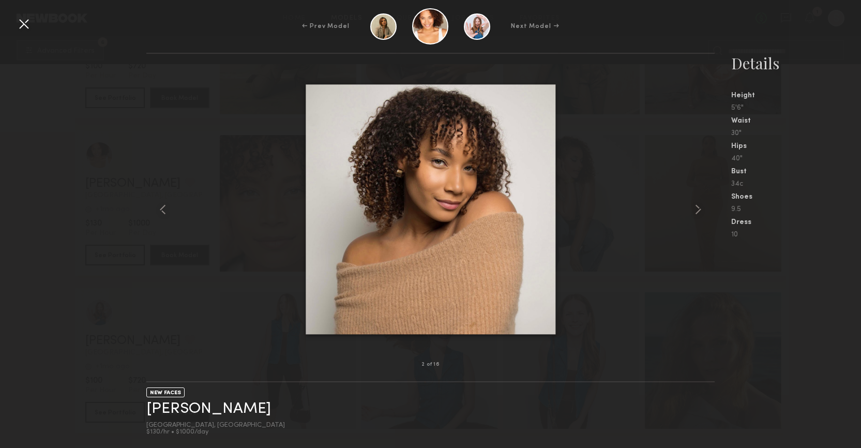
click at [28, 25] on div at bounding box center [24, 24] width 17 height 17
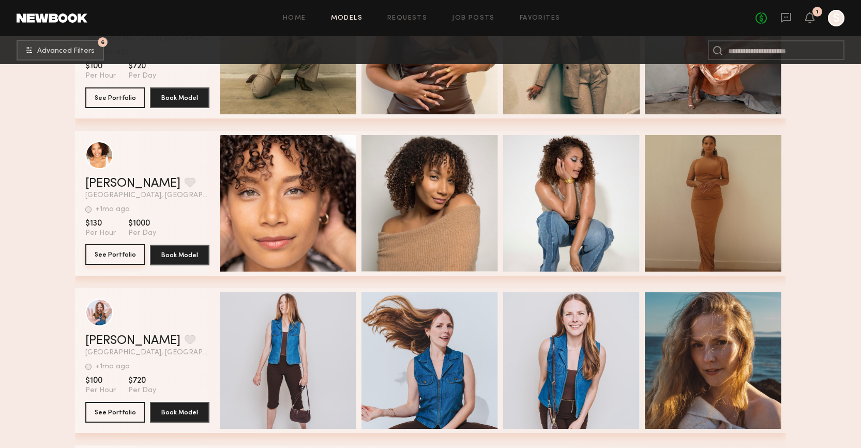
click at [116, 257] on button "See Portfolio" at bounding box center [114, 254] width 59 height 21
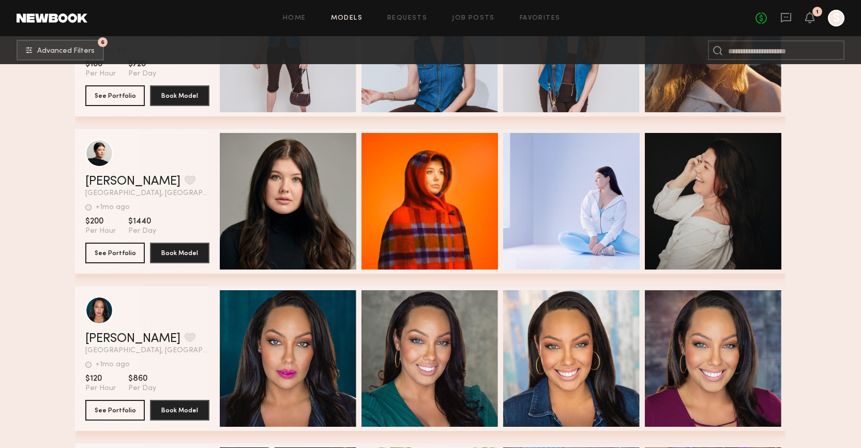
scroll to position [5328, 0]
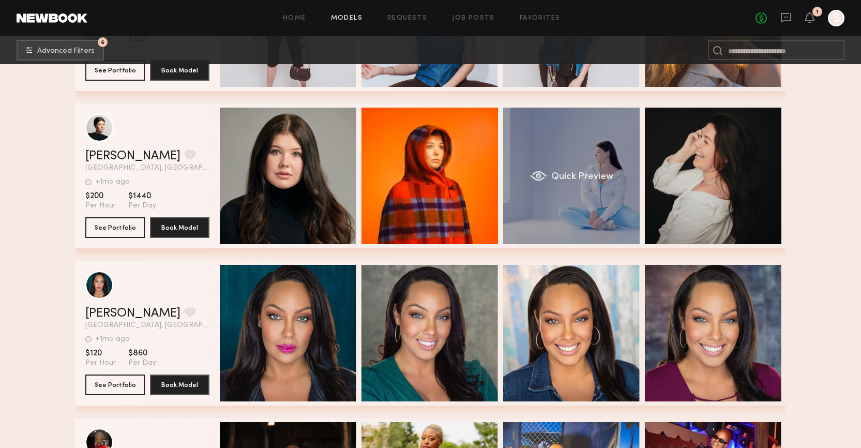
click at [596, 171] on div "Quick Preview" at bounding box center [571, 176] width 137 height 137
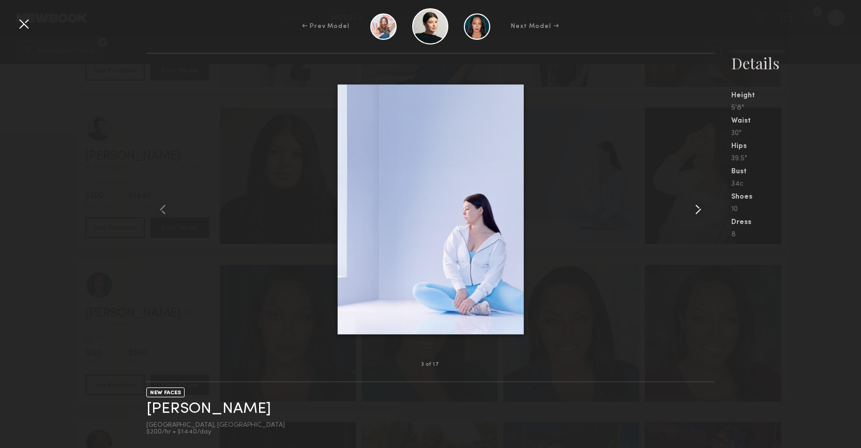
click at [695, 211] on common-icon at bounding box center [698, 209] width 17 height 17
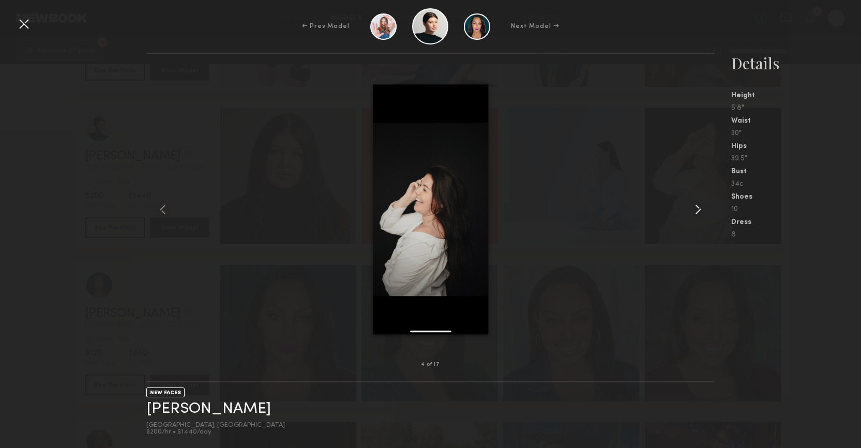
click at [695, 211] on common-icon at bounding box center [698, 209] width 17 height 17
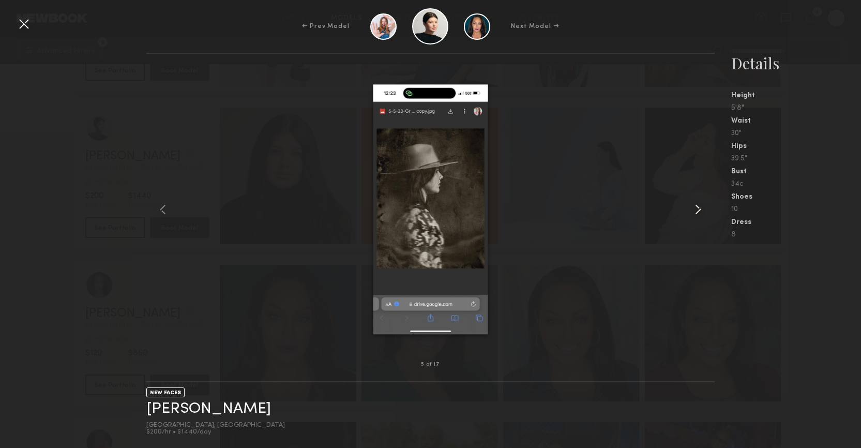
click at [695, 211] on common-icon at bounding box center [698, 209] width 17 height 17
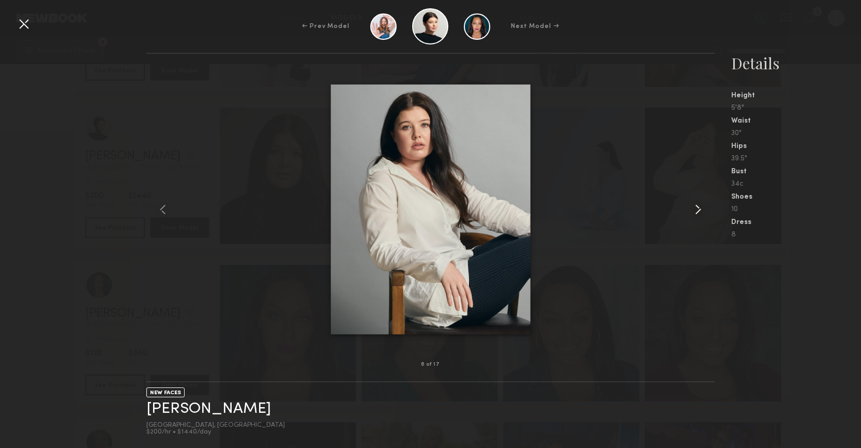
click at [695, 211] on common-icon at bounding box center [698, 209] width 17 height 17
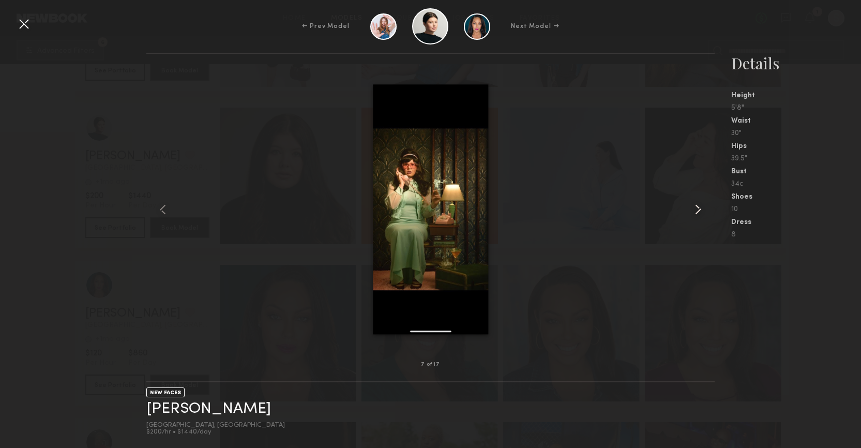
click at [695, 211] on common-icon at bounding box center [698, 209] width 17 height 17
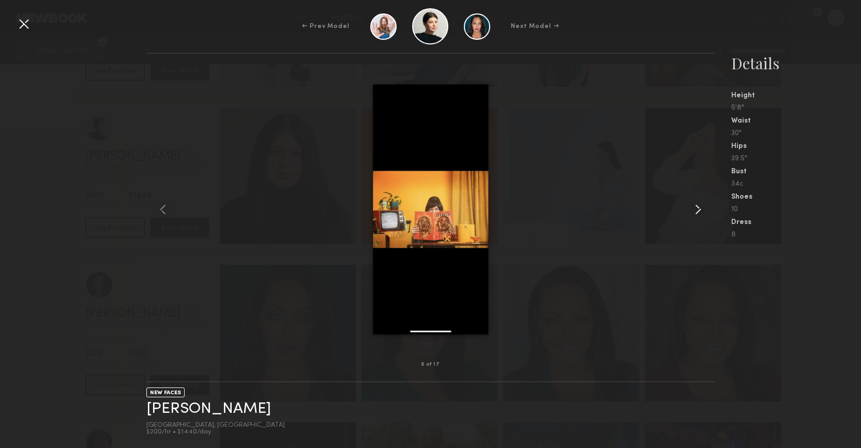
click at [695, 211] on common-icon at bounding box center [698, 209] width 17 height 17
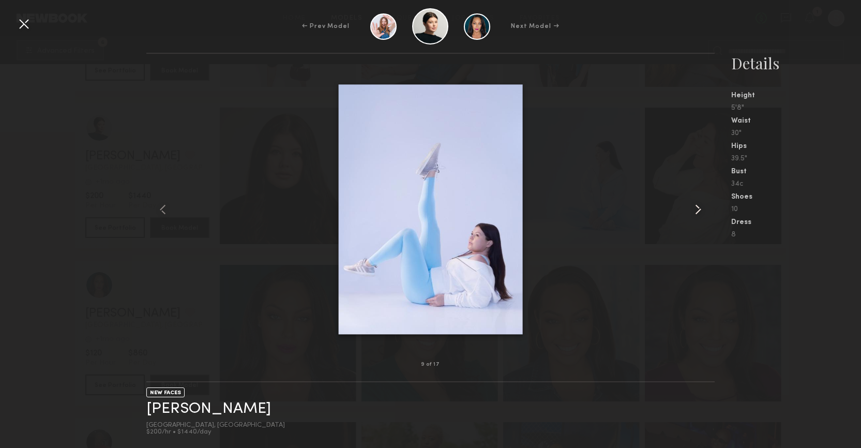
click at [695, 211] on common-icon at bounding box center [698, 209] width 17 height 17
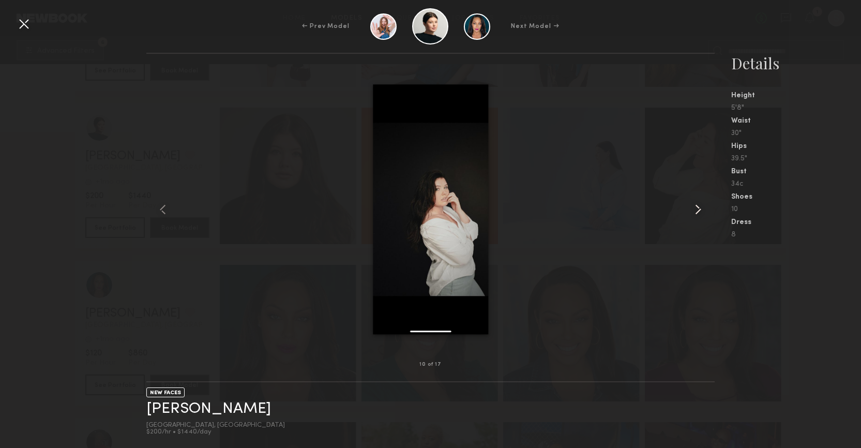
click at [695, 211] on common-icon at bounding box center [698, 209] width 17 height 17
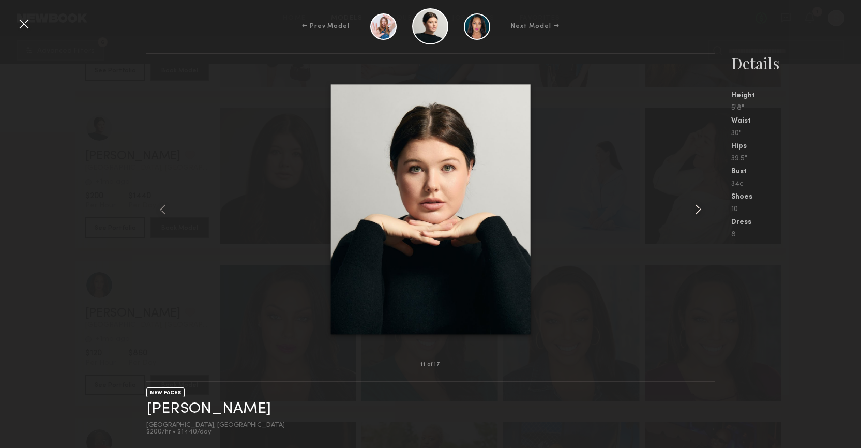
click at [695, 211] on common-icon at bounding box center [698, 209] width 17 height 17
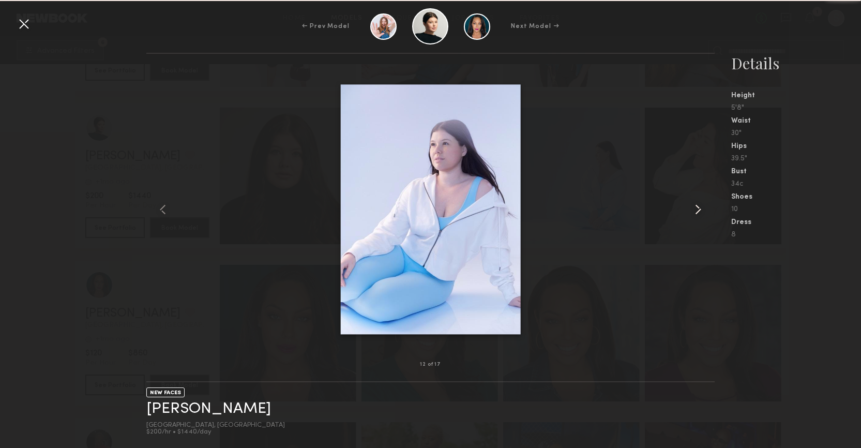
click at [695, 211] on common-icon at bounding box center [698, 209] width 17 height 17
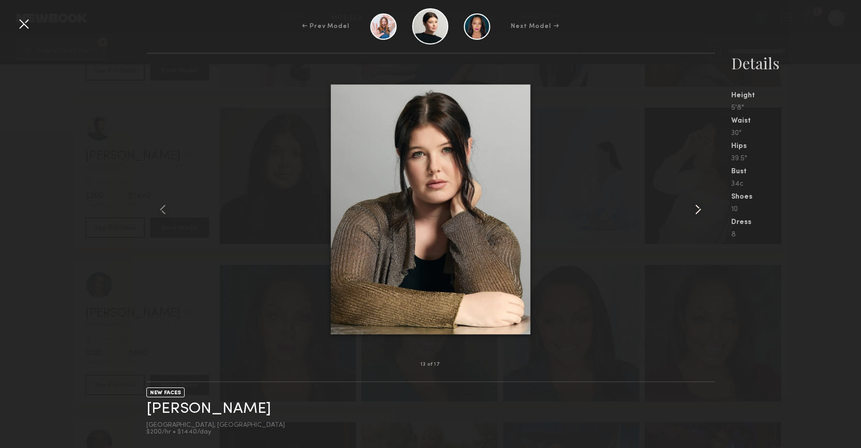
click at [695, 211] on common-icon at bounding box center [698, 209] width 17 height 17
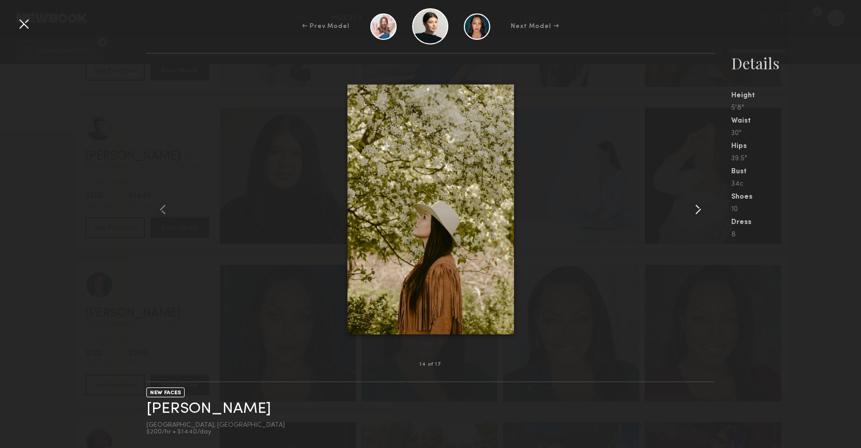
click at [695, 211] on common-icon at bounding box center [698, 209] width 17 height 17
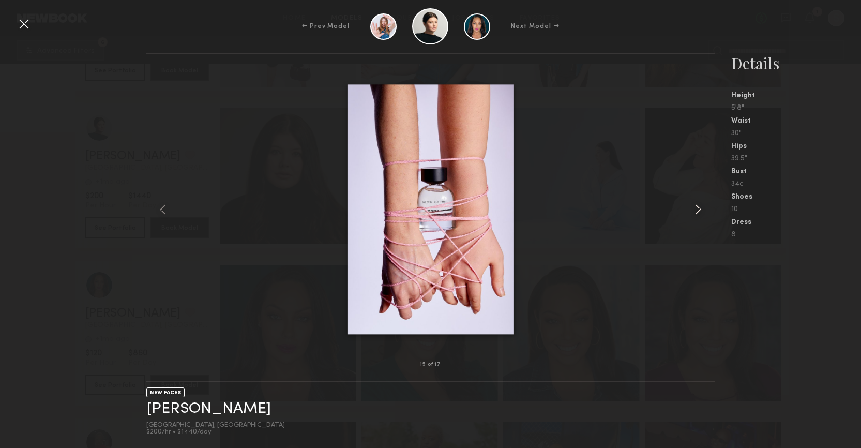
click at [695, 211] on common-icon at bounding box center [698, 209] width 17 height 17
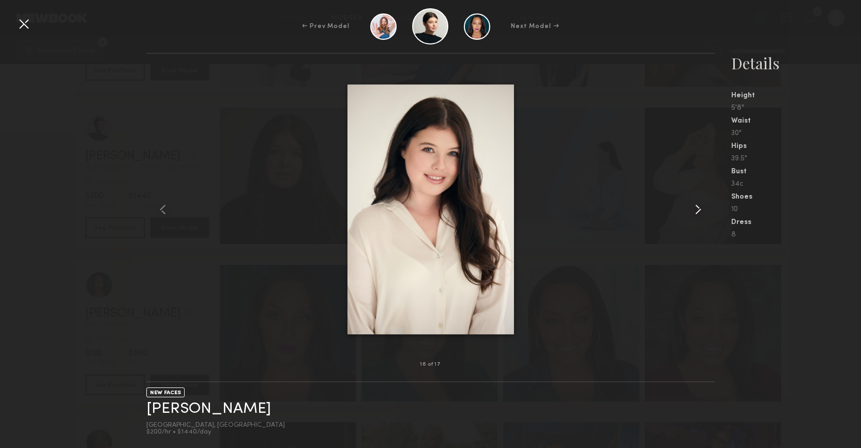
click at [695, 211] on common-icon at bounding box center [698, 209] width 17 height 17
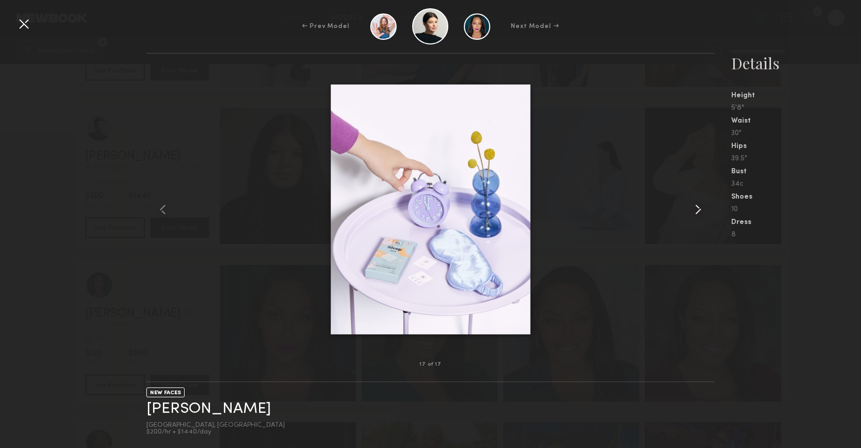
click at [695, 211] on common-icon at bounding box center [698, 209] width 17 height 17
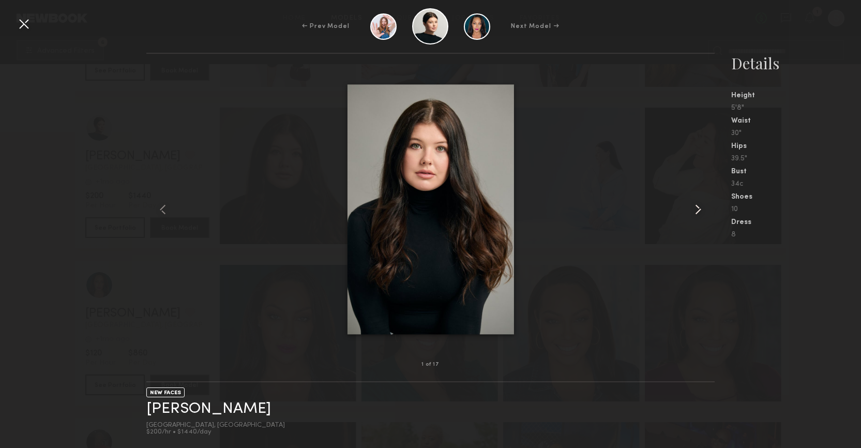
click at [695, 211] on common-icon at bounding box center [698, 209] width 17 height 17
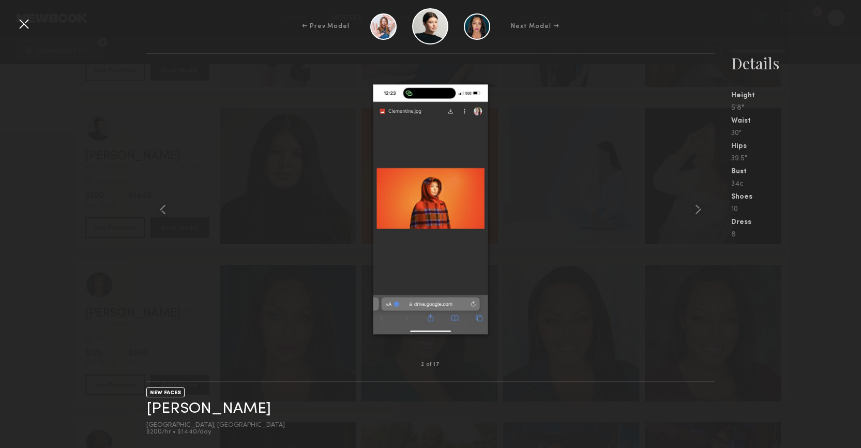
click at [19, 24] on div at bounding box center [24, 24] width 17 height 17
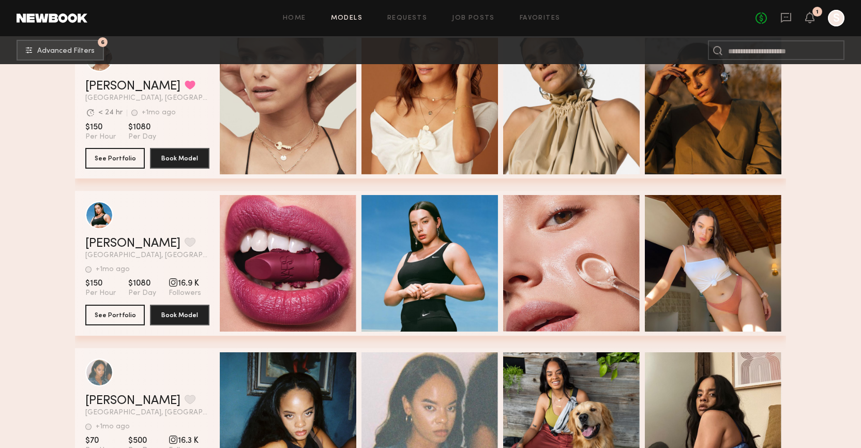
scroll to position [832, 0]
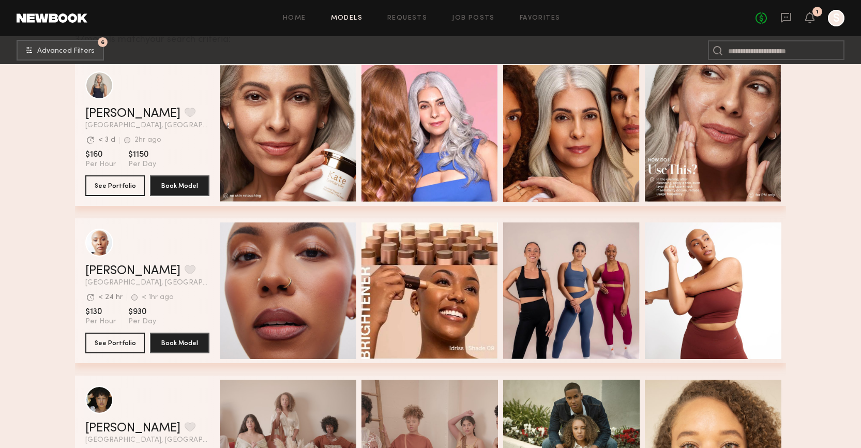
scroll to position [178, 0]
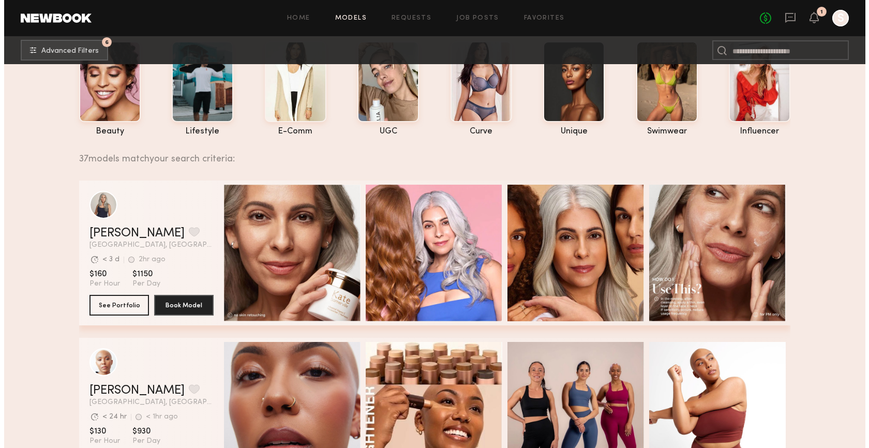
scroll to position [0, 0]
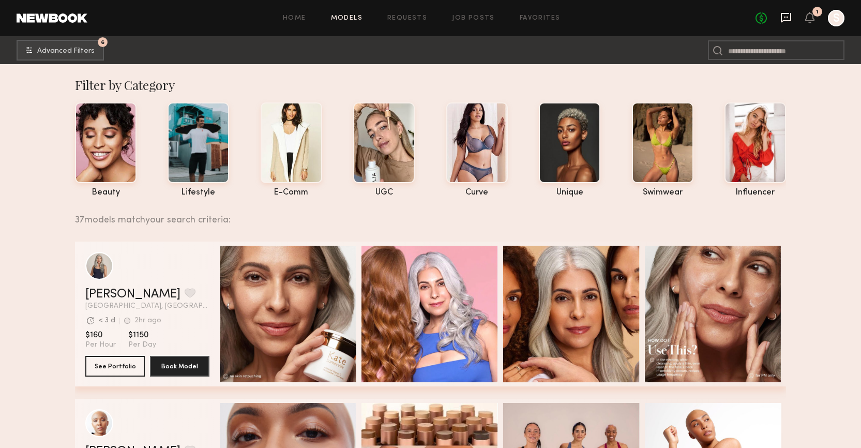
click at [785, 18] on icon at bounding box center [786, 17] width 11 height 11
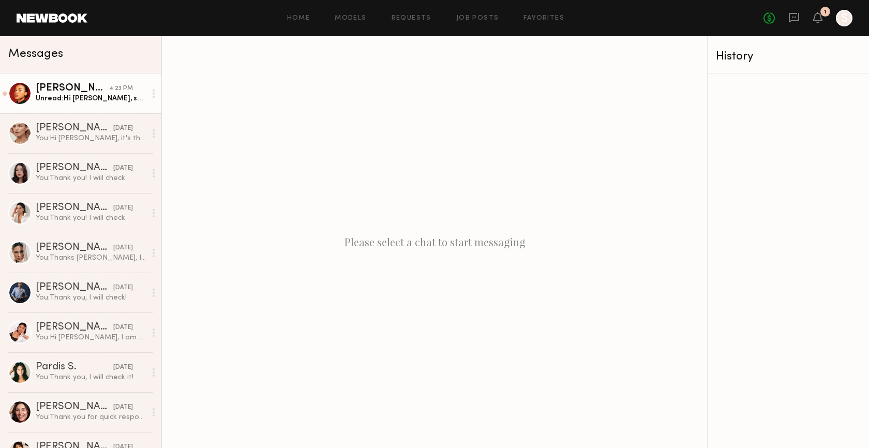
click at [100, 92] on div "Miriam Y." at bounding box center [72, 88] width 73 height 10
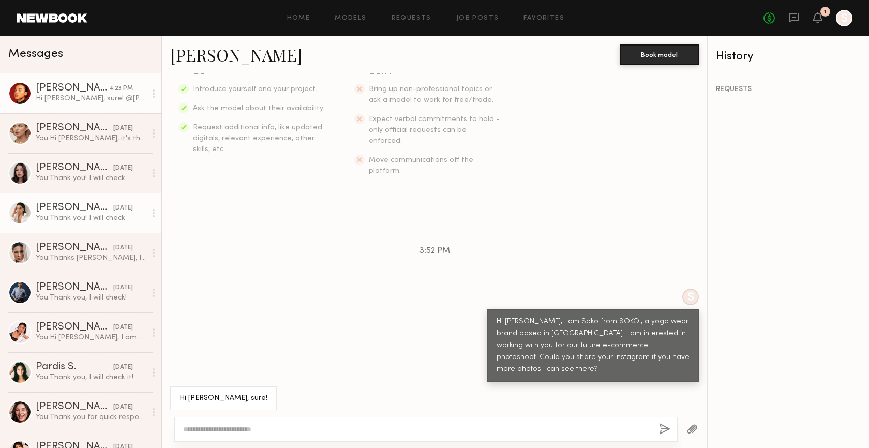
click at [77, 216] on div "You: Thank you! I will check" at bounding box center [91, 218] width 110 height 10
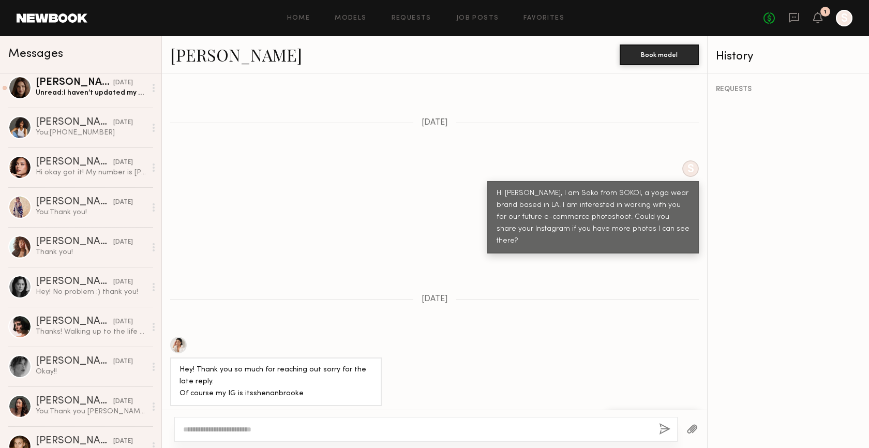
scroll to position [636, 0]
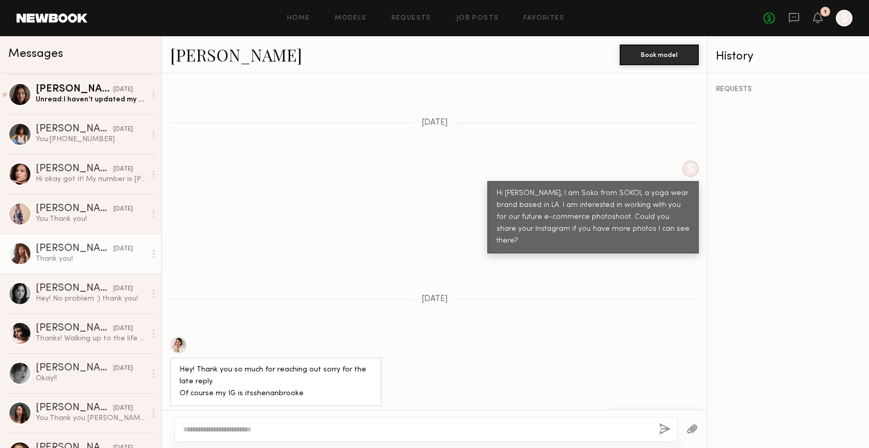
click at [79, 266] on link "Hannah L. 06/02/2024 Thank you!" at bounding box center [80, 254] width 161 height 40
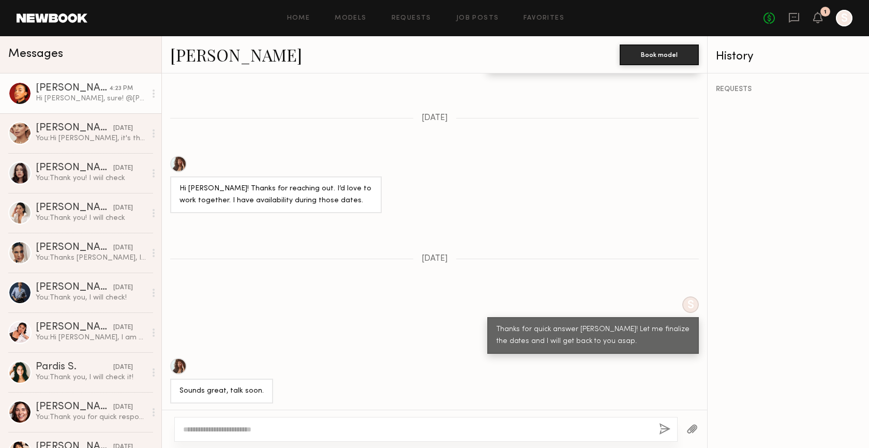
click at [84, 101] on div "Hi Soko, sure! @miriamyohannes" at bounding box center [91, 99] width 110 height 10
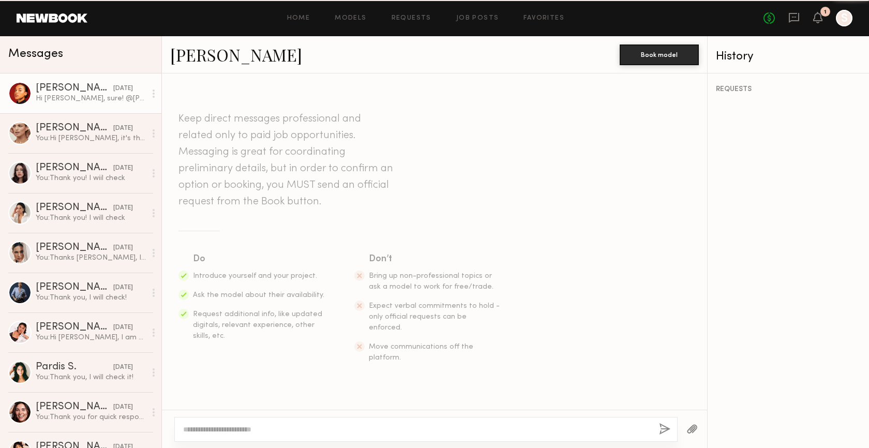
scroll to position [187, 0]
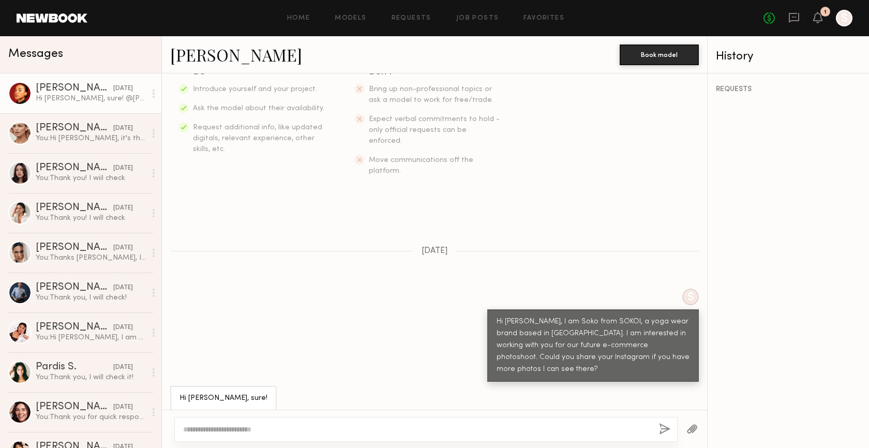
click at [298, 434] on textarea at bounding box center [417, 429] width 468 height 10
type textarea "**********"
click at [660, 430] on button "button" at bounding box center [664, 429] width 11 height 13
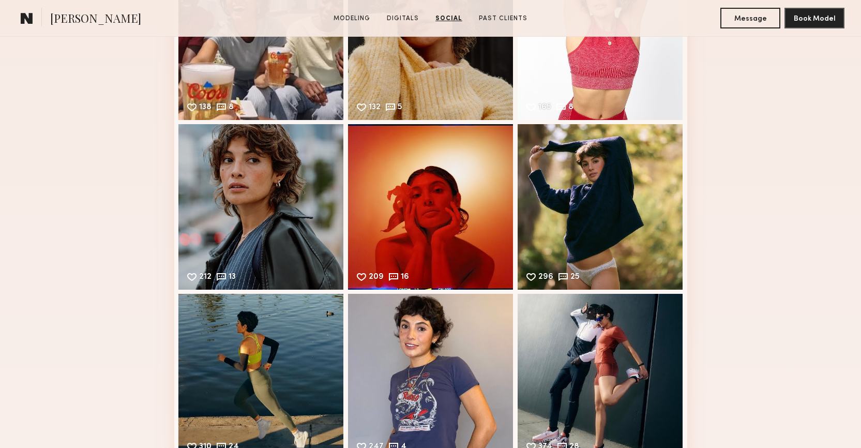
scroll to position [1198, 0]
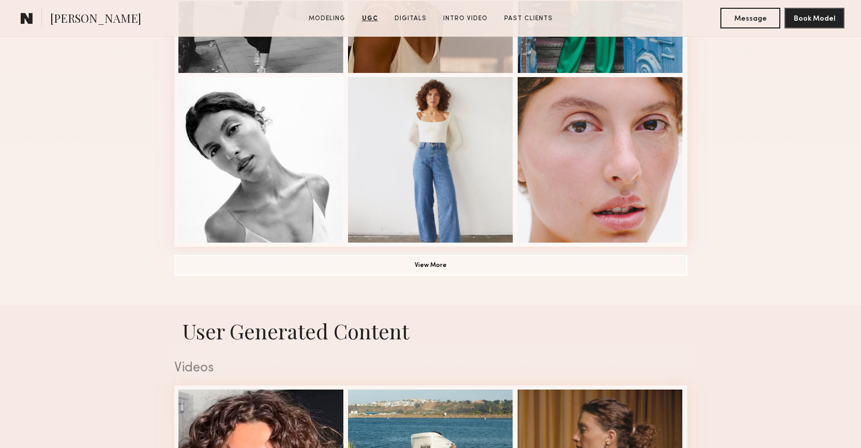
scroll to position [705, 0]
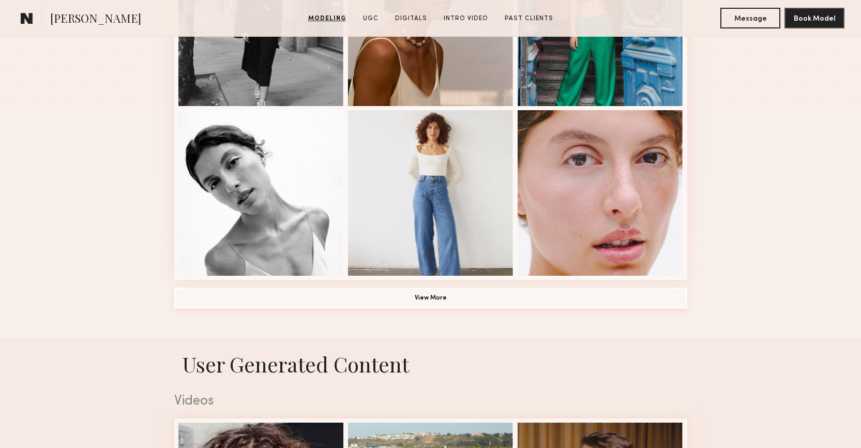
click at [450, 305] on button "View More" at bounding box center [430, 298] width 513 height 21
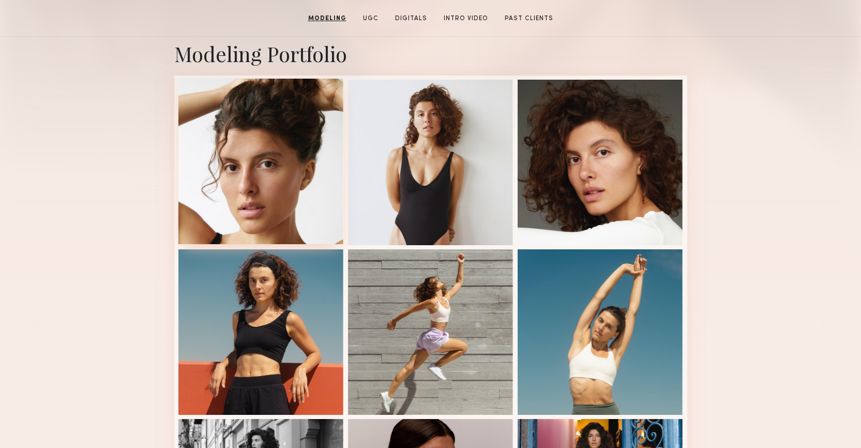
scroll to position [0, 0]
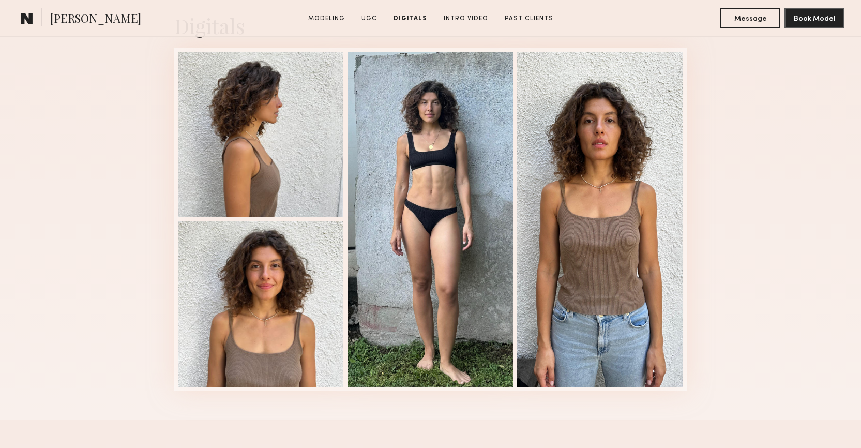
scroll to position [1834, 0]
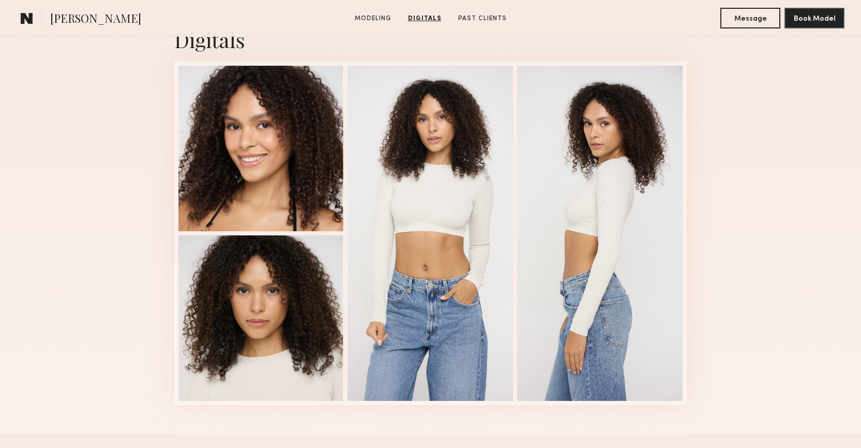
scroll to position [1043, 0]
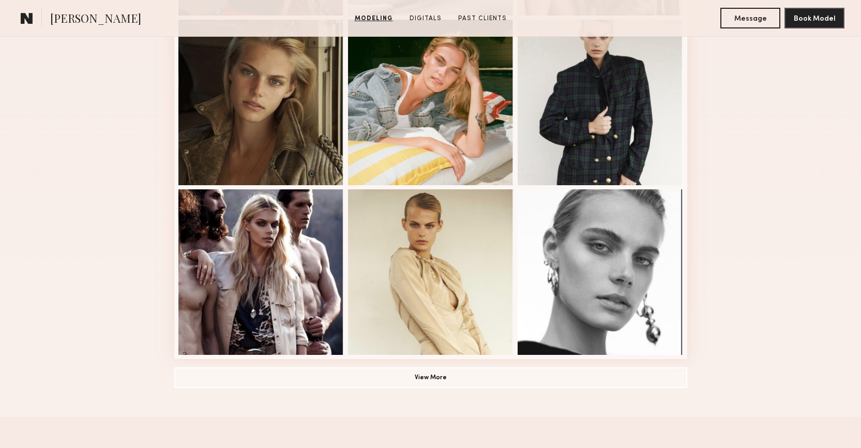
scroll to position [707, 0]
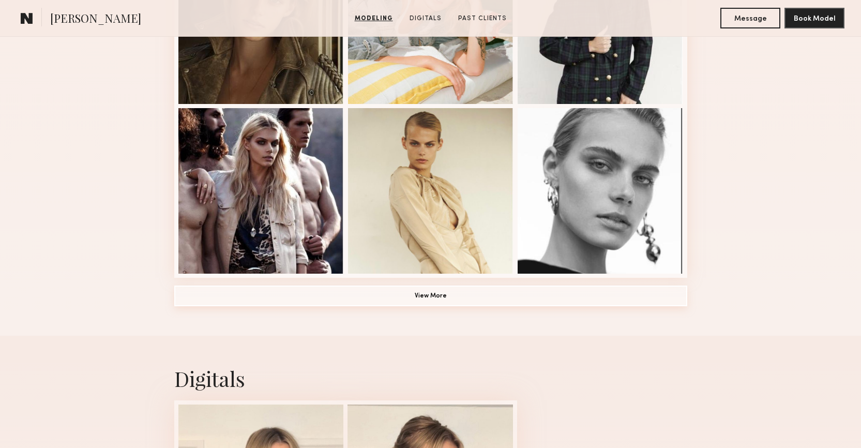
click at [456, 296] on button "View More" at bounding box center [430, 296] width 513 height 21
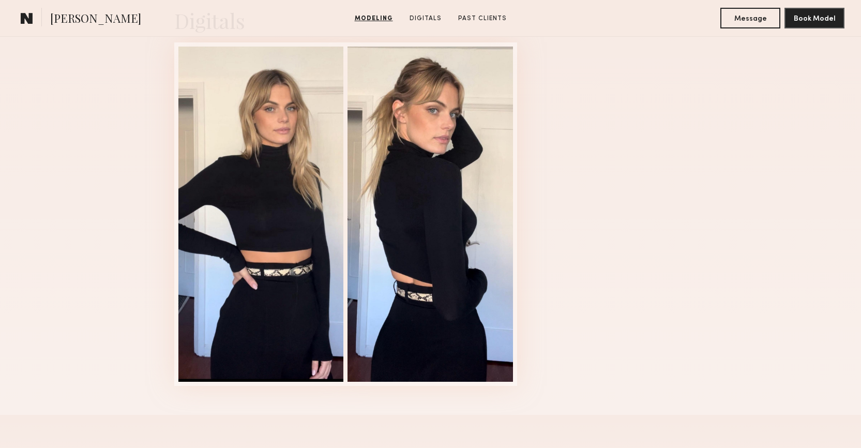
scroll to position [1214, 0]
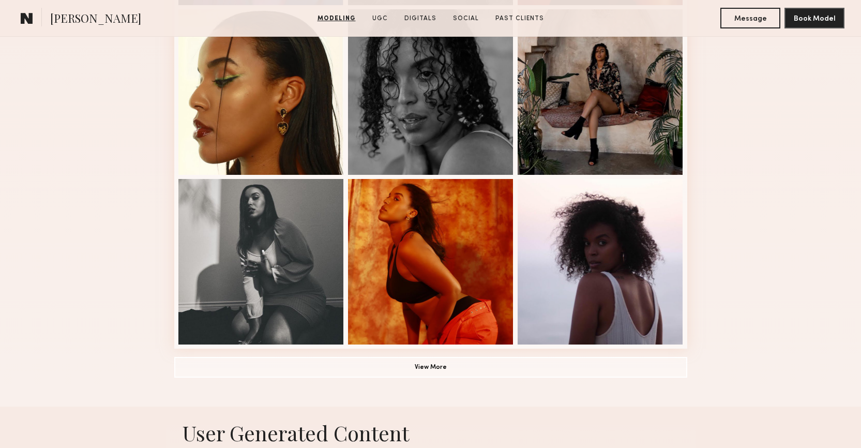
scroll to position [704, 0]
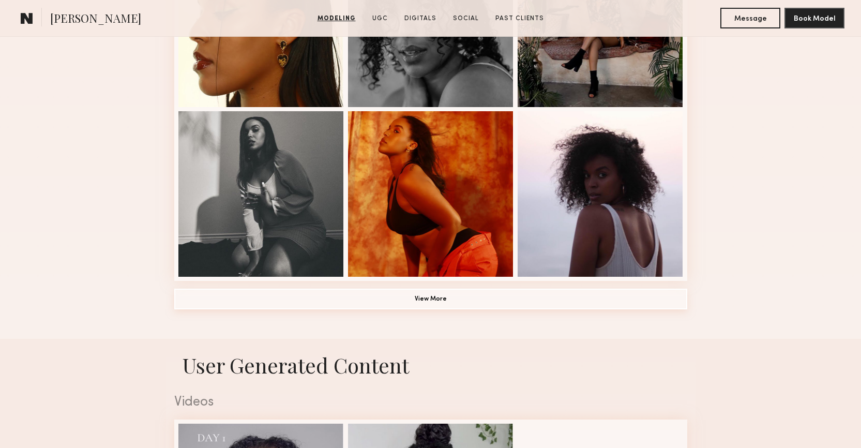
click at [466, 298] on button "View More" at bounding box center [430, 299] width 513 height 21
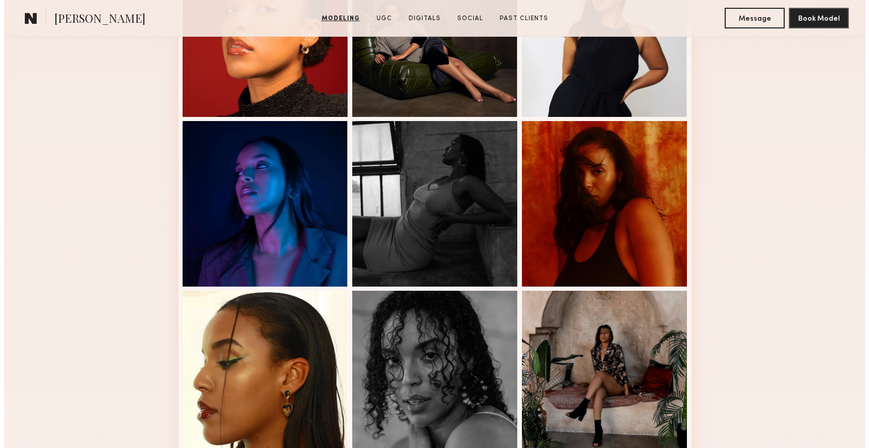
scroll to position [0, 0]
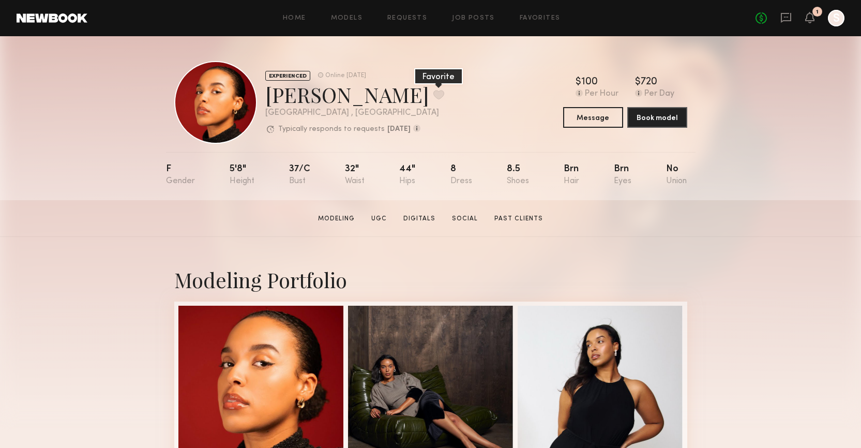
click at [434, 95] on button at bounding box center [439, 94] width 11 height 9
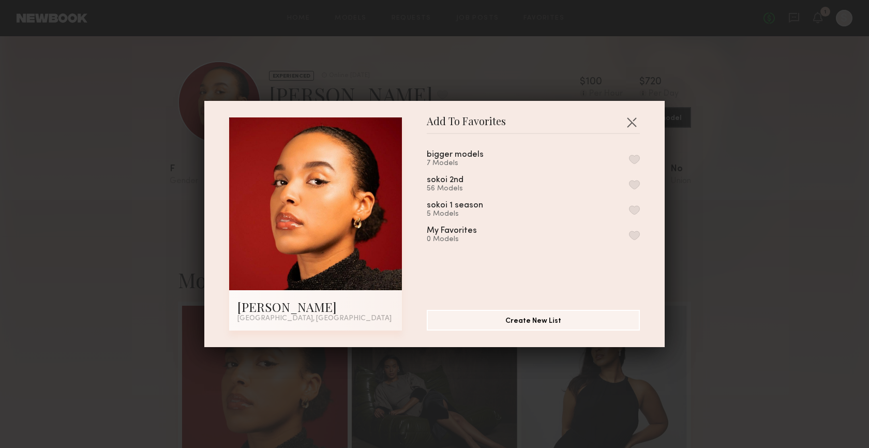
click at [629, 158] on button "button" at bounding box center [634, 159] width 11 height 9
click at [626, 123] on button "button" at bounding box center [631, 122] width 17 height 17
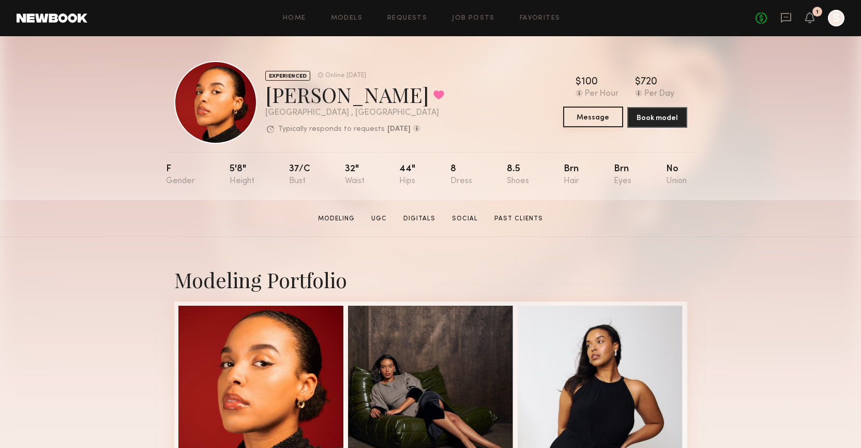
click at [599, 122] on button "Message" at bounding box center [593, 117] width 60 height 21
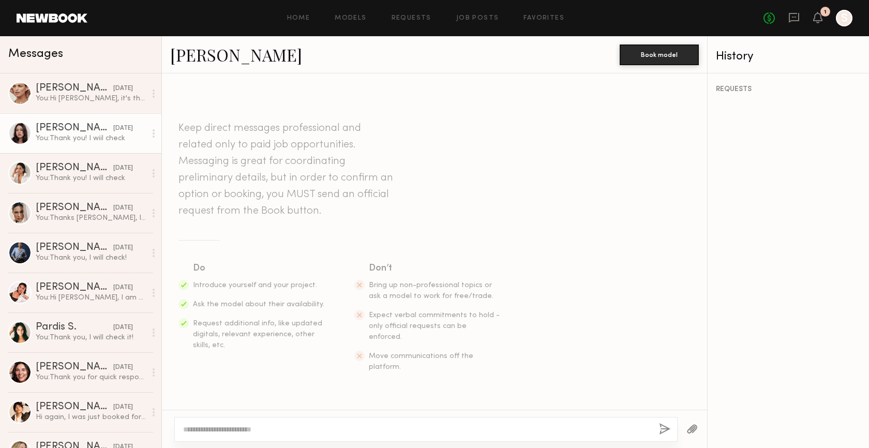
click at [106, 140] on div "You: Thank you! I wiil check" at bounding box center [91, 138] width 110 height 10
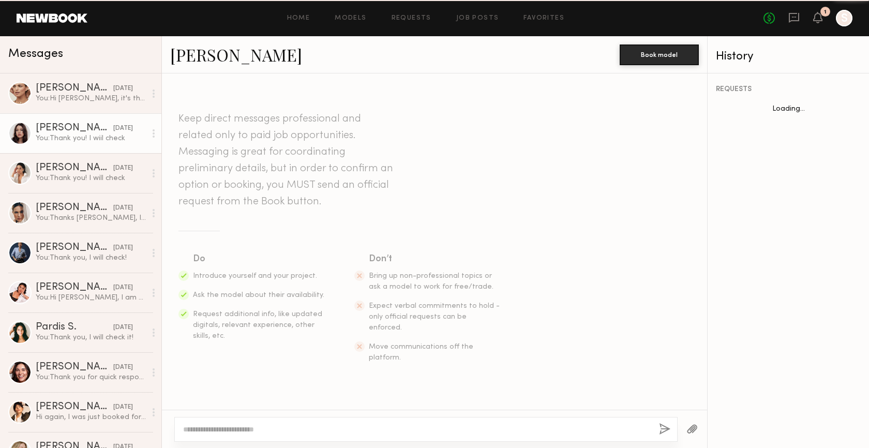
scroll to position [291, 0]
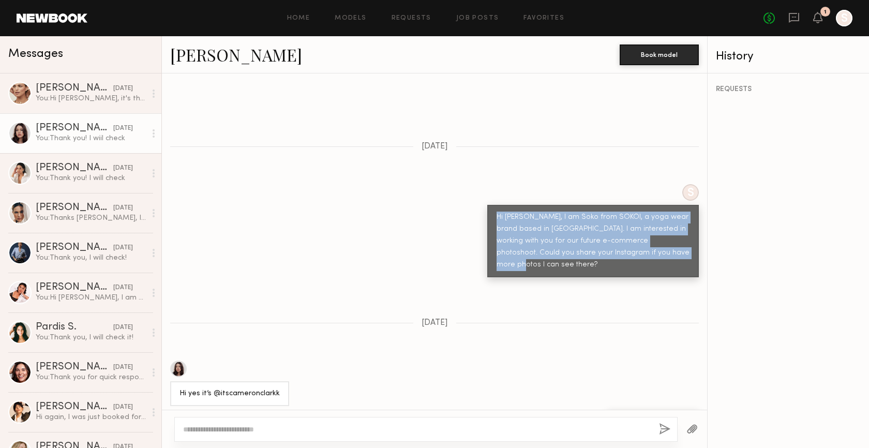
drag, startPoint x: 491, startPoint y: 196, endPoint x: 683, endPoint y: 238, distance: 196.6
click at [683, 238] on div "Hi Cameron, I am Soko from SOKOI, a yoga wear brand based in LA. I am intereste…" at bounding box center [593, 241] width 212 height 72
copy div "Hi Cameron, I am Soko from SOKOI, a yoga wear brand based in LA. I am intereste…"
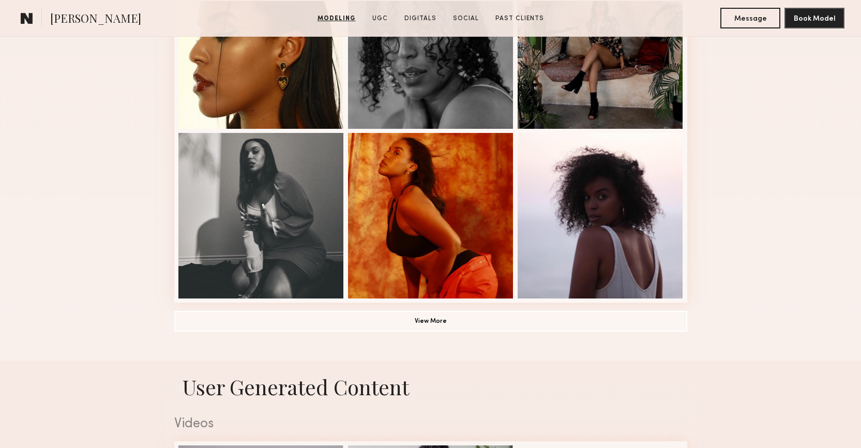
scroll to position [711, 0]
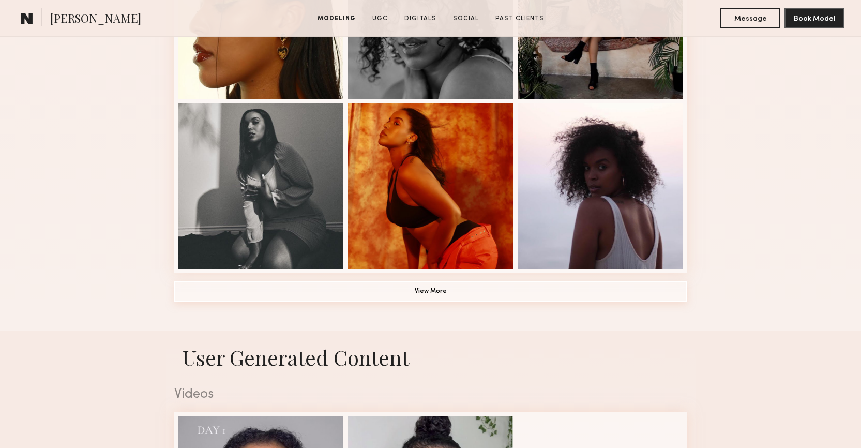
click at [461, 288] on button "View More" at bounding box center [430, 291] width 513 height 21
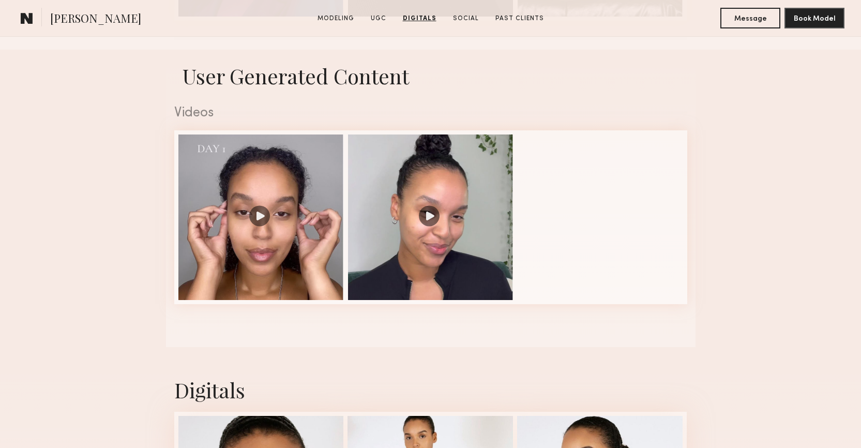
scroll to position [1457, 0]
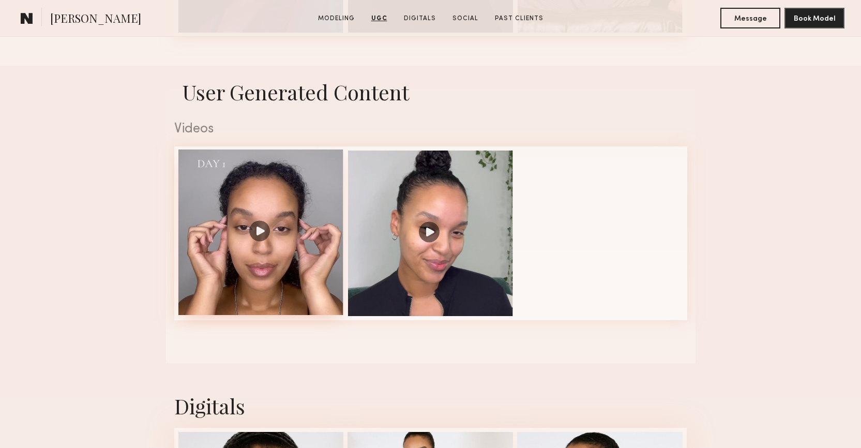
click at [263, 233] on div at bounding box center [261, 233] width 166 height 166
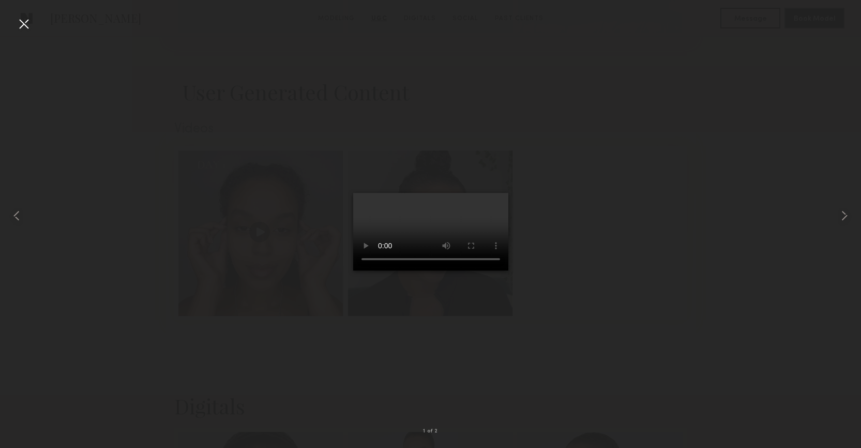
click at [22, 19] on div at bounding box center [24, 24] width 17 height 17
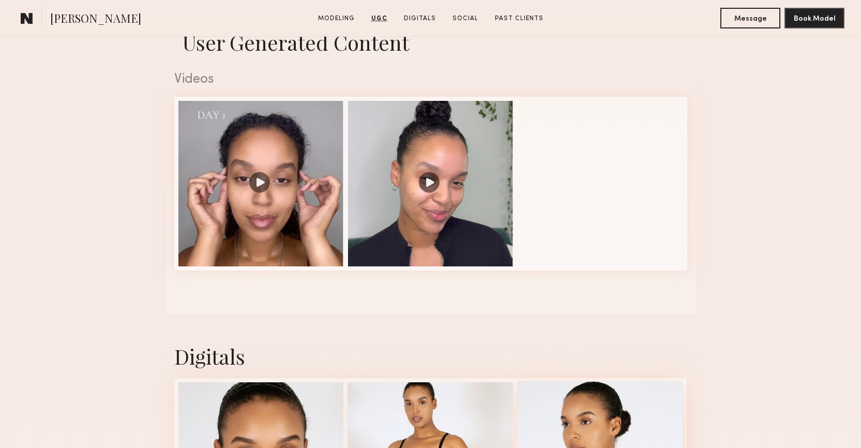
scroll to position [1505, 0]
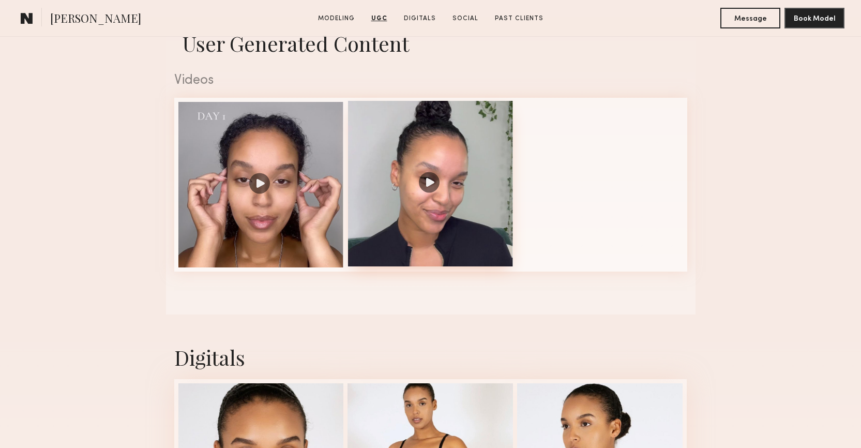
click at [428, 183] on div at bounding box center [431, 184] width 166 height 166
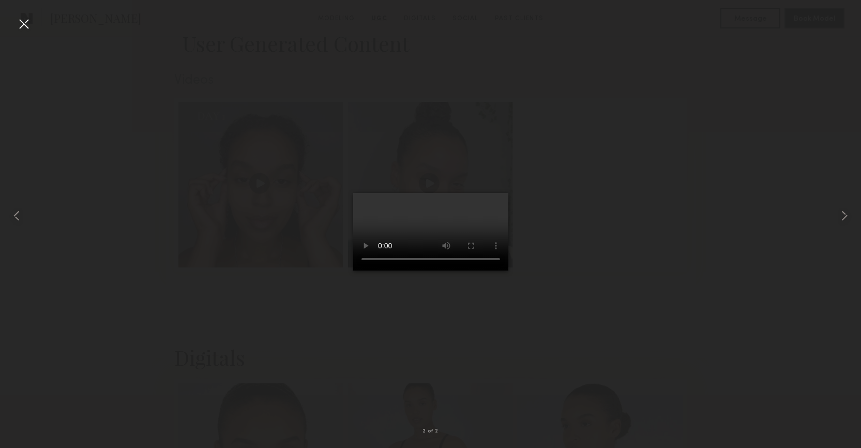
click at [22, 27] on div at bounding box center [24, 24] width 17 height 17
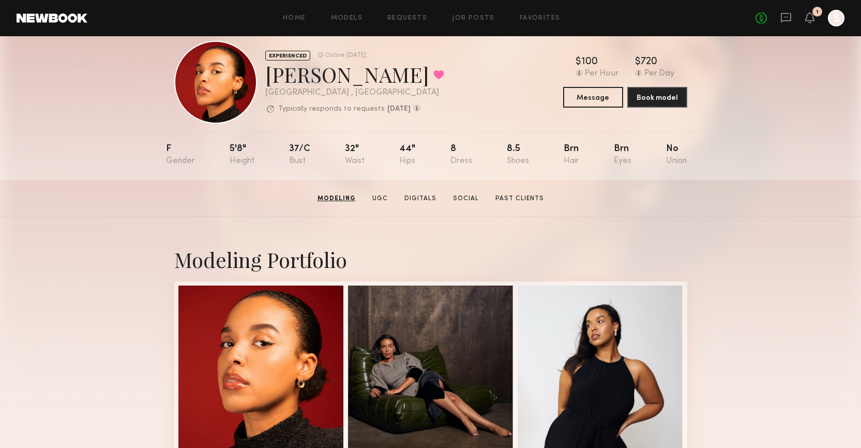
scroll to position [0, 0]
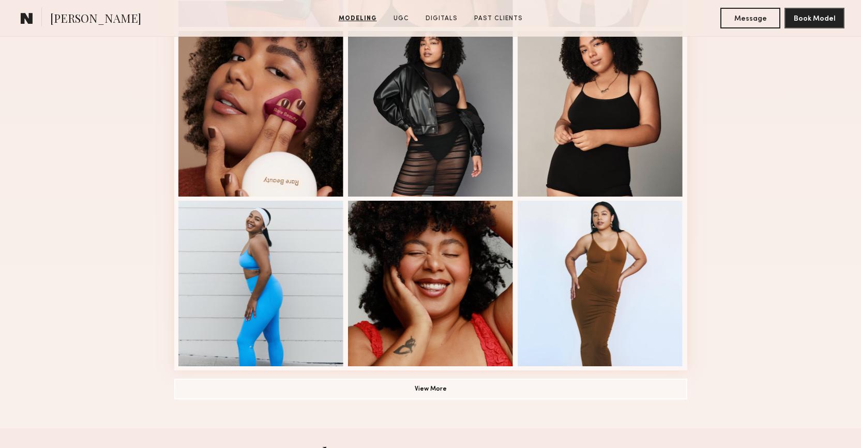
scroll to position [636, 0]
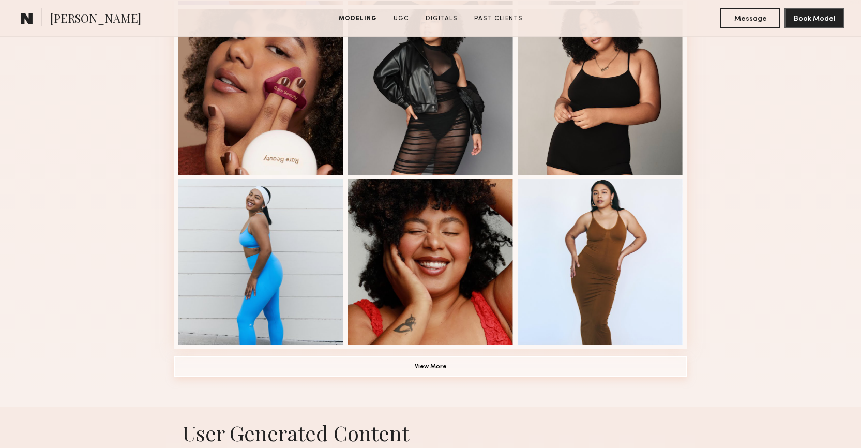
click at [443, 366] on button "View More" at bounding box center [430, 366] width 513 height 21
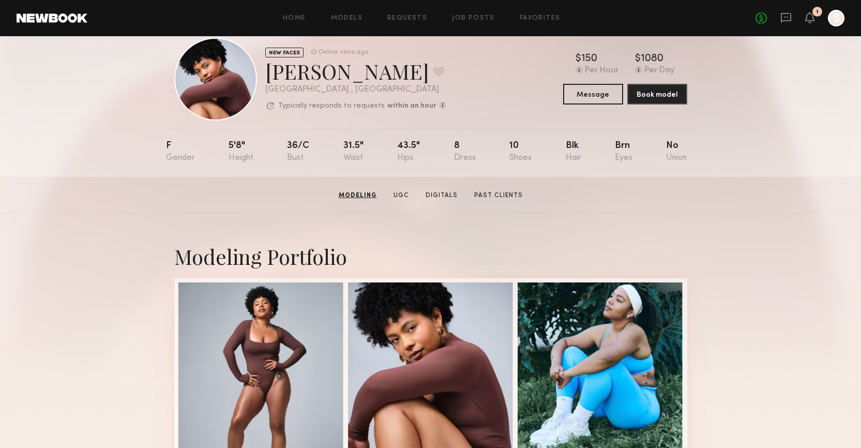
scroll to position [0, 0]
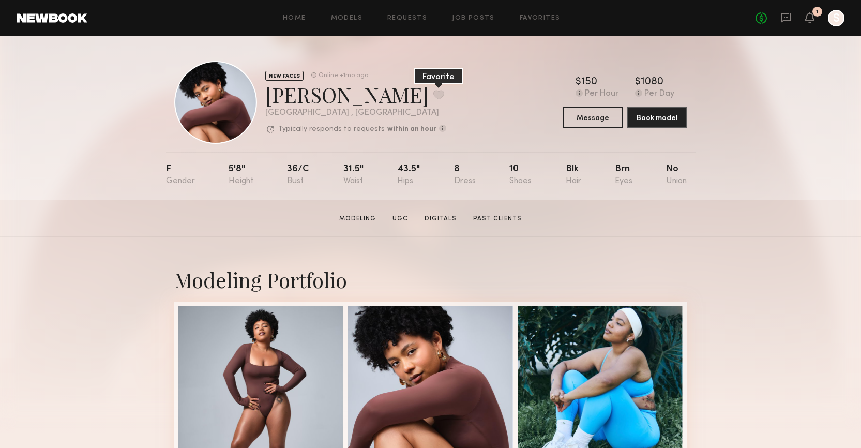
click at [434, 96] on button at bounding box center [439, 94] width 11 height 9
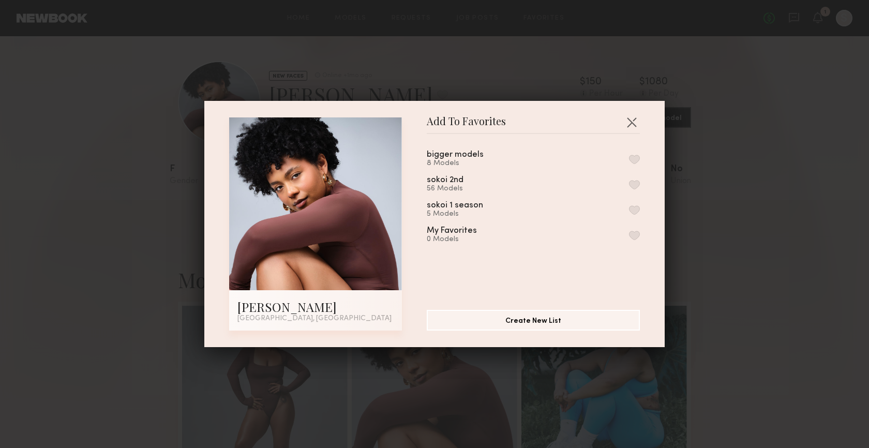
click at [629, 161] on button "button" at bounding box center [634, 159] width 11 height 9
click at [630, 120] on button "button" at bounding box center [631, 122] width 17 height 17
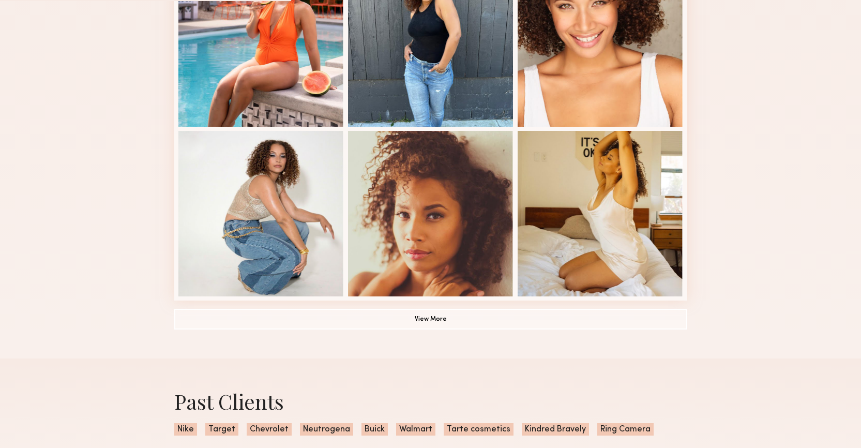
scroll to position [649, 0]
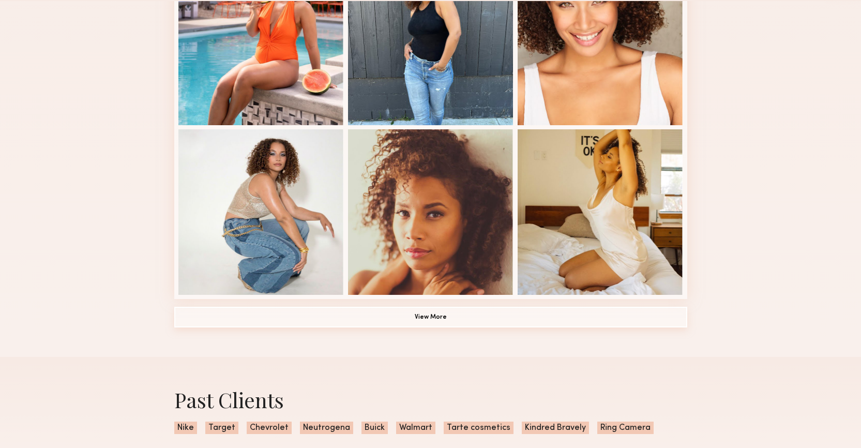
click at [443, 320] on button "View More" at bounding box center [430, 317] width 513 height 21
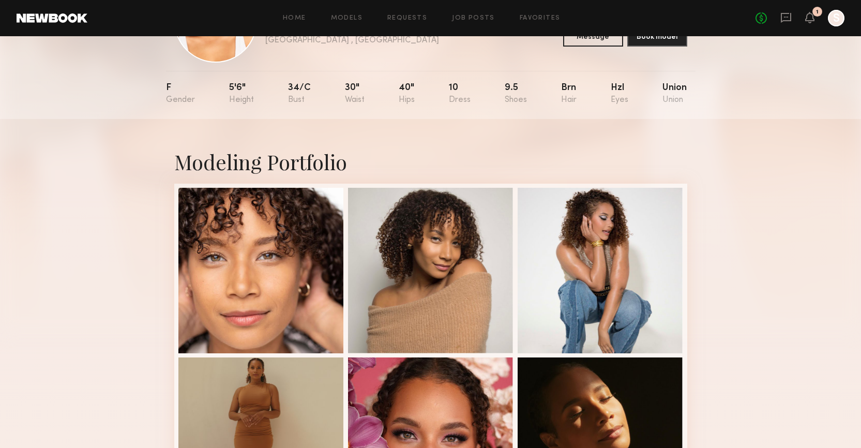
scroll to position [0, 0]
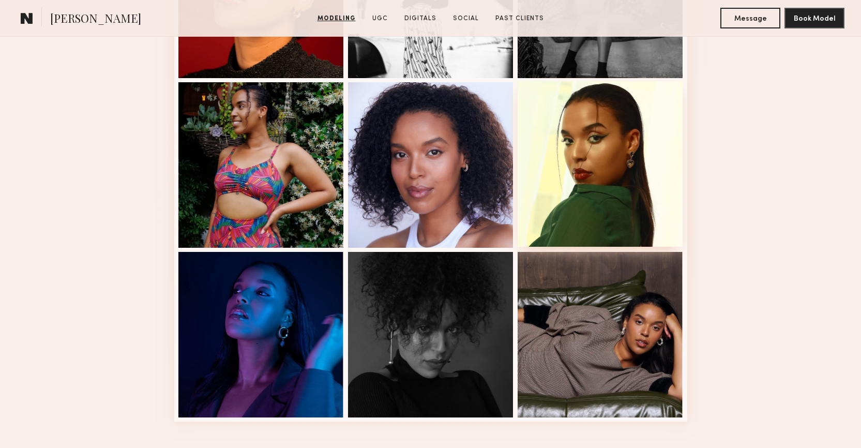
scroll to position [1072, 0]
